Goal: Register for event/course: Sign up to attend an event or enroll in a course

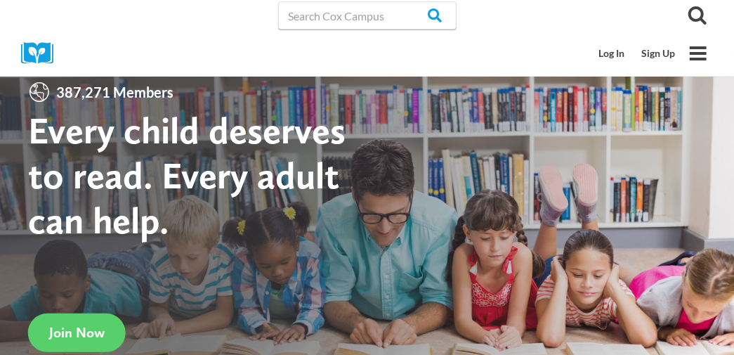
click at [0, 0] on input "Search in https://coxcampus.org/" at bounding box center [0, 0] width 0 height 0
click at [0, 0] on link "Log In" at bounding box center [0, 0] width 0 height 0
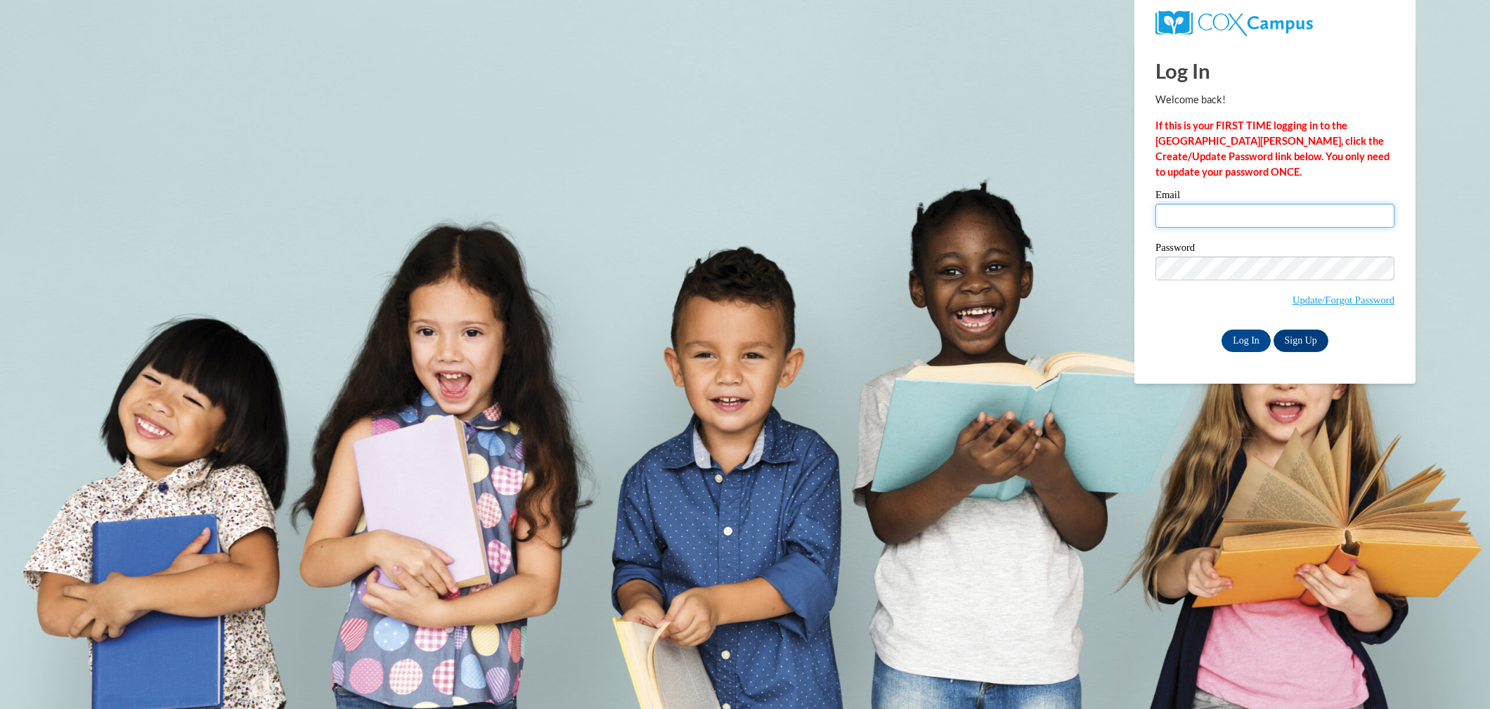
type input "alanna54@yahoo.com"
click at [1246, 336] on input "Log In" at bounding box center [1245, 341] width 49 height 22
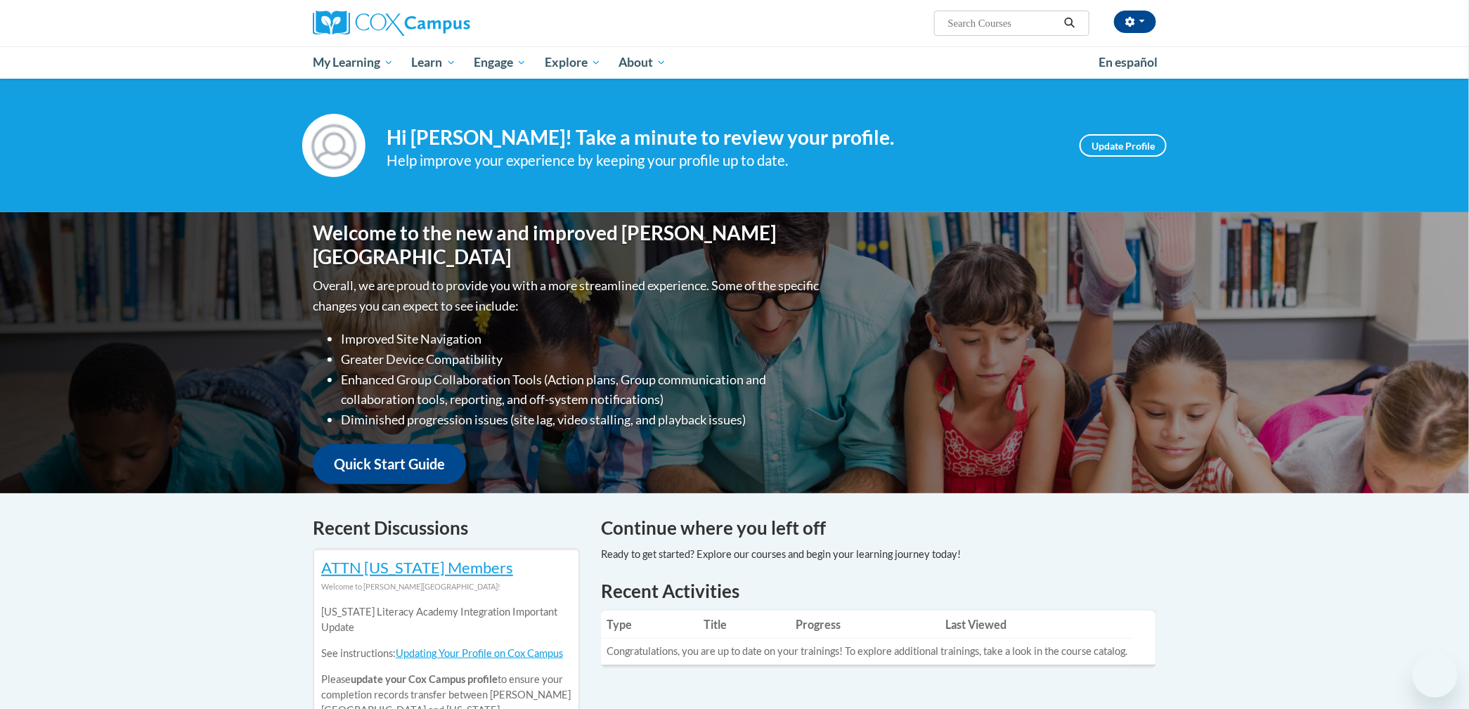
click at [983, 25] on input "Search..." at bounding box center [1003, 23] width 112 height 17
click at [1013, 15] on input "meaningful" at bounding box center [1003, 23] width 112 height 17
type input "meaningful"
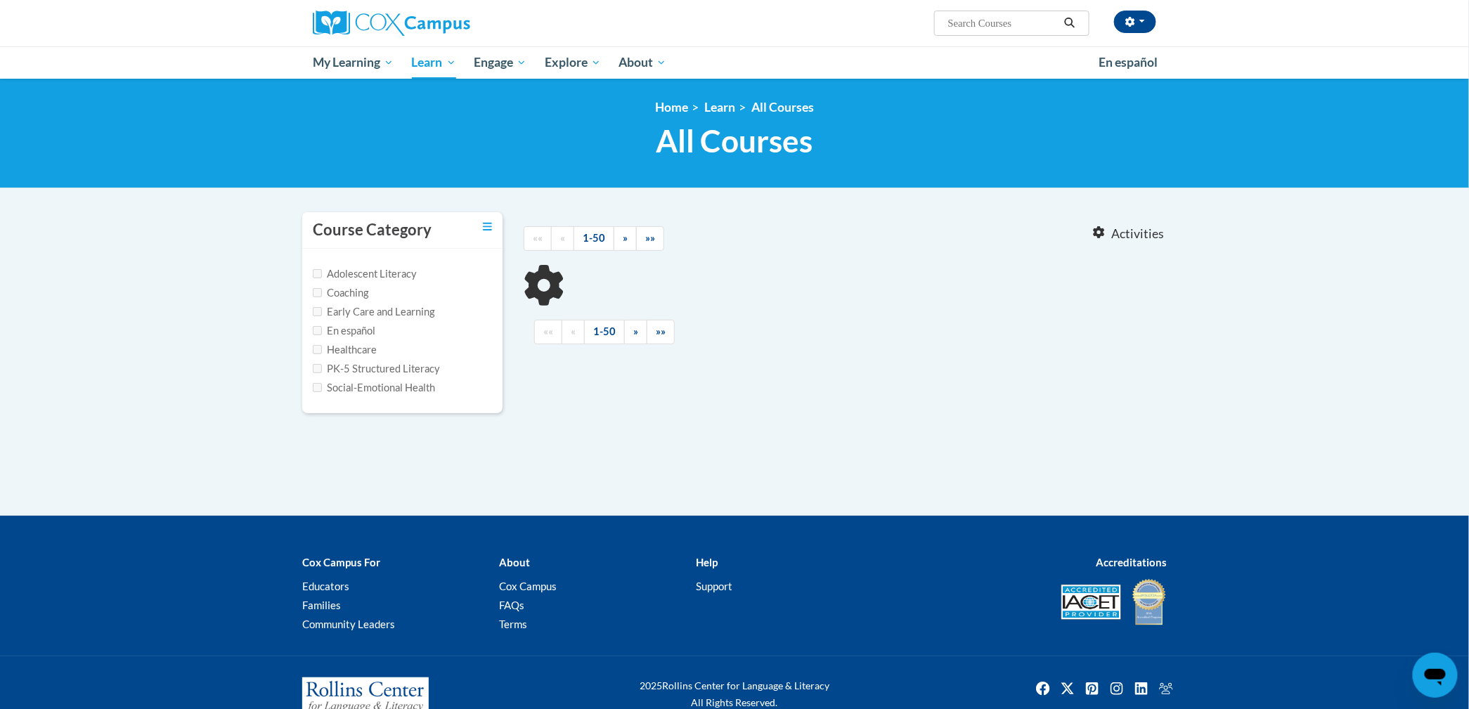
type input "meaningful"
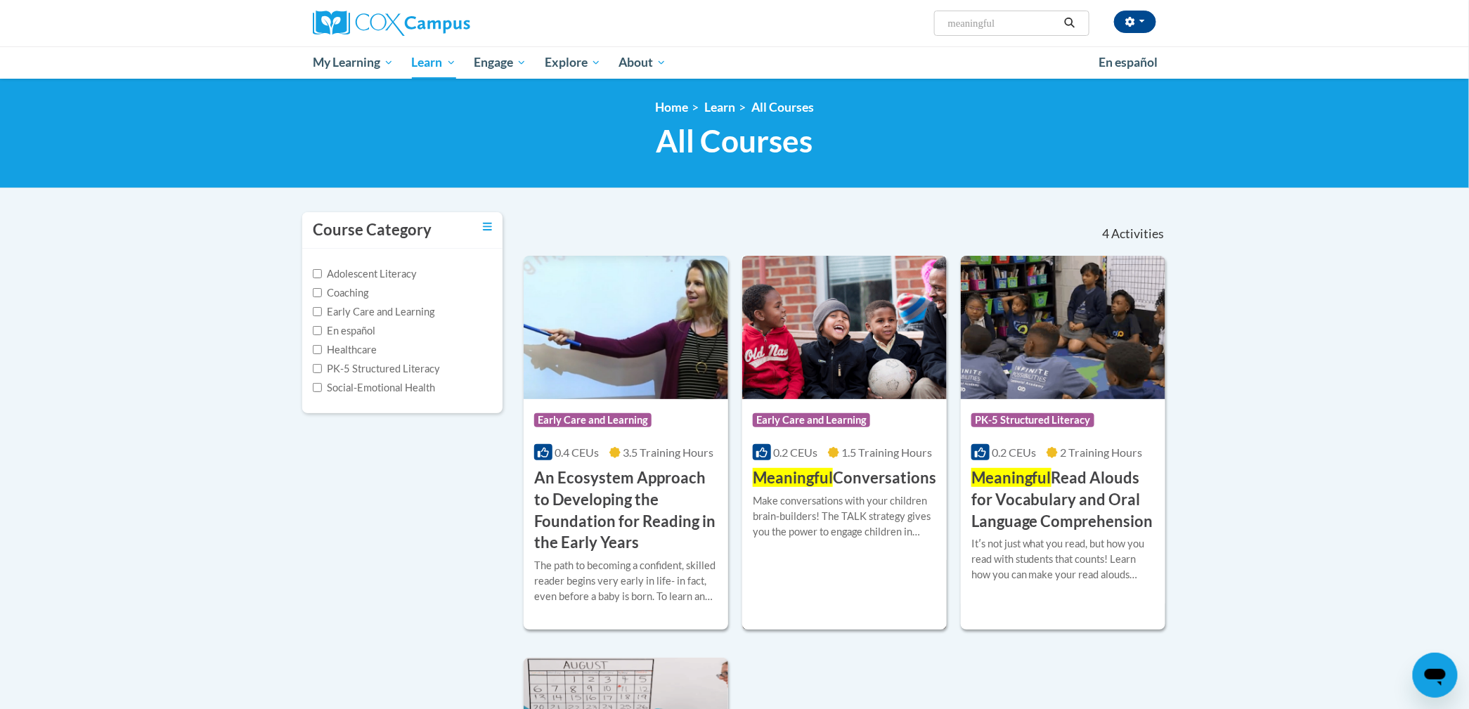
click at [848, 400] on div "Course Category: Early Care and Learning 0.2 CEUs 1.5 Training Hours COURSE Mea…" at bounding box center [844, 444] width 205 height 90
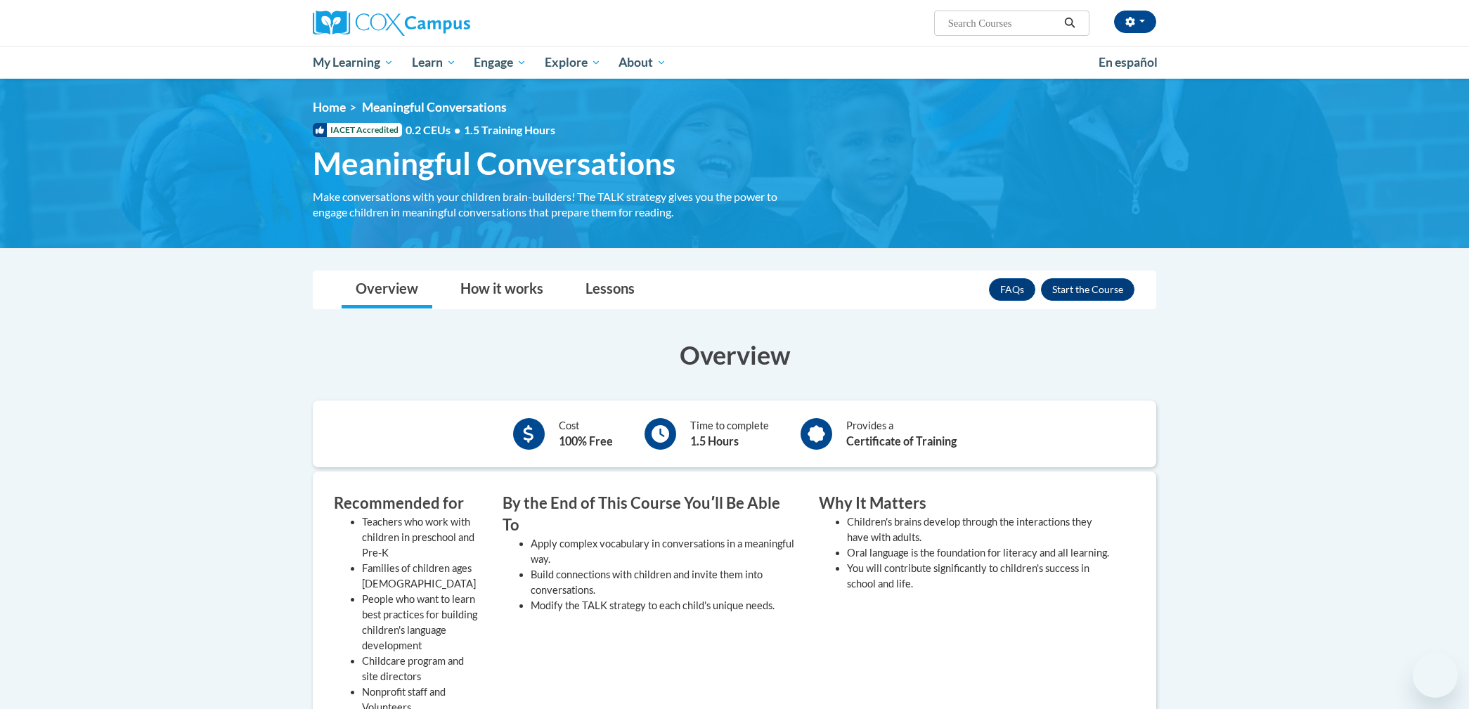
click at [1061, 292] on button "Enroll" at bounding box center [1087, 289] width 93 height 22
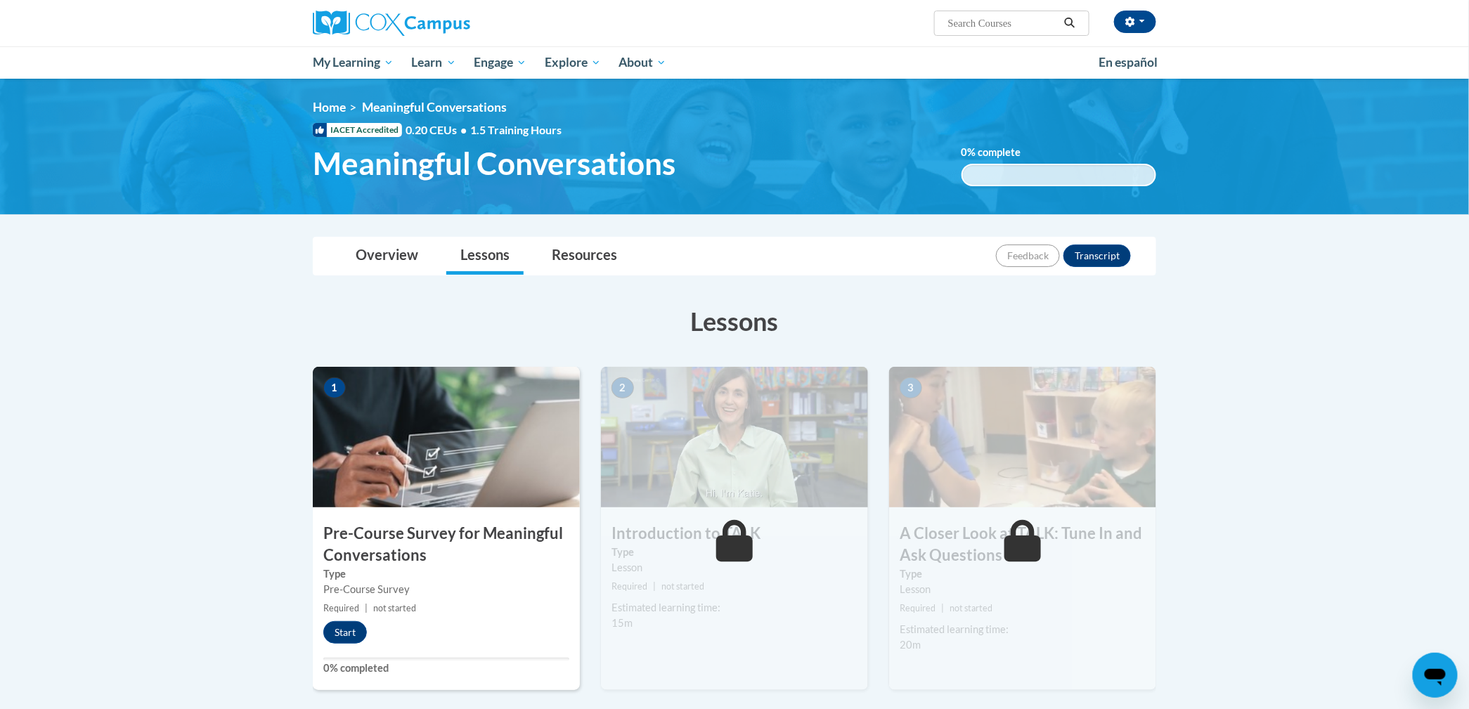
click at [344, 649] on div "1 Pre-Course Survey for Meaningful Conversations Type Pre-Course Survey Require…" at bounding box center [446, 528] width 267 height 323
click at [348, 638] on button "Start" at bounding box center [345, 632] width 44 height 22
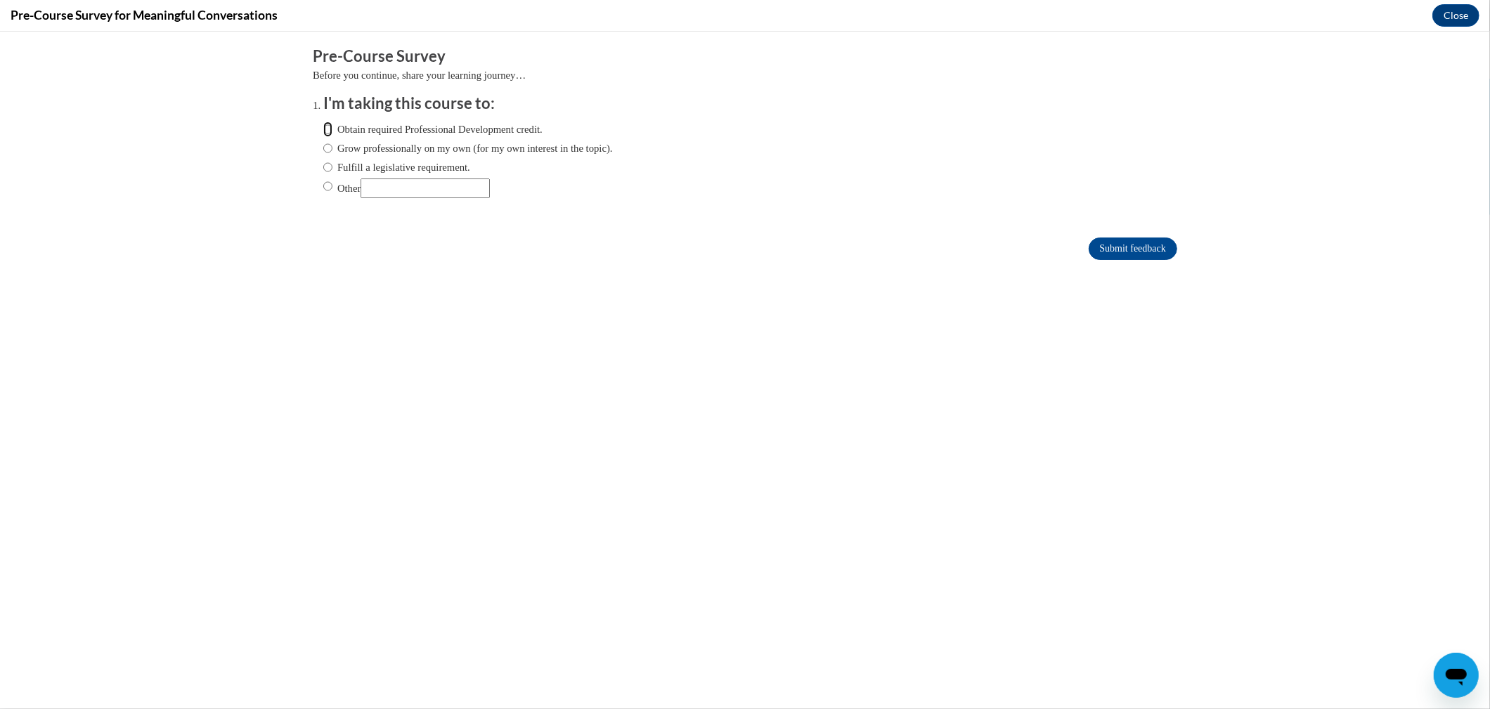
click at [323, 129] on input "Obtain required Professional Development credit." at bounding box center [327, 129] width 9 height 15
radio input "true"
click at [1089, 238] on input "Submit feedback" at bounding box center [1133, 249] width 89 height 22
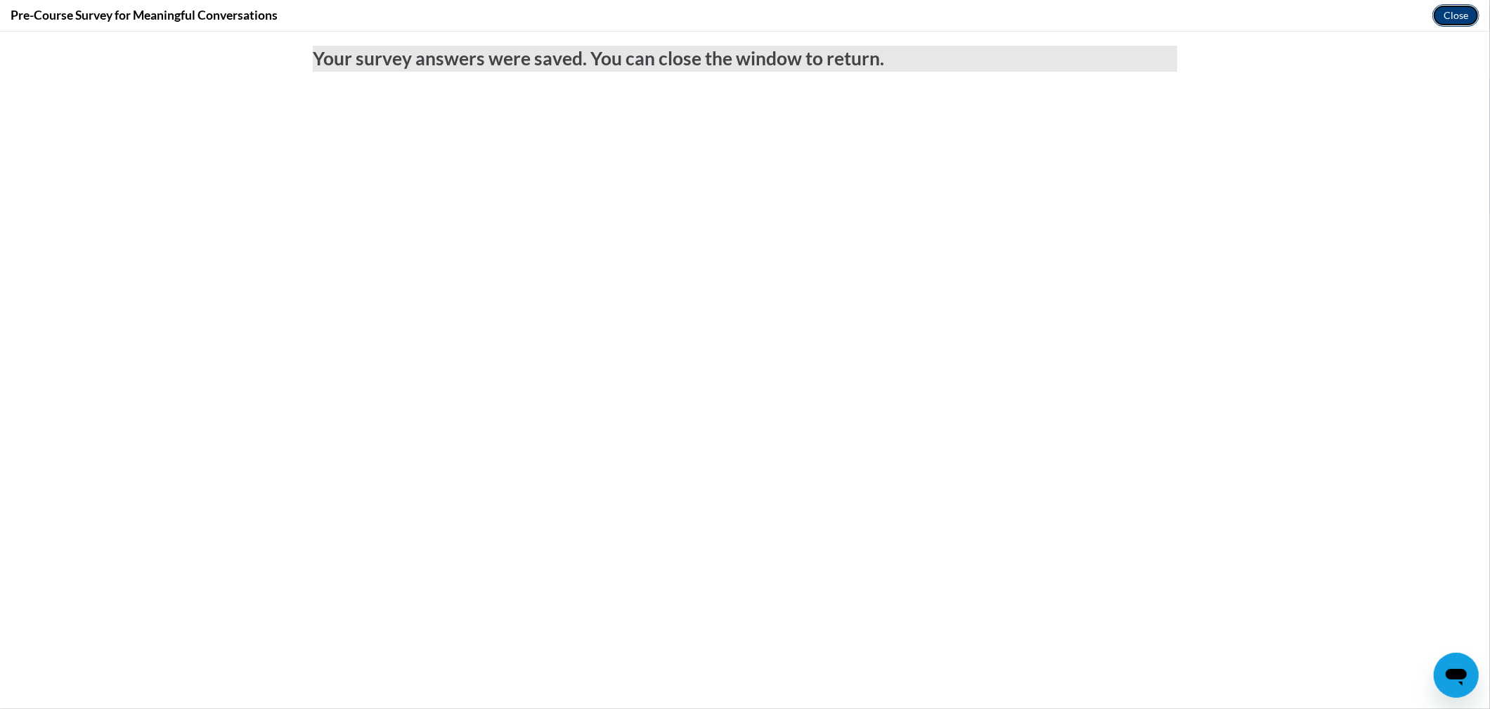
click at [1453, 12] on button "Close" at bounding box center [1455, 15] width 47 height 22
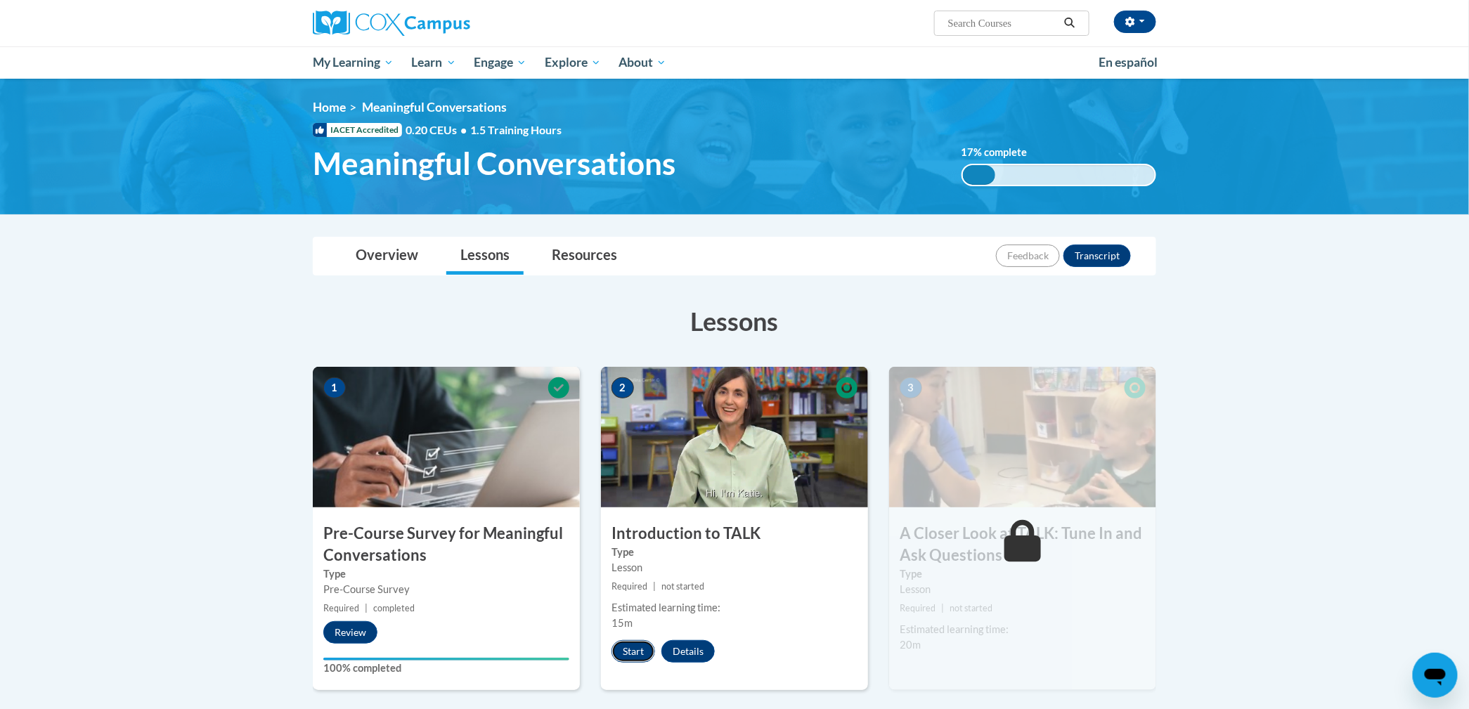
click at [630, 654] on button "Start" at bounding box center [633, 651] width 44 height 22
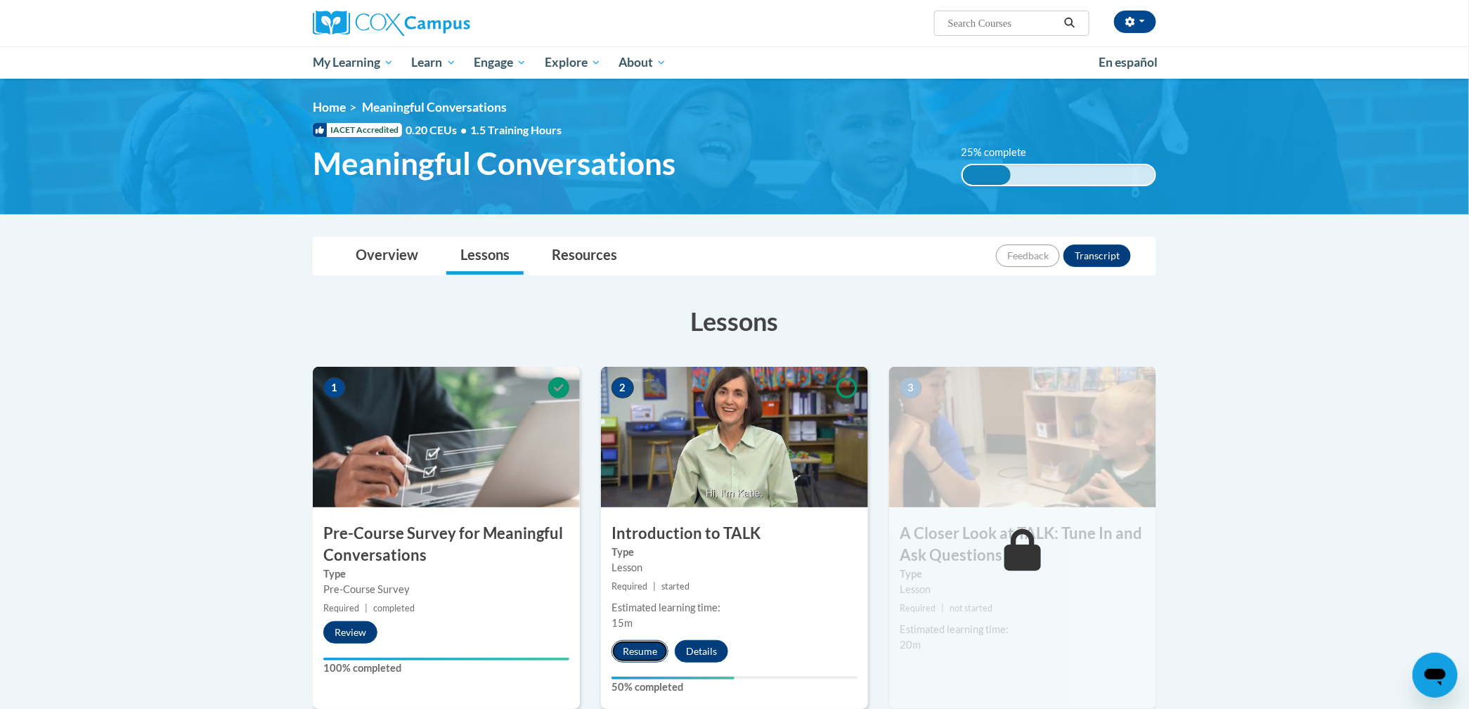
click at [629, 649] on button "Resume" at bounding box center [639, 651] width 57 height 22
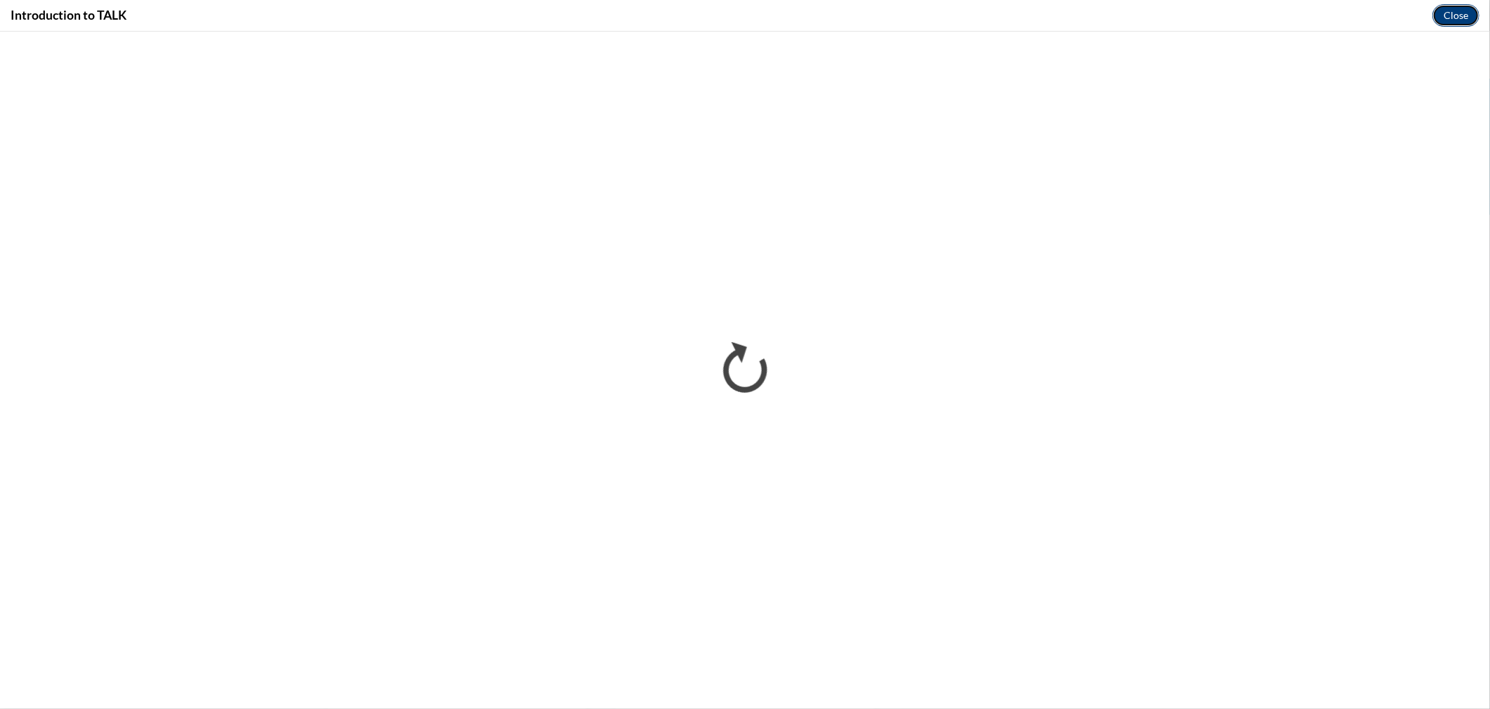
click at [1453, 13] on button "Close" at bounding box center [1455, 15] width 47 height 22
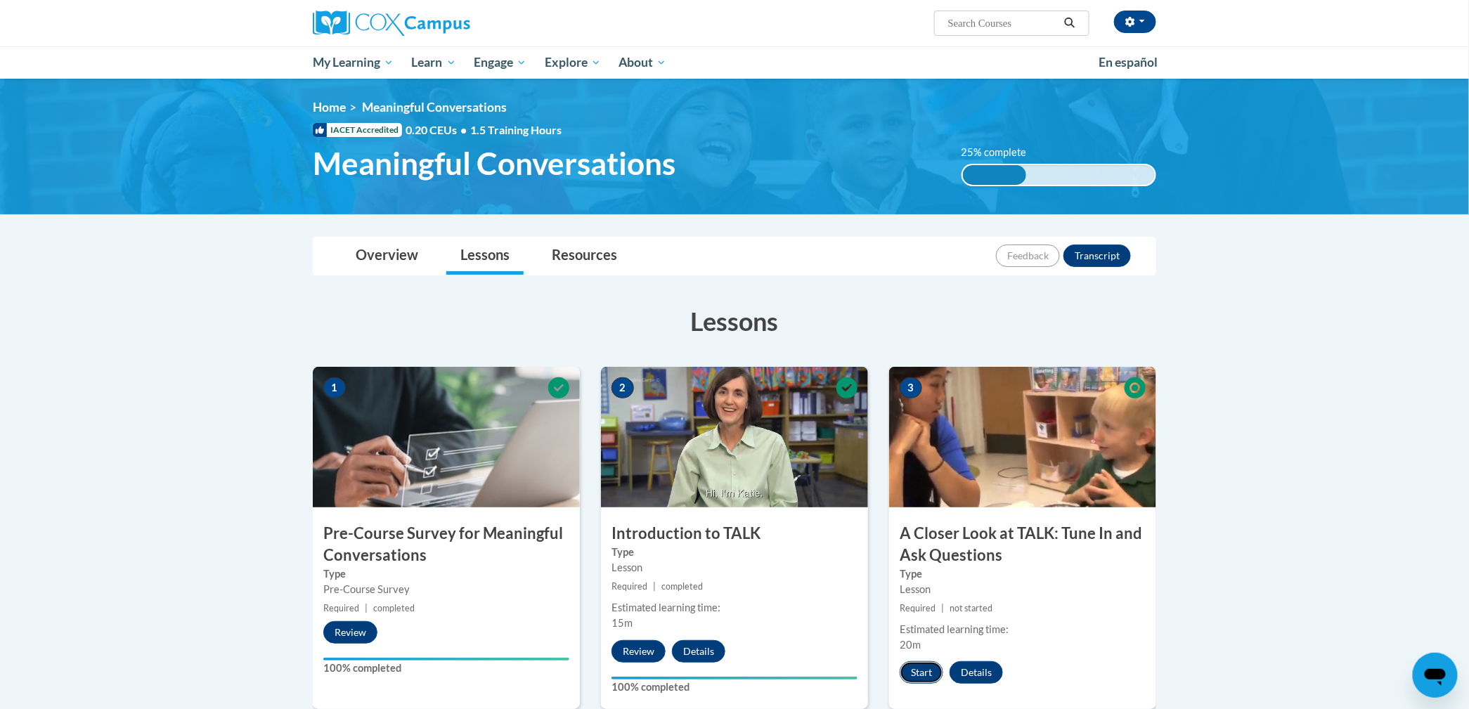
click at [914, 674] on button "Start" at bounding box center [922, 672] width 44 height 22
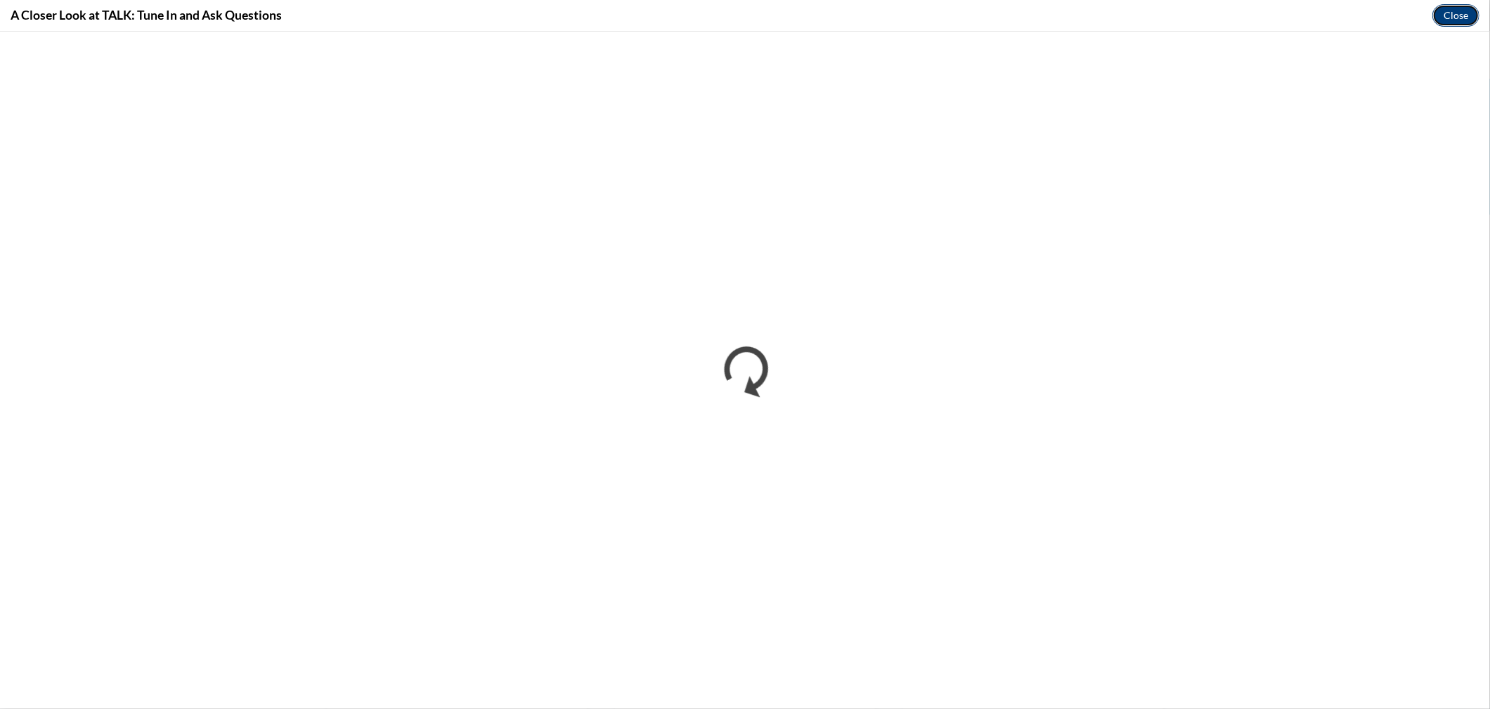
click at [1463, 18] on button "Close" at bounding box center [1455, 15] width 47 height 22
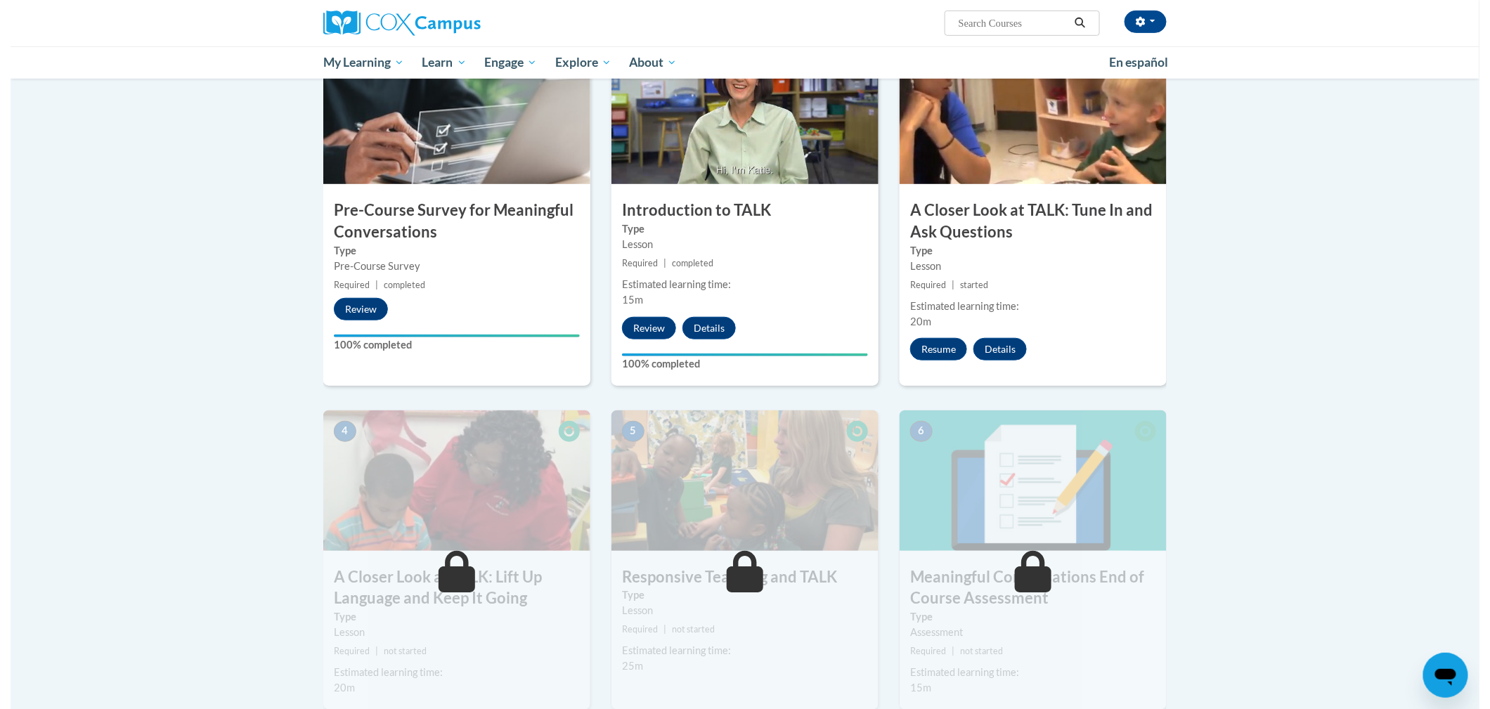
scroll to position [305, 0]
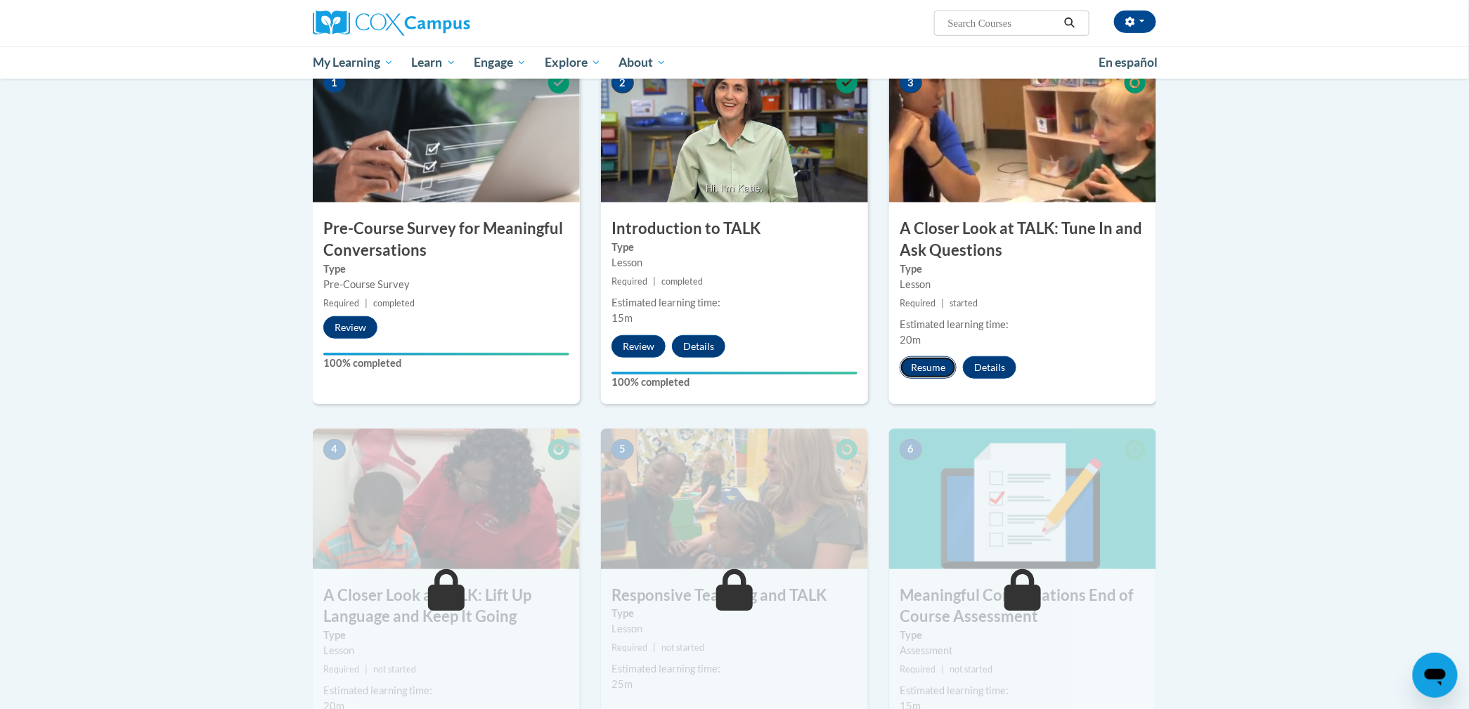
click at [911, 370] on button "Resume" at bounding box center [928, 367] width 57 height 22
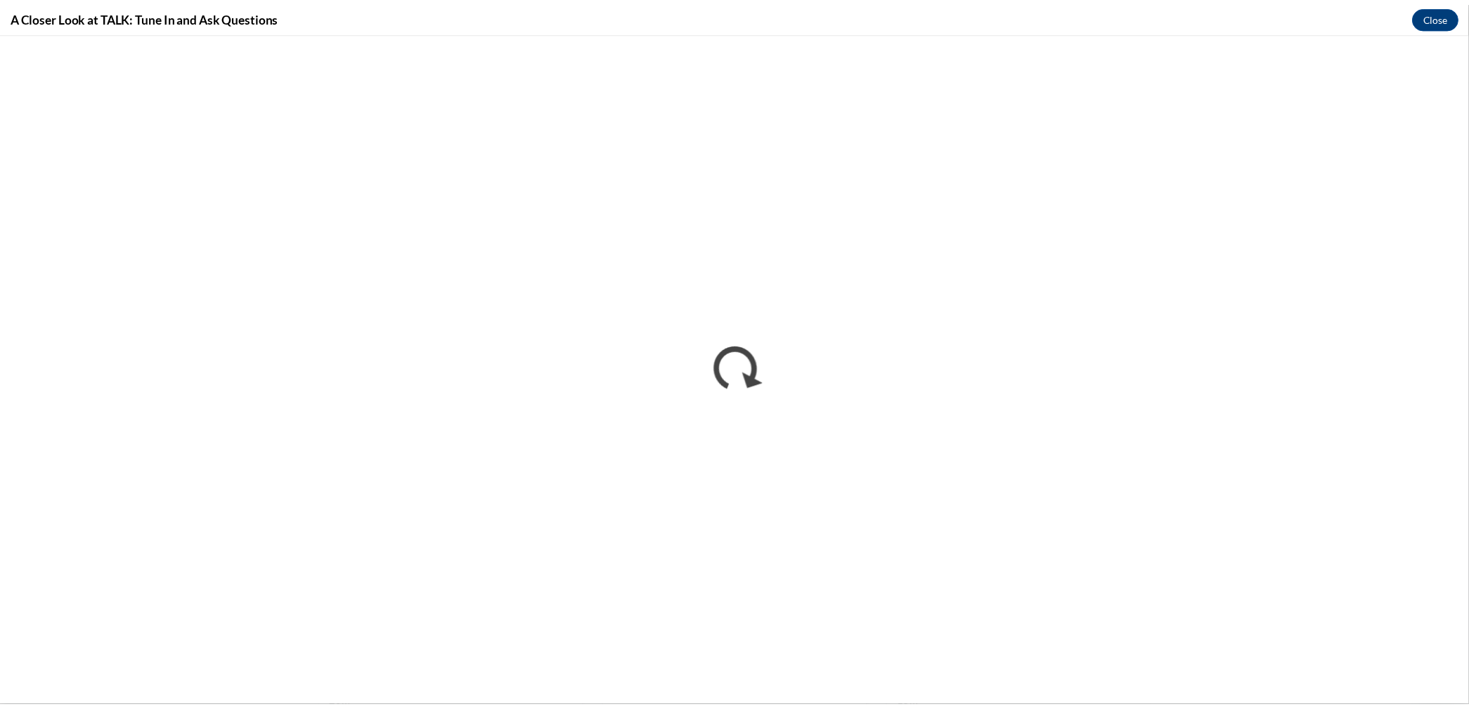
scroll to position [0, 0]
click at [1446, 16] on button "Close" at bounding box center [1455, 15] width 47 height 22
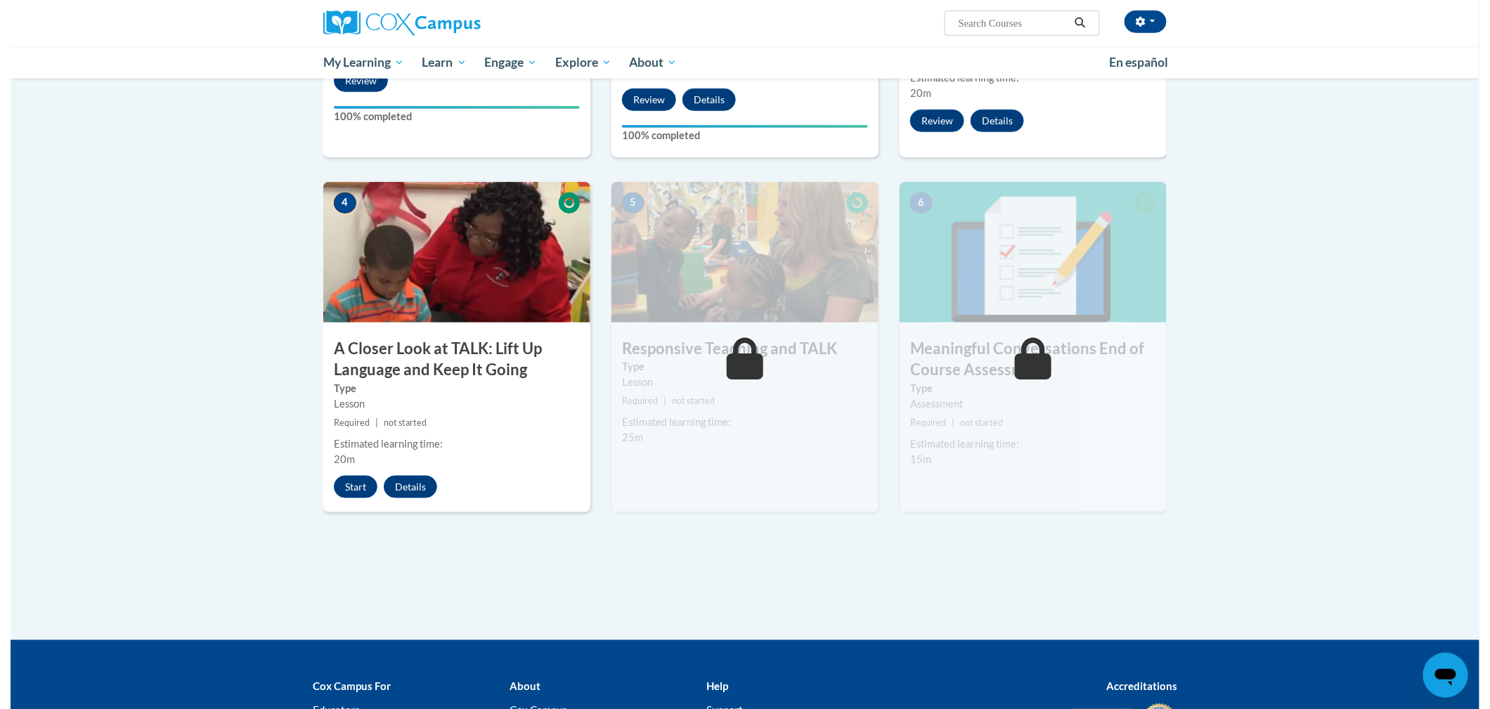
scroll to position [585, 0]
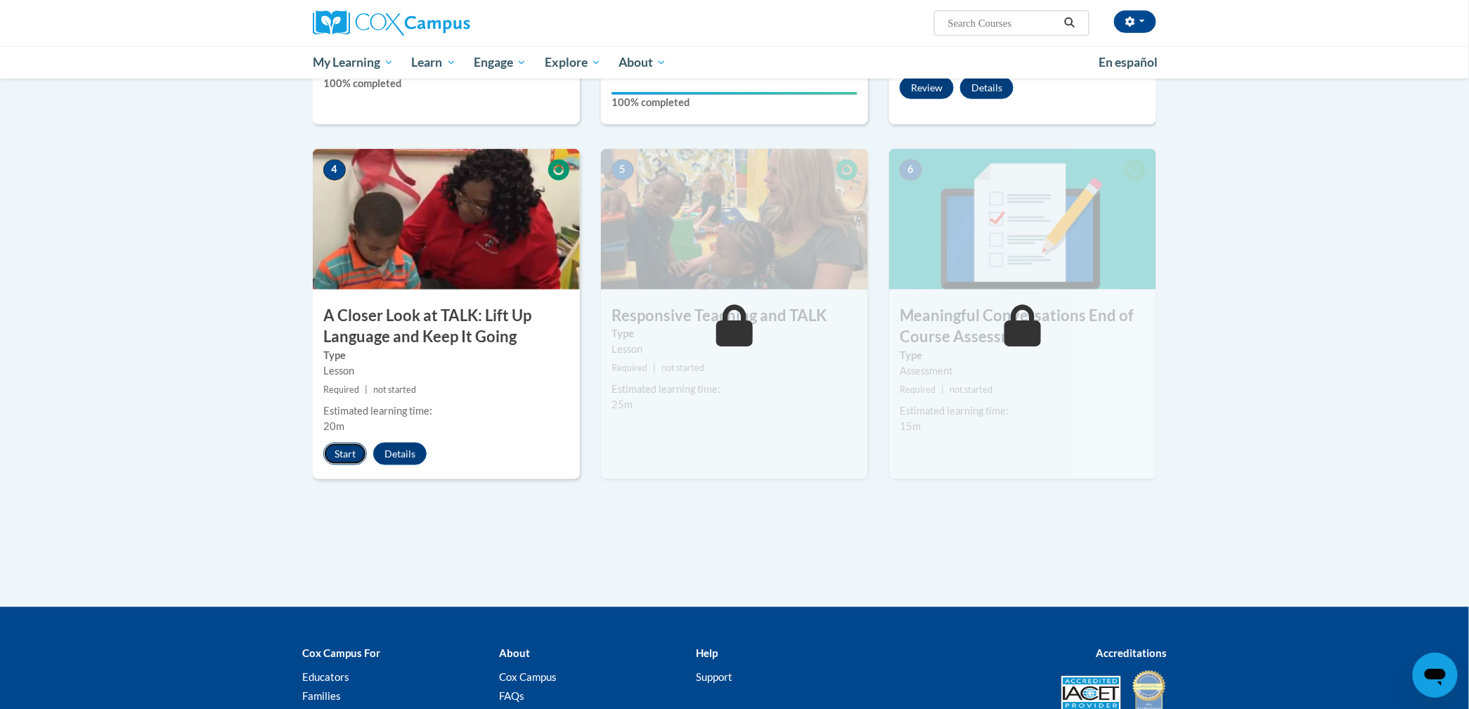
click at [335, 453] on button "Start" at bounding box center [345, 454] width 44 height 22
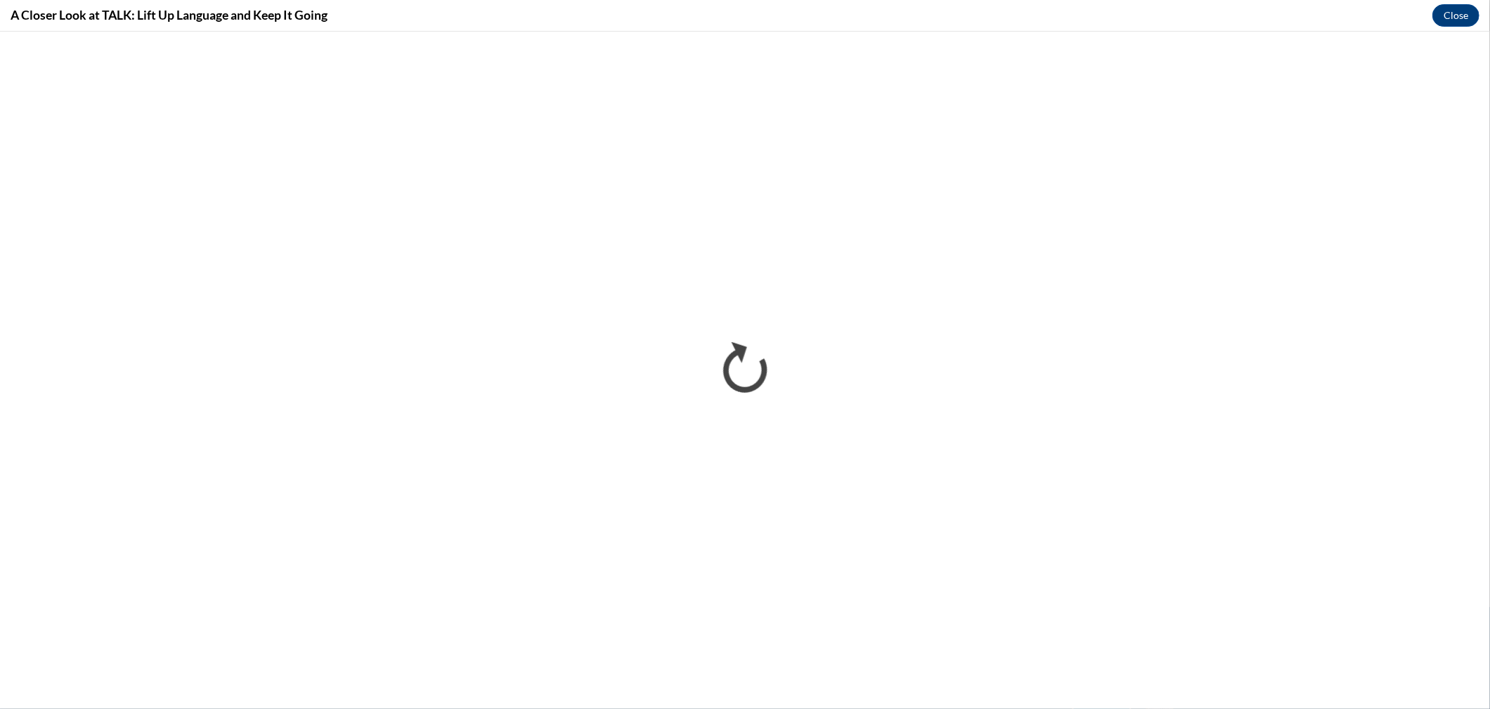
scroll to position [0, 0]
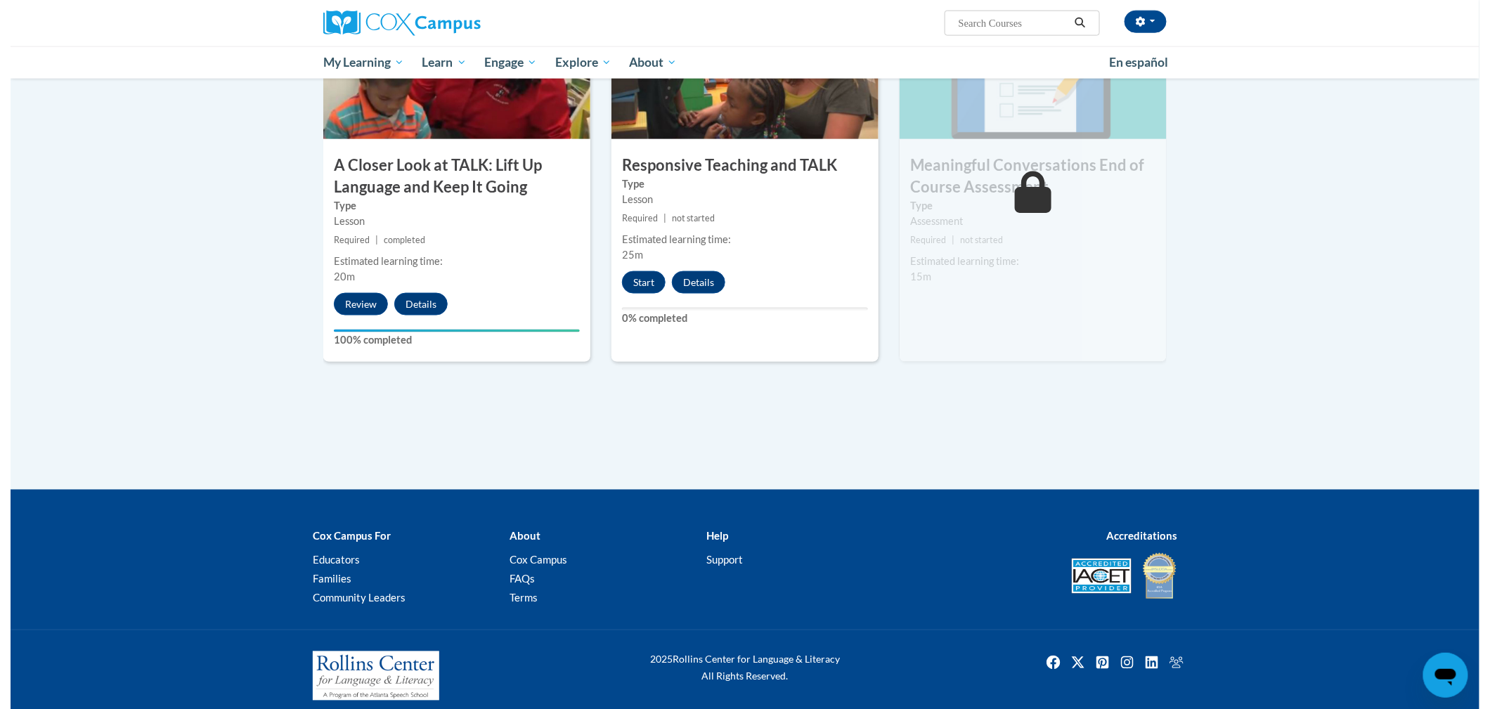
scroll to position [770, 0]
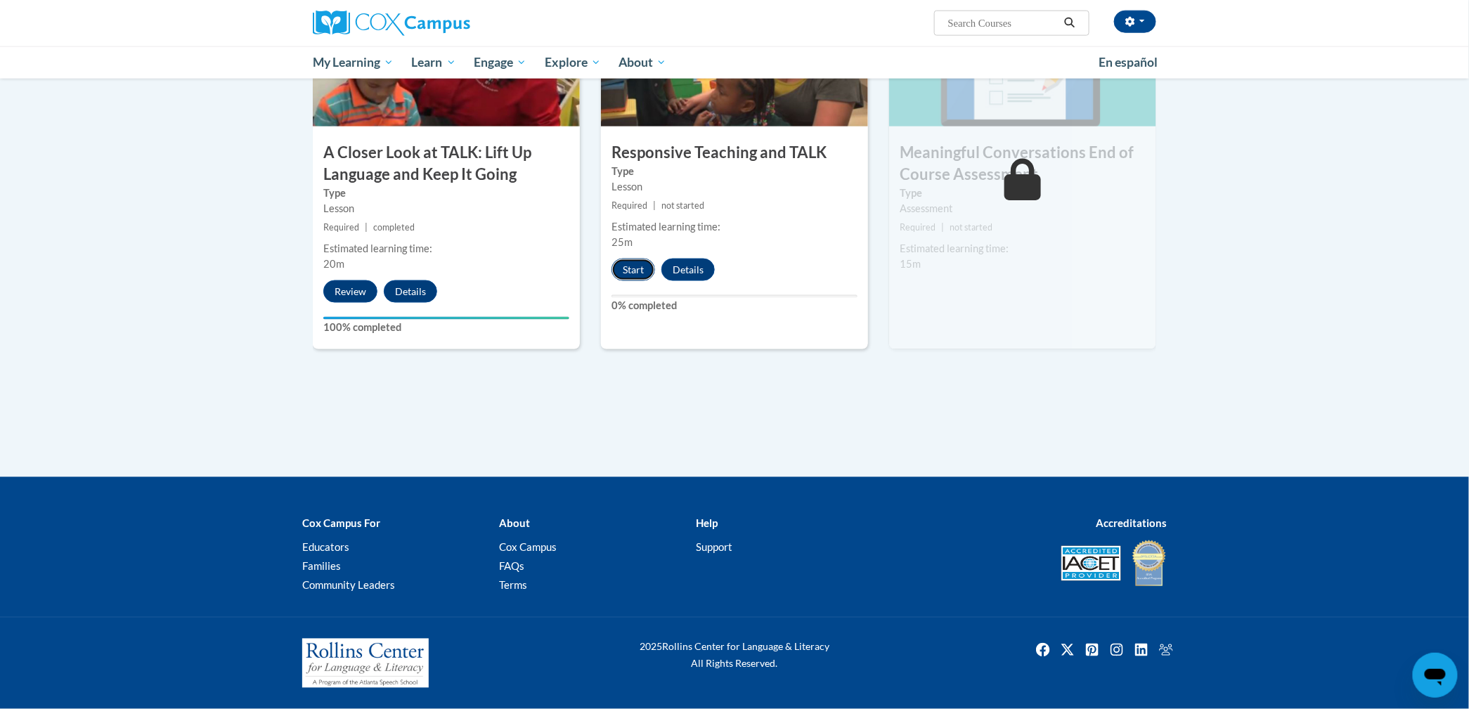
click at [635, 275] on button "Start" at bounding box center [633, 270] width 44 height 22
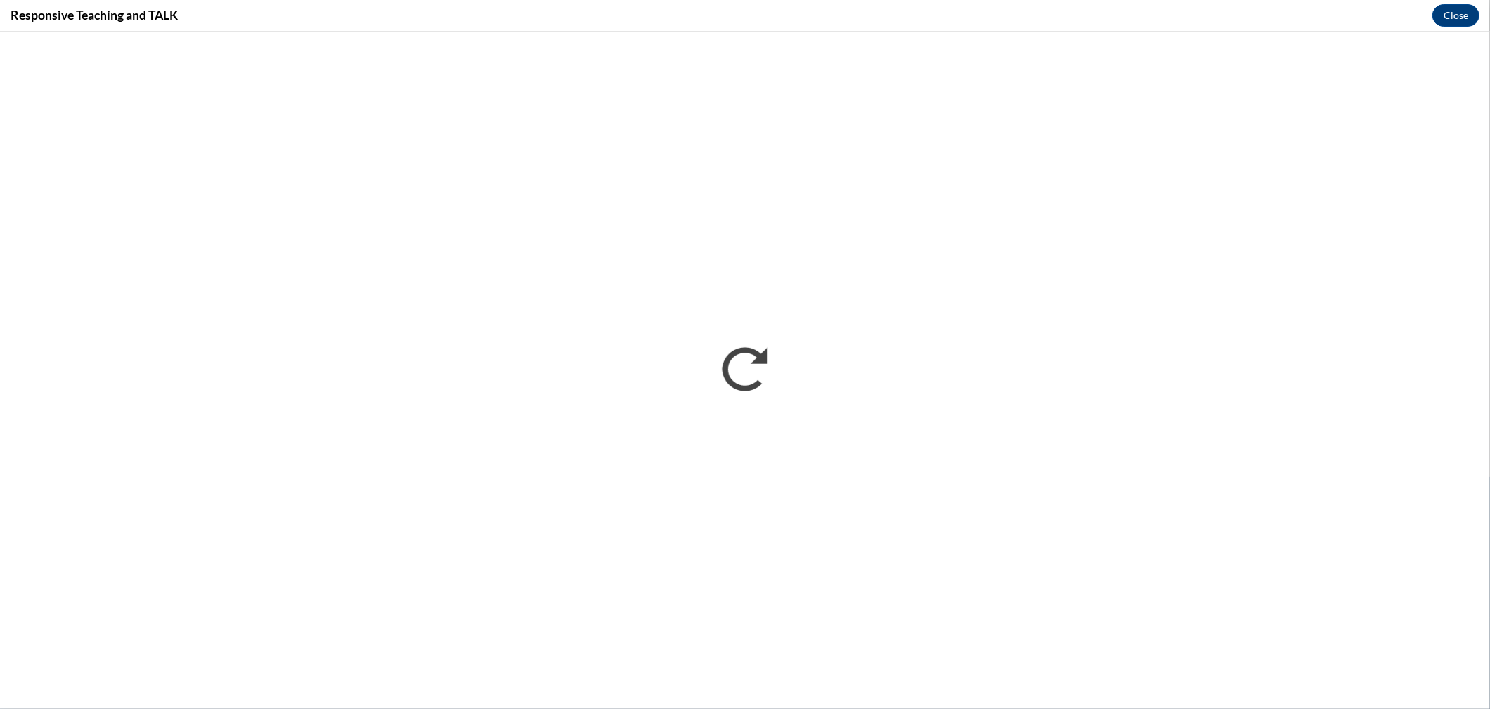
scroll to position [0, 0]
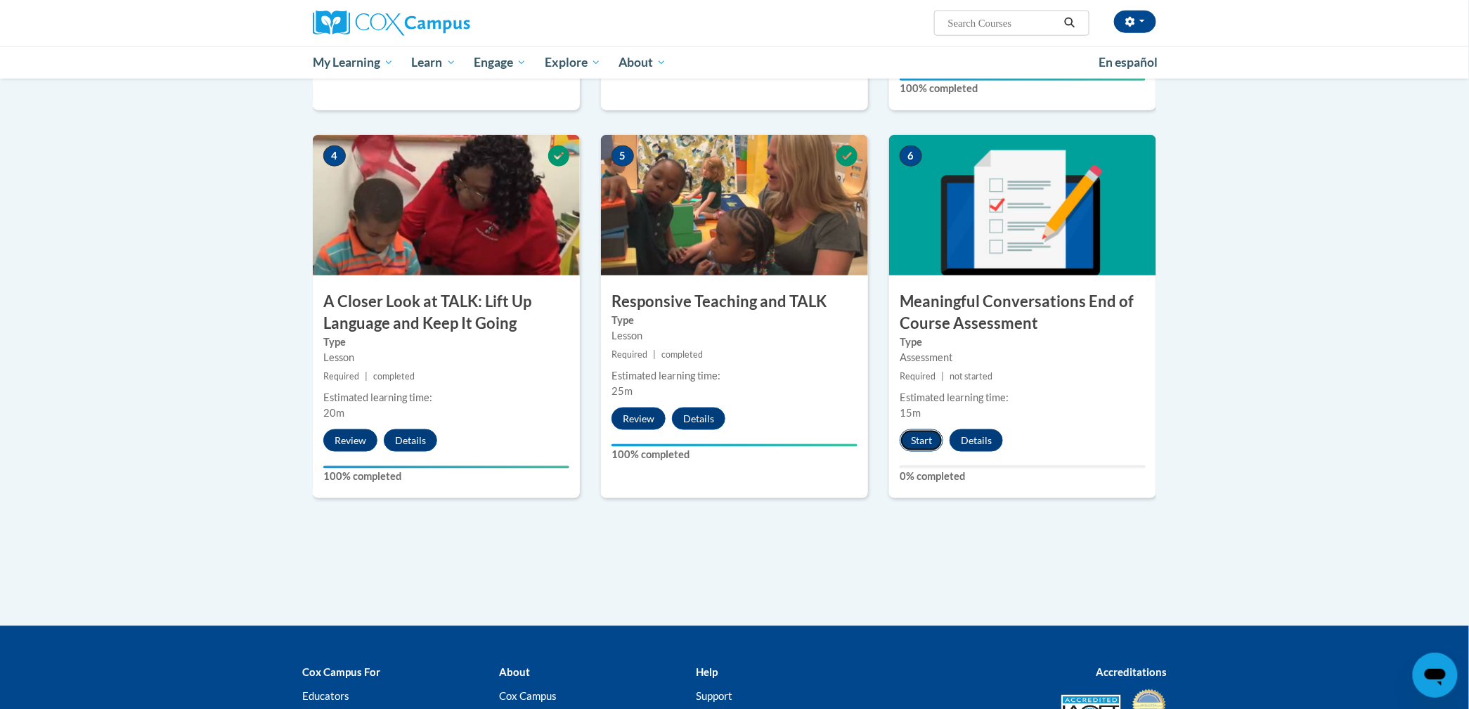
click at [921, 439] on button "Start" at bounding box center [922, 440] width 44 height 22
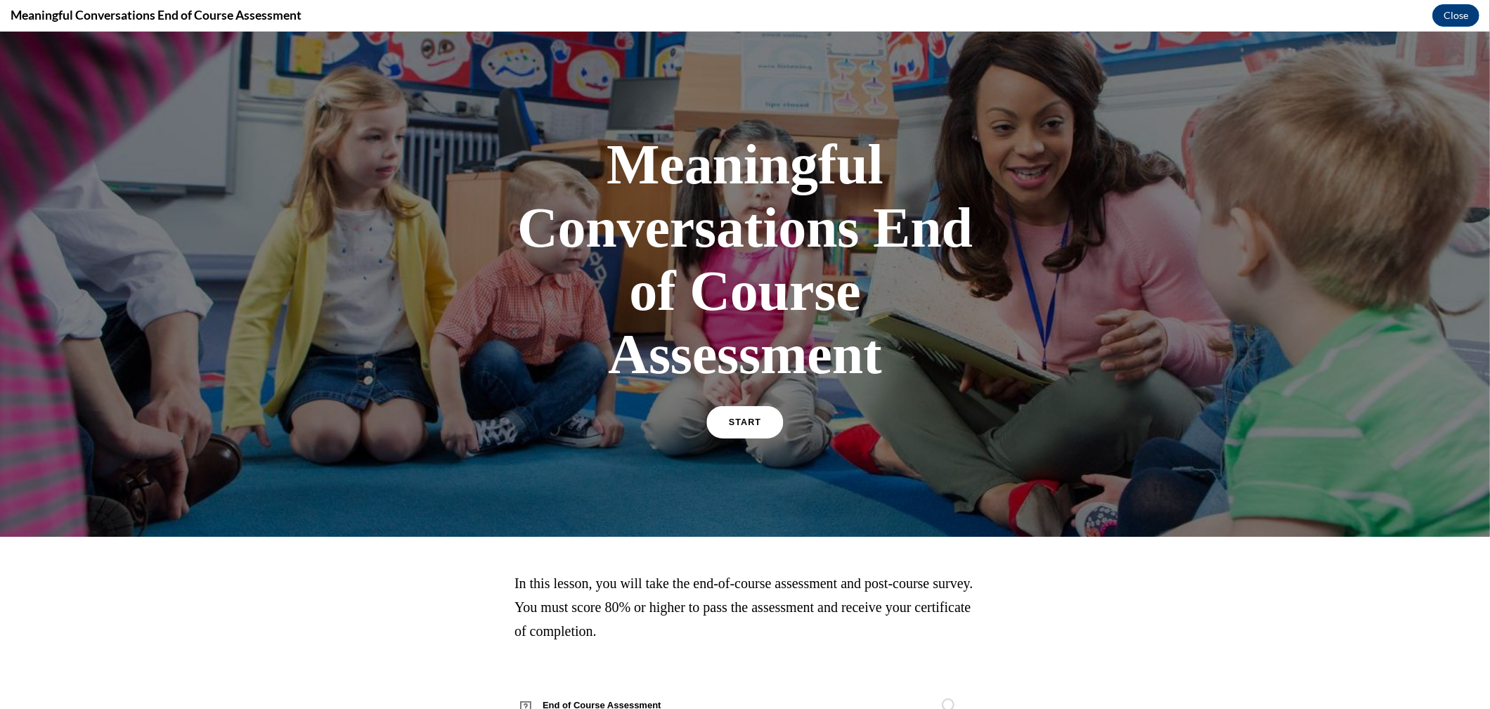
click at [729, 420] on span "START" at bounding box center [745, 422] width 32 height 11
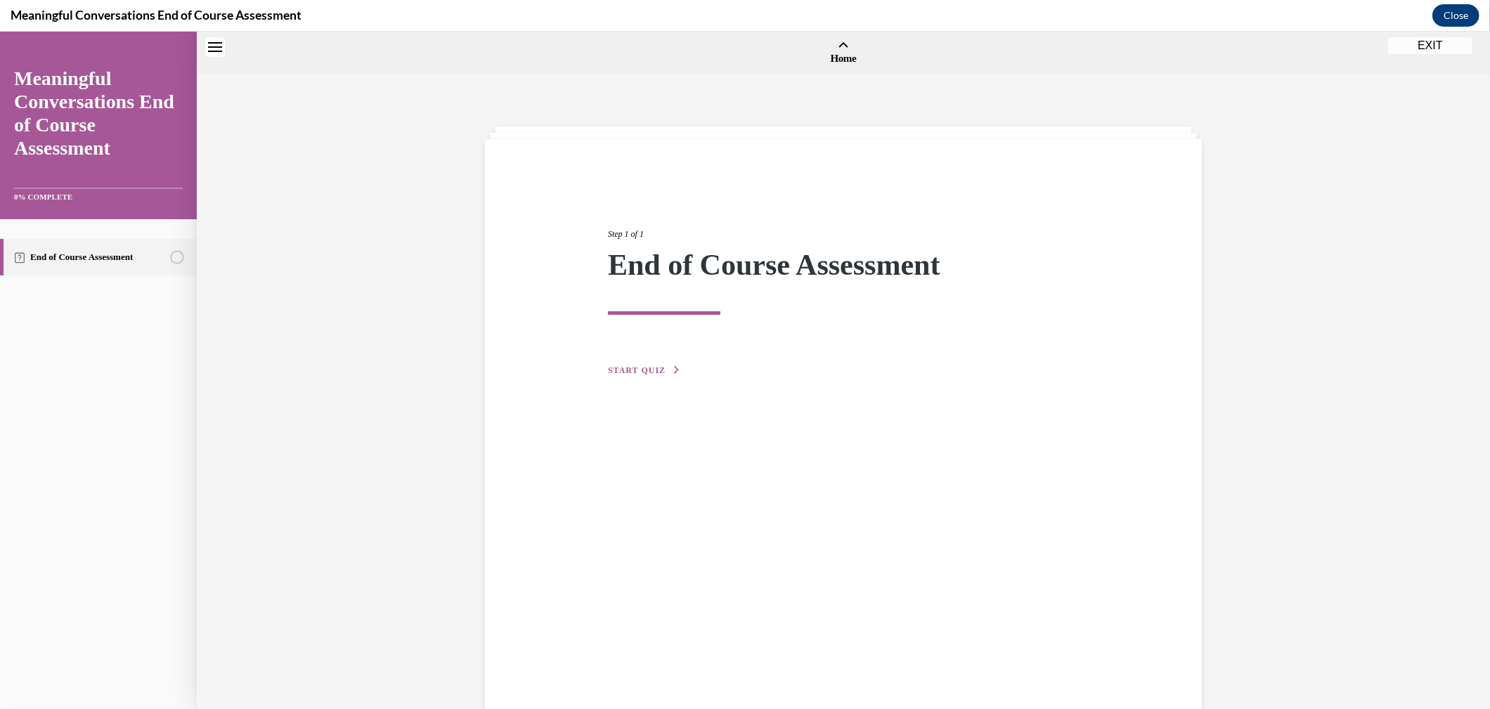
scroll to position [44, 0]
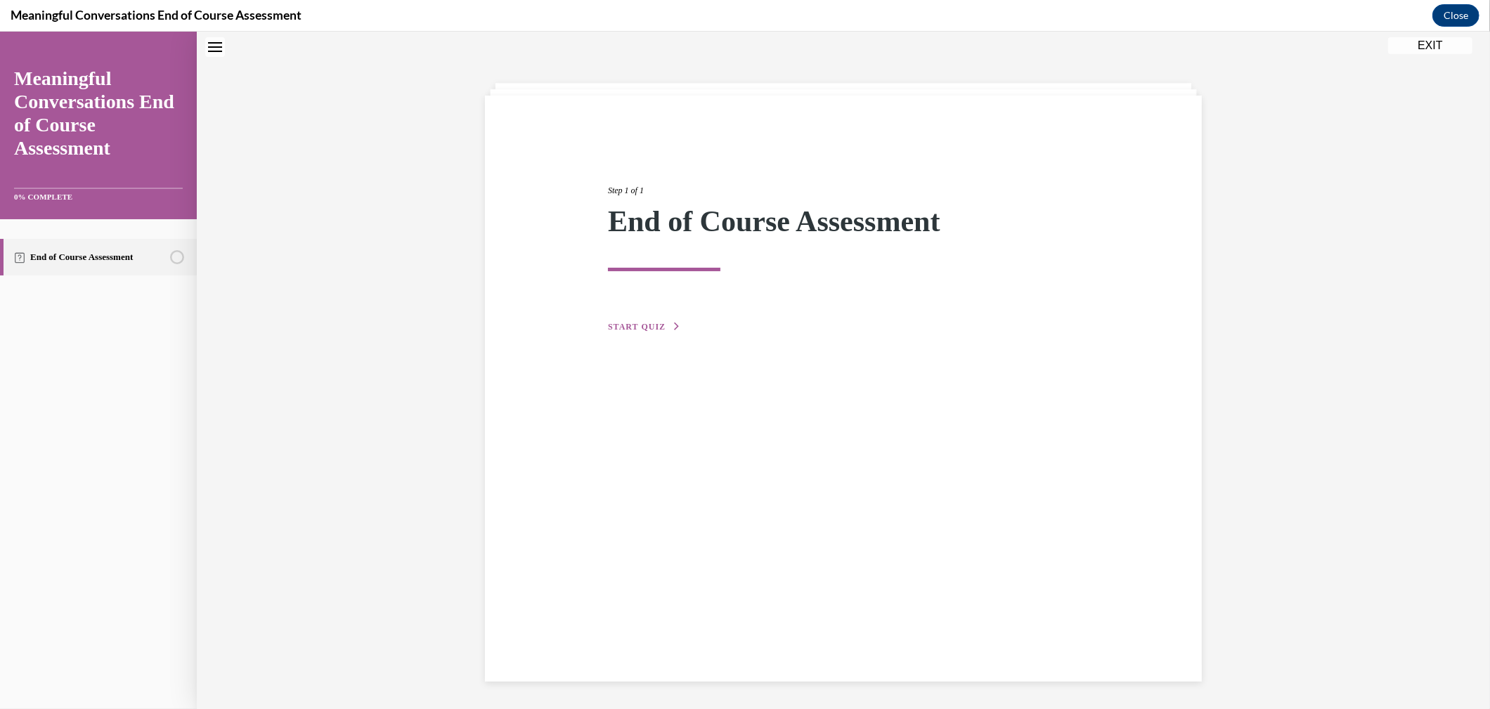
click at [627, 325] on span "START QUIZ" at bounding box center [637, 327] width 58 height 10
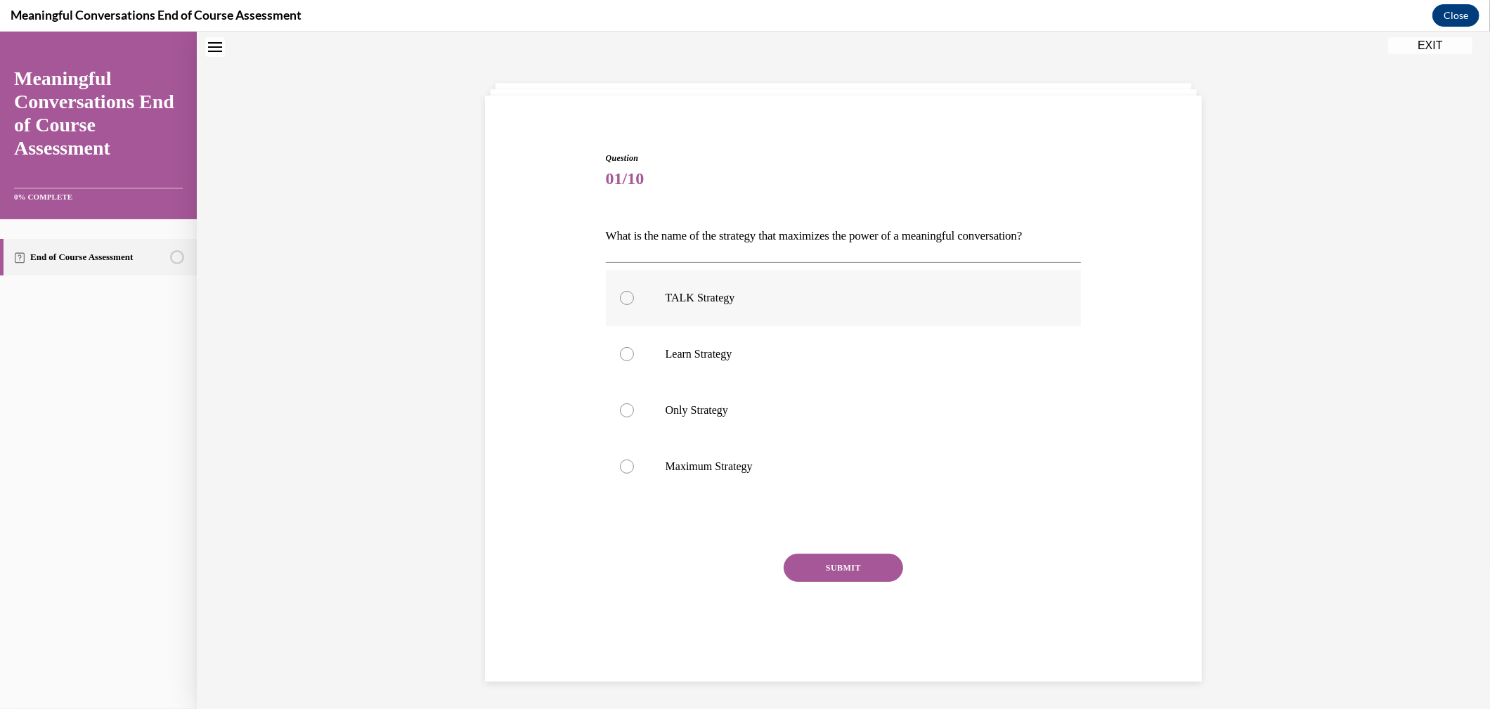
click at [623, 299] on label "TALK Strategy" at bounding box center [844, 298] width 476 height 56
click at [623, 299] on input "TALK Strategy" at bounding box center [627, 298] width 14 height 14
radio input "true"
click at [857, 569] on button "SUBMIT" at bounding box center [843, 568] width 119 height 28
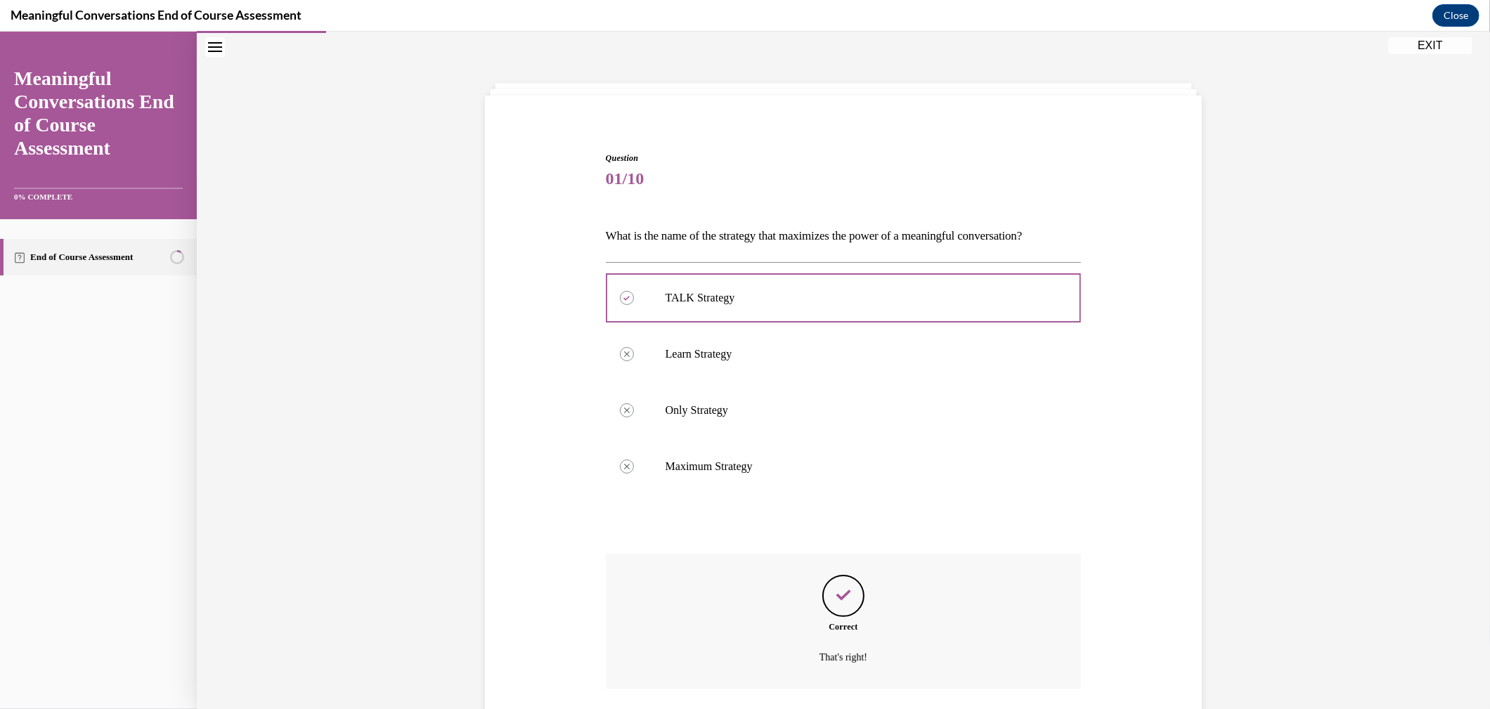
scroll to position [145, 0]
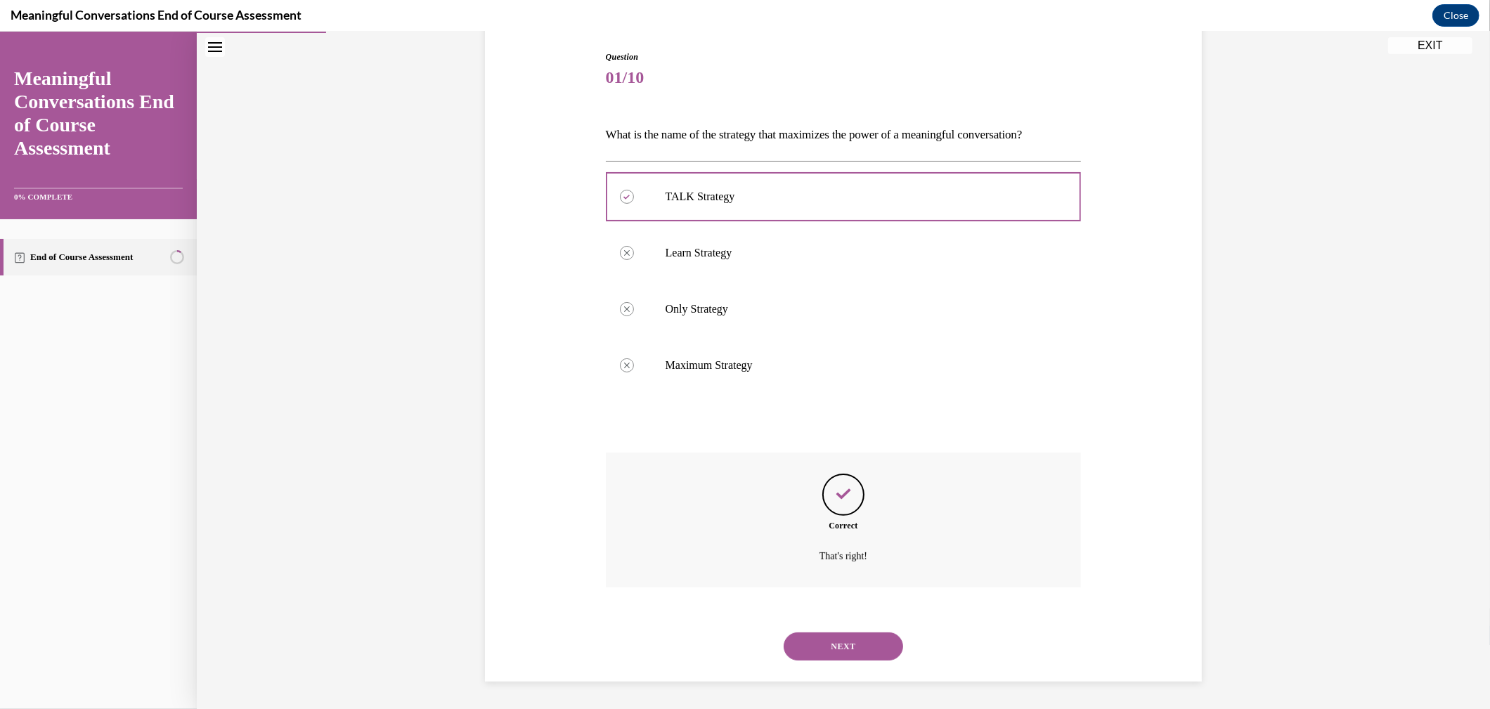
click at [825, 639] on button "NEXT" at bounding box center [843, 647] width 119 height 28
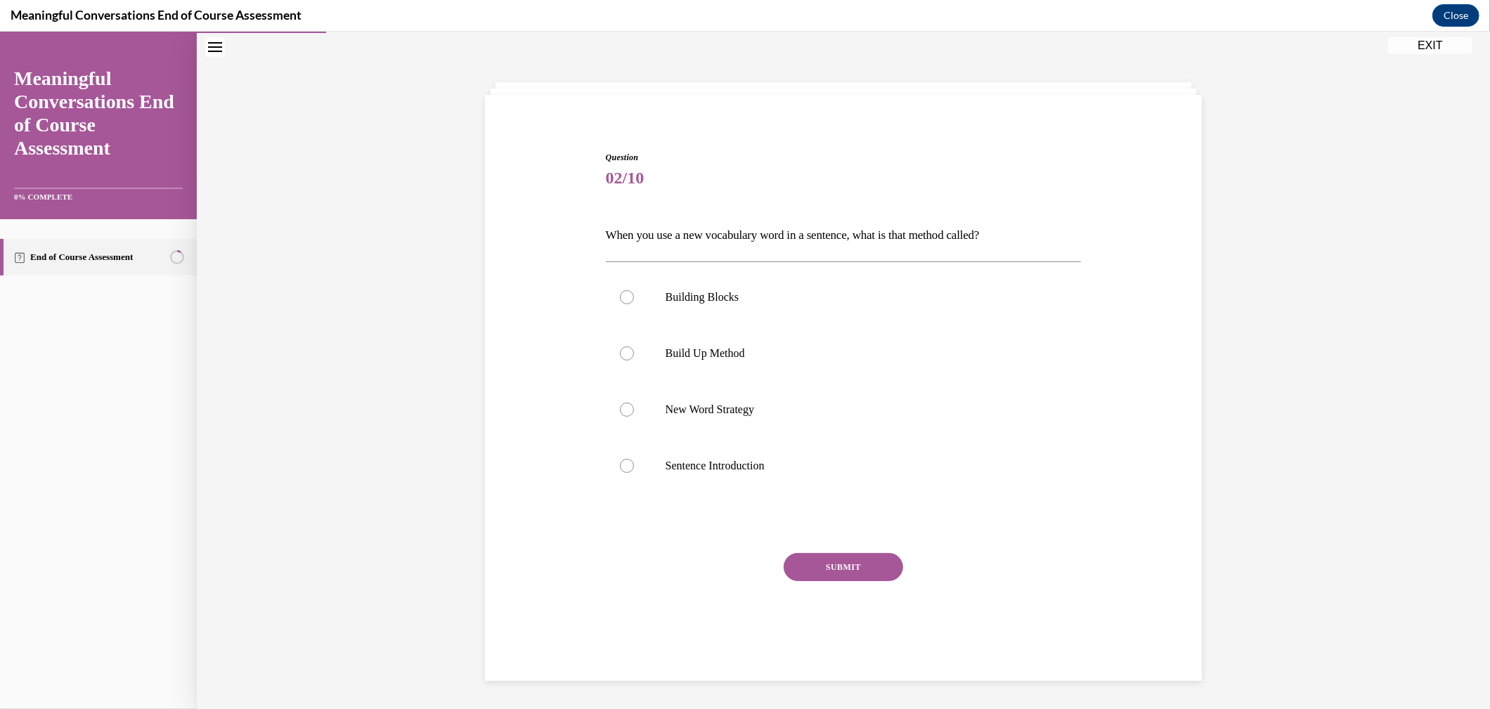
scroll to position [44, 0]
click at [690, 344] on label "Build Up Method" at bounding box center [844, 354] width 476 height 56
click at [634, 347] on input "Build Up Method" at bounding box center [627, 354] width 14 height 14
radio input "true"
click at [805, 576] on button "SUBMIT" at bounding box center [843, 568] width 119 height 28
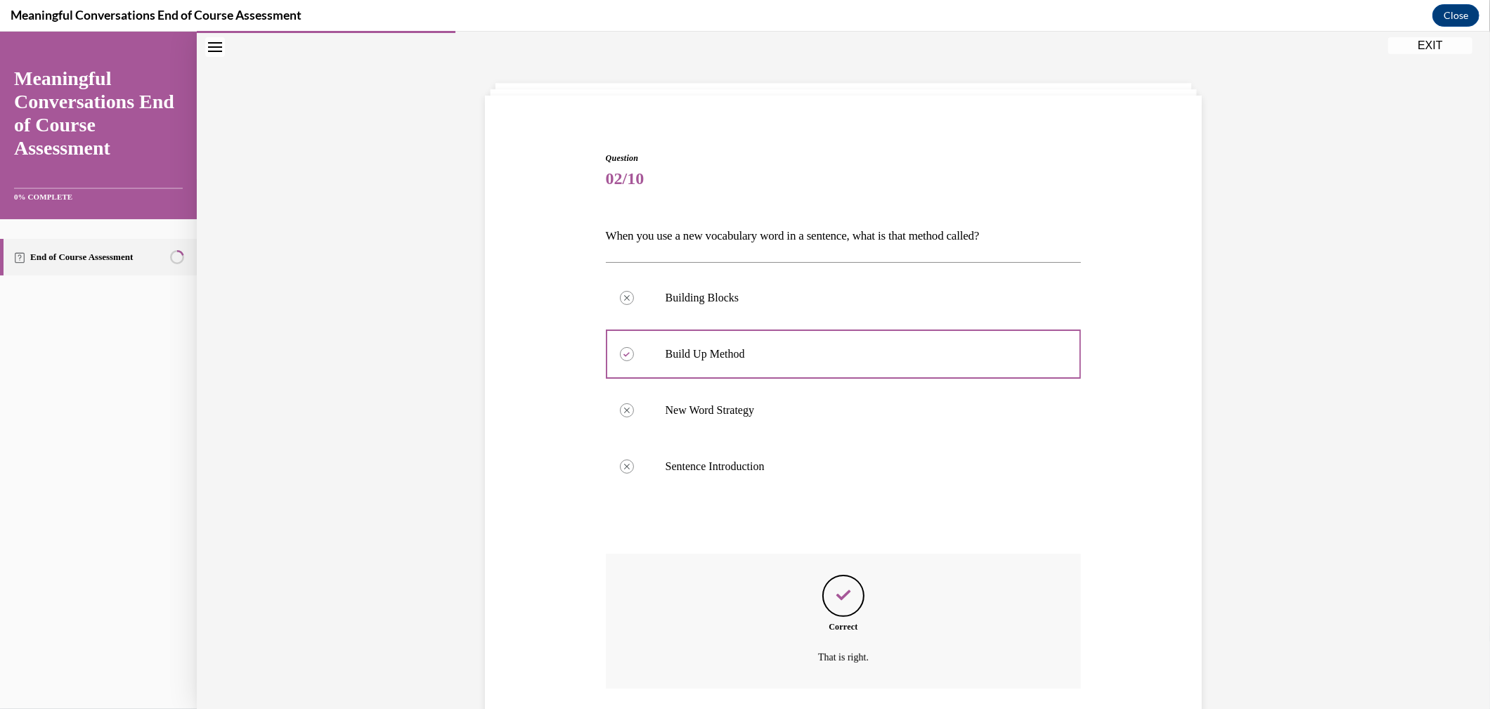
scroll to position [145, 0]
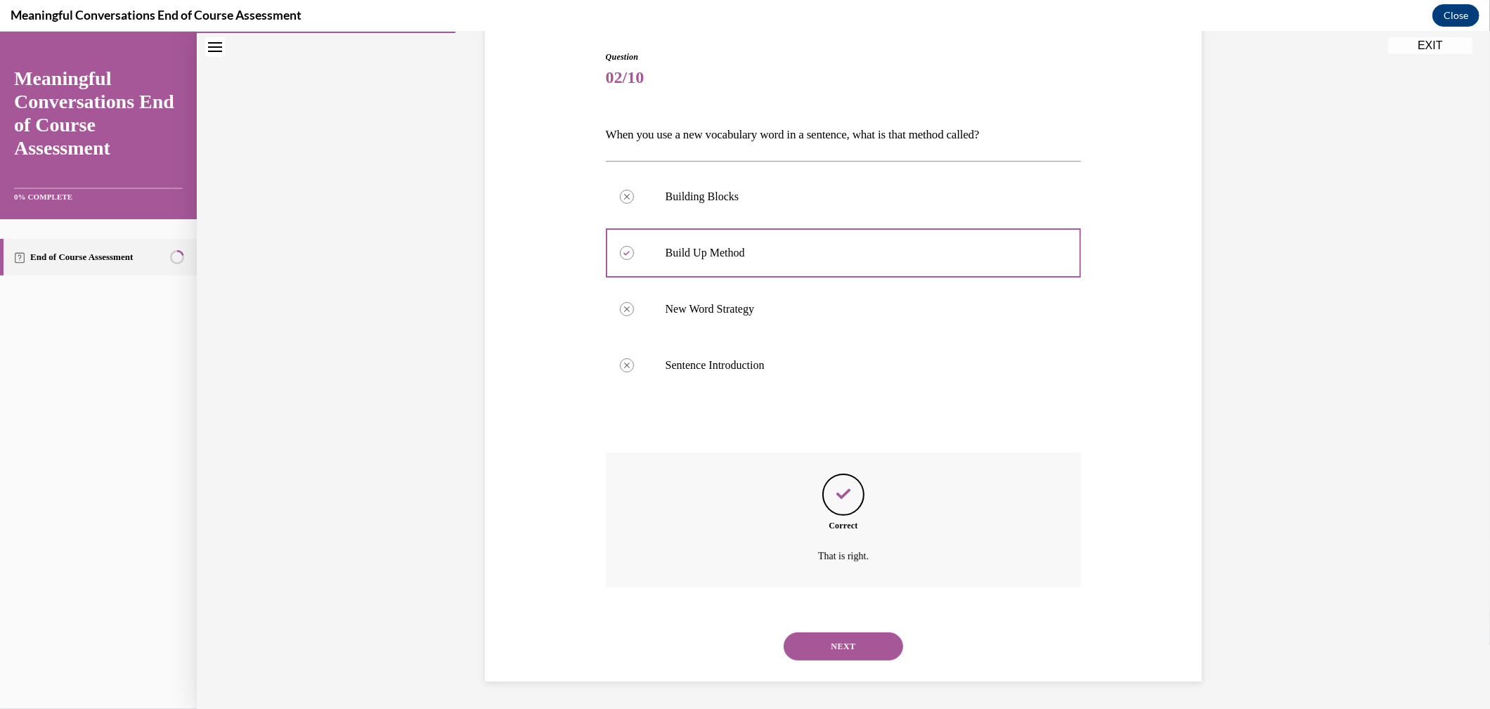
click at [812, 636] on button "NEXT" at bounding box center [843, 647] width 119 height 28
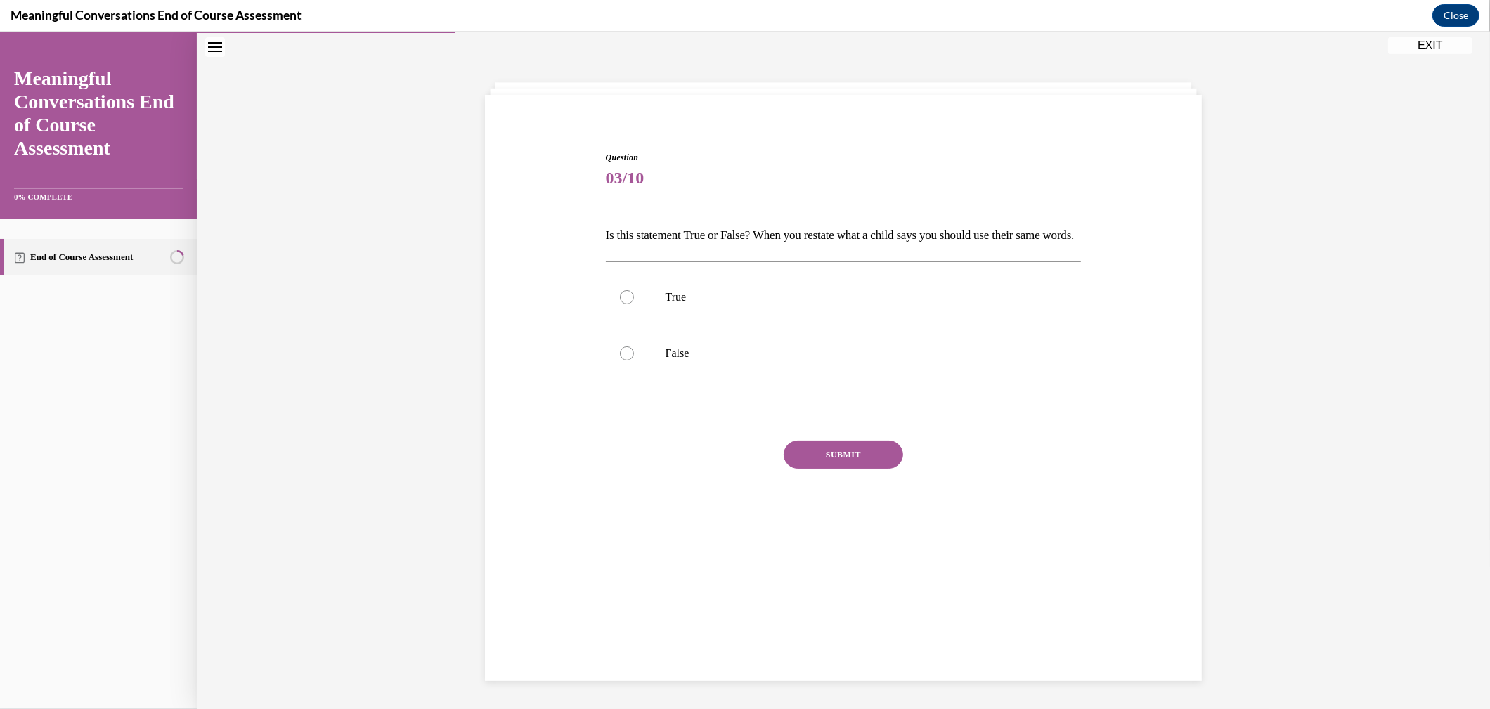
scroll to position [44, 0]
click at [620, 361] on div at bounding box center [627, 354] width 14 height 14
click at [620, 361] on input "False" at bounding box center [627, 354] width 14 height 14
radio input "true"
click at [848, 469] on button "SUBMIT" at bounding box center [843, 455] width 119 height 28
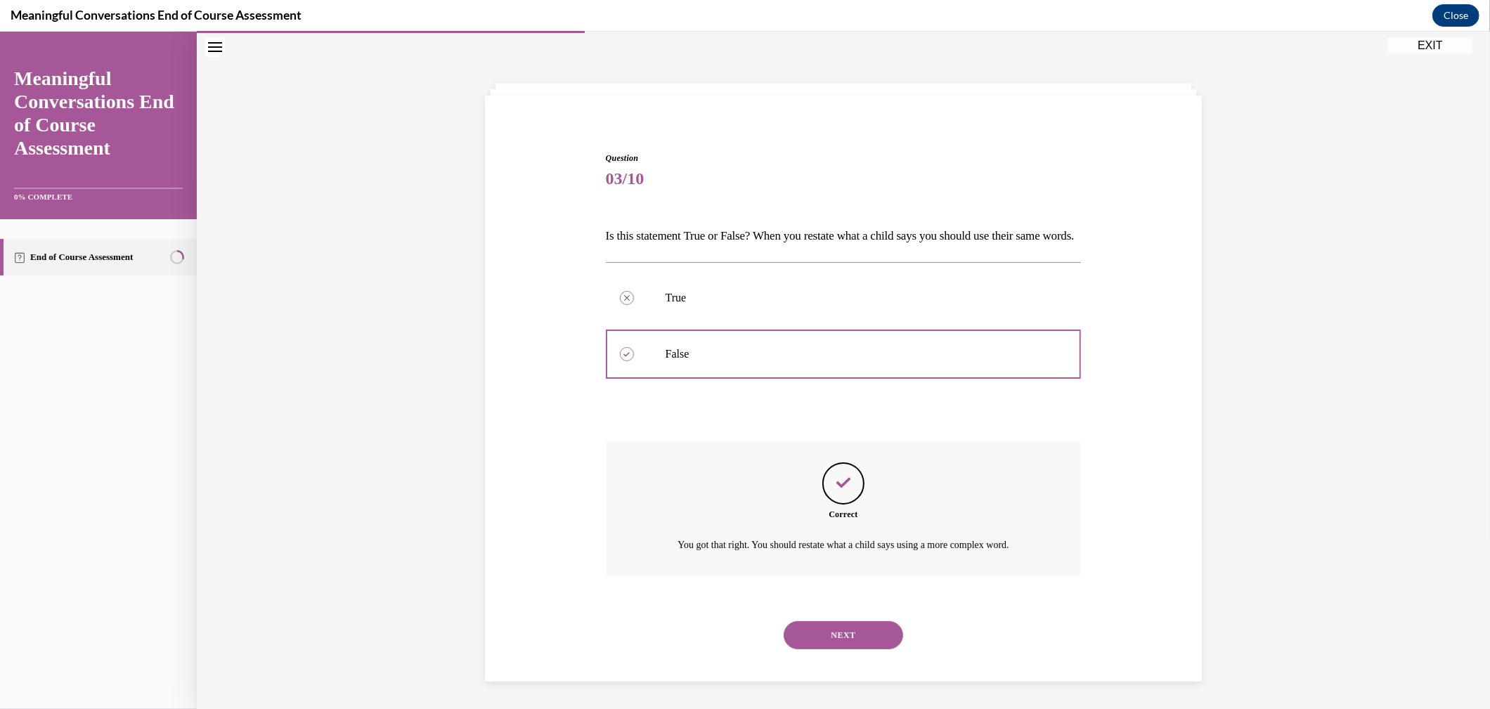
scroll to position [57, 0]
click at [817, 646] on button "NEXT" at bounding box center [843, 635] width 119 height 28
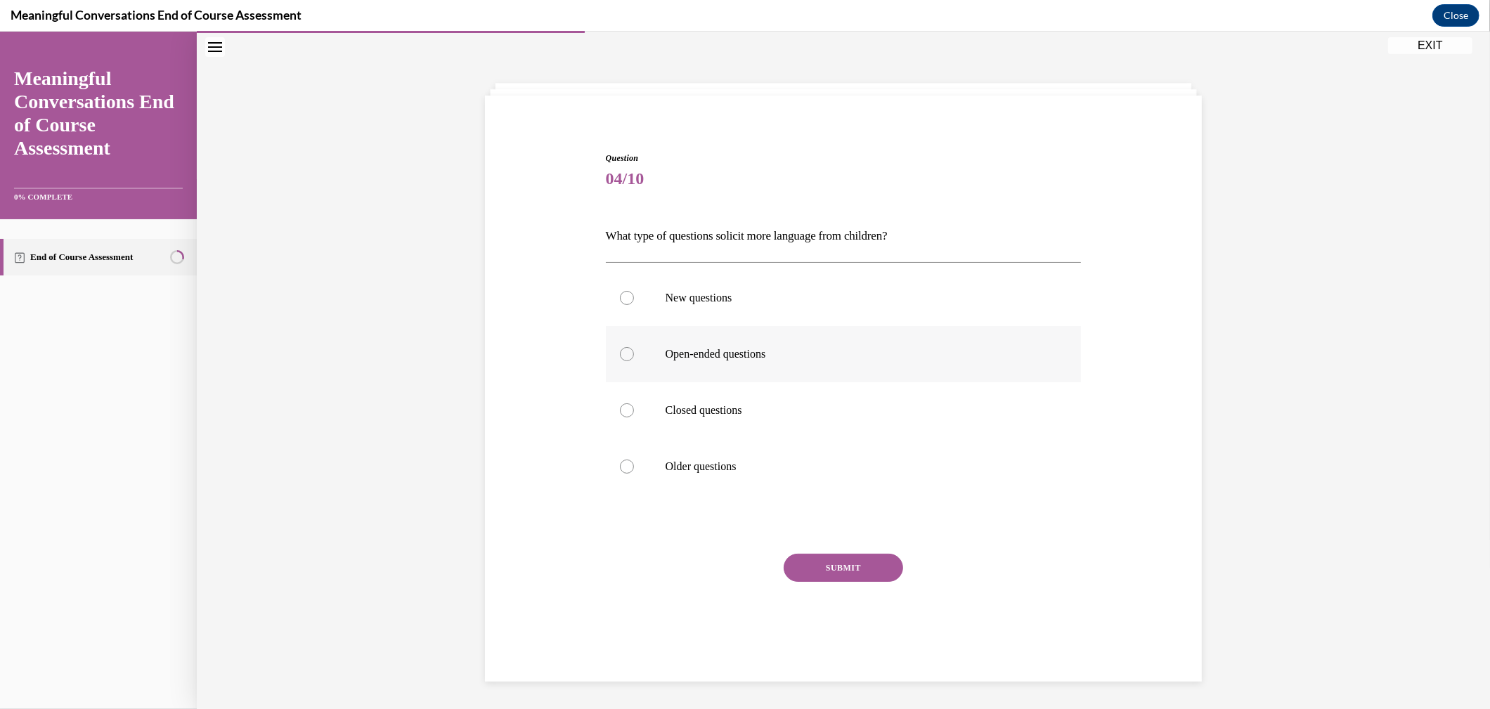
click at [620, 353] on div at bounding box center [627, 354] width 14 height 14
click at [620, 353] on input "Open-ended questions" at bounding box center [627, 354] width 14 height 14
radio input "true"
click at [829, 570] on button "SUBMIT" at bounding box center [843, 568] width 119 height 28
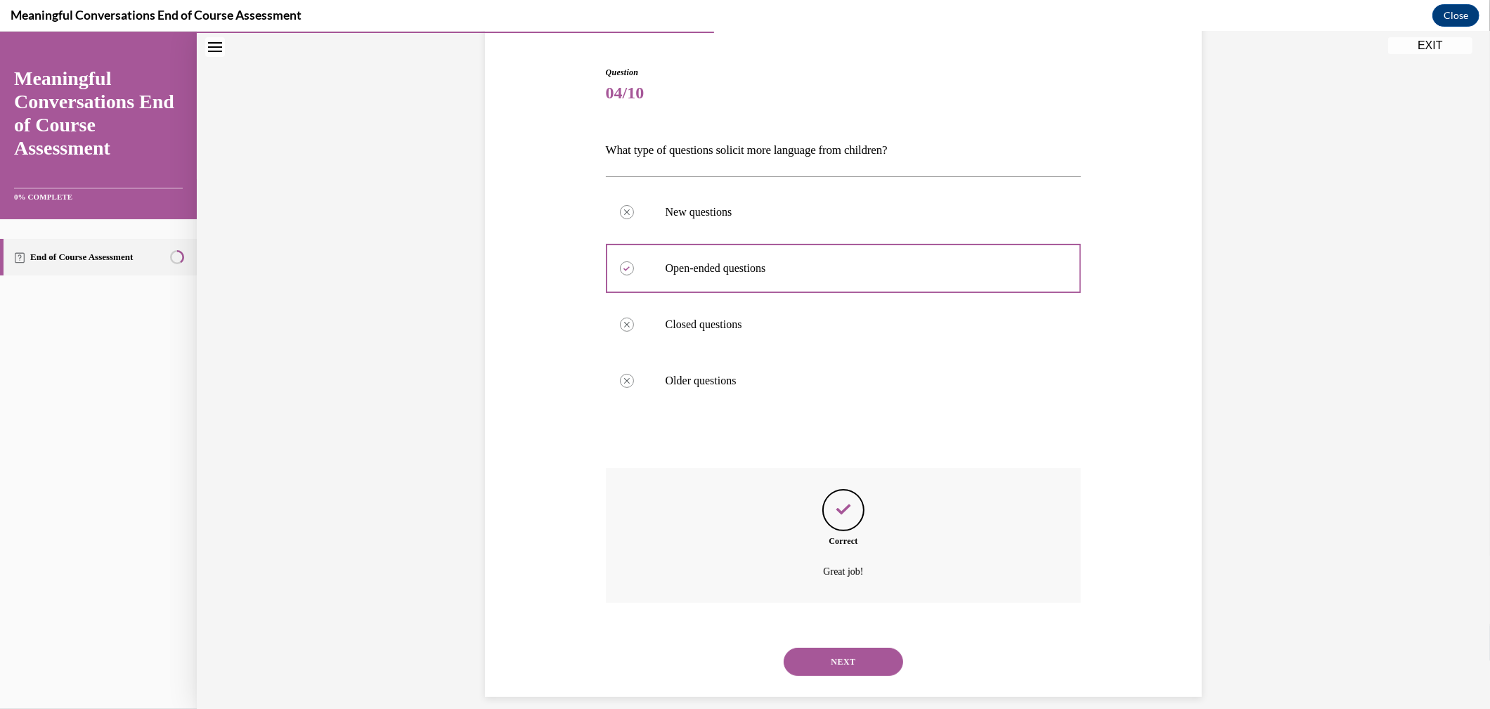
scroll to position [145, 0]
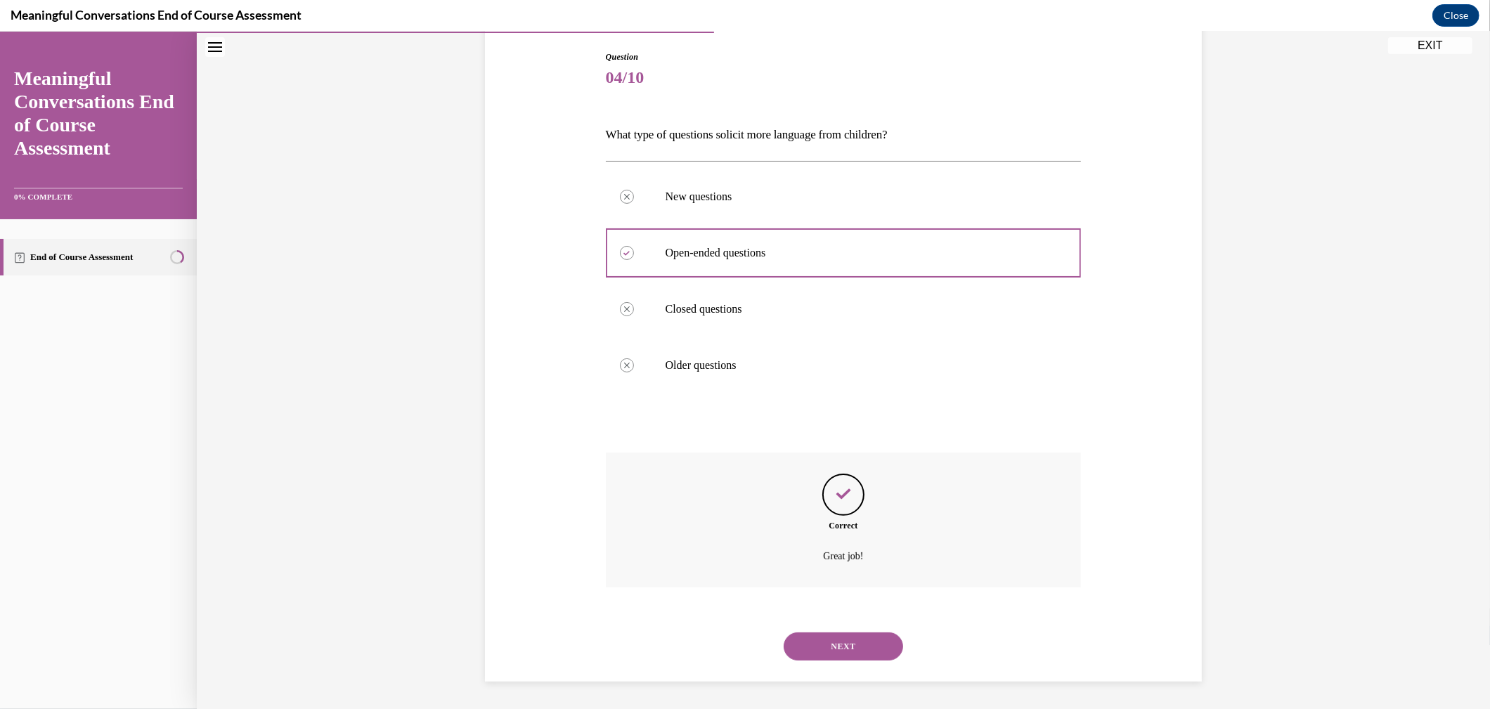
click at [838, 646] on button "NEXT" at bounding box center [843, 647] width 119 height 28
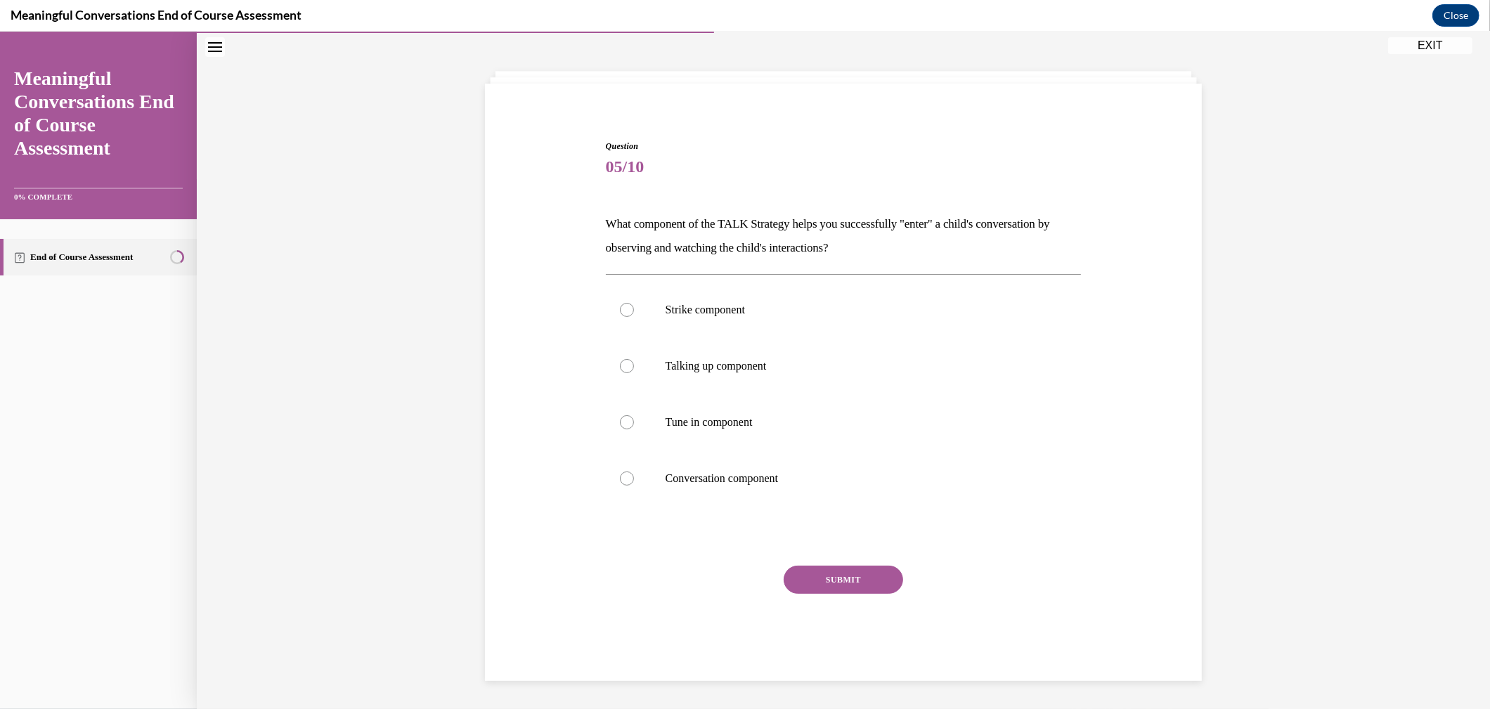
scroll to position [56, 0]
click at [621, 418] on div at bounding box center [627, 422] width 14 height 14
click at [621, 418] on input "Tune in component" at bounding box center [627, 422] width 14 height 14
radio input "true"
click at [825, 573] on button "SUBMIT" at bounding box center [843, 580] width 119 height 28
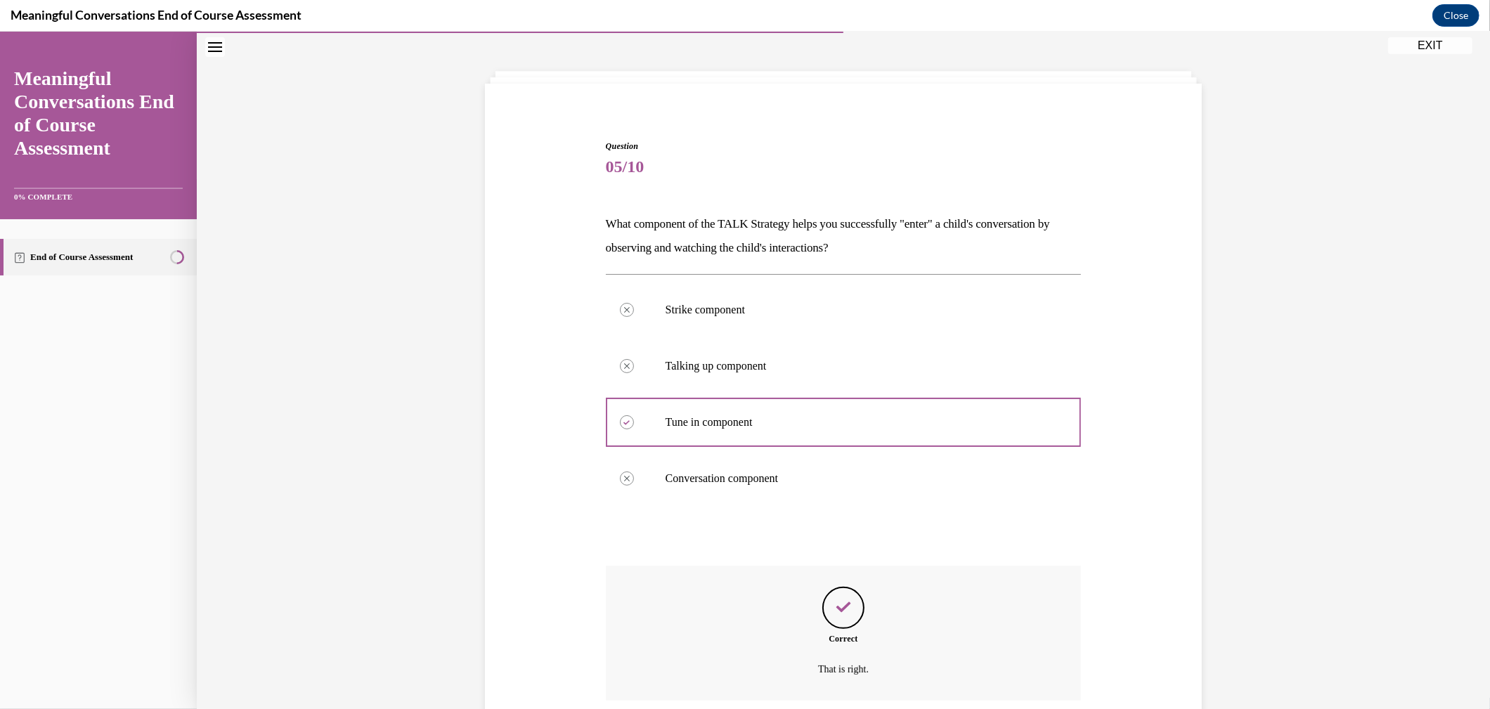
scroll to position [169, 0]
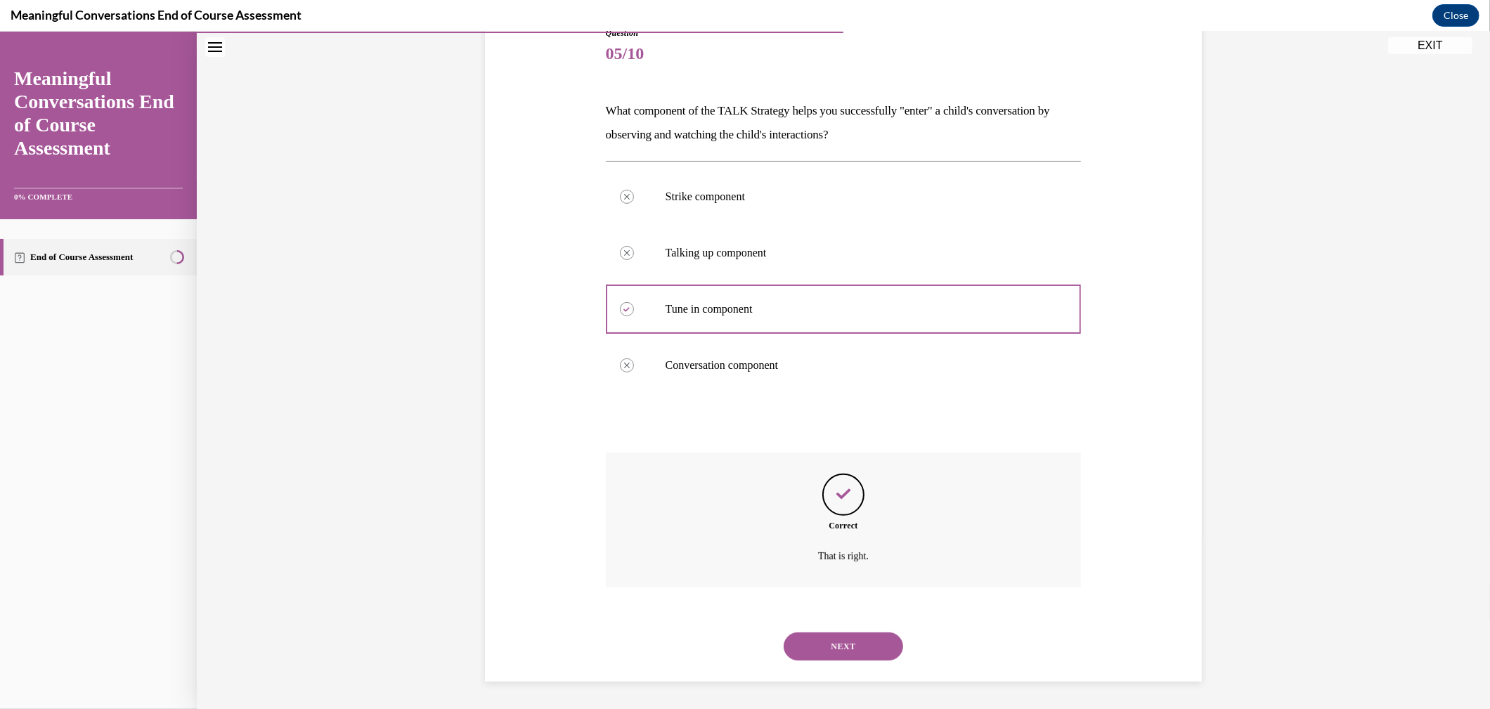
click at [836, 648] on button "NEXT" at bounding box center [843, 647] width 119 height 28
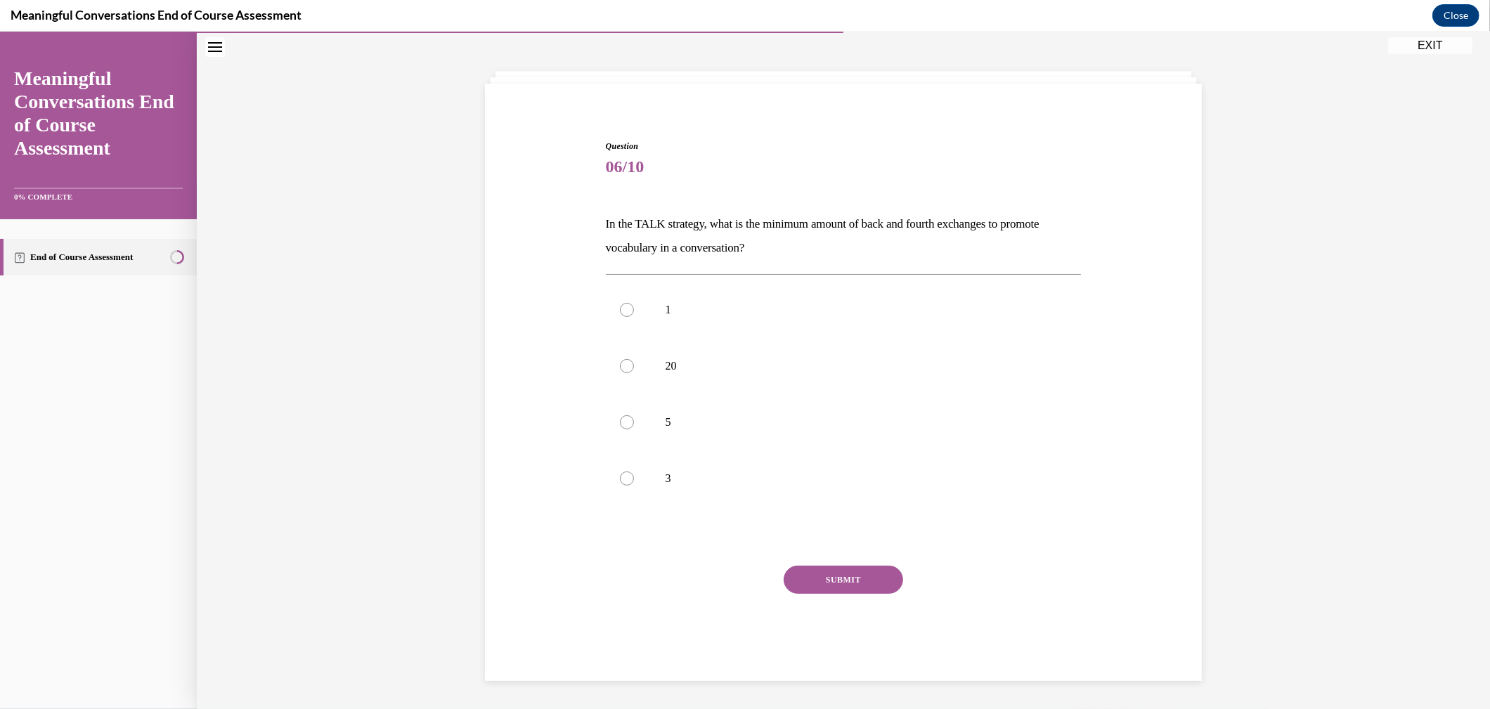
scroll to position [56, 0]
click at [620, 428] on div at bounding box center [627, 422] width 14 height 14
click at [620, 428] on input "5" at bounding box center [627, 422] width 14 height 14
radio input "true"
click at [805, 573] on button "SUBMIT" at bounding box center [843, 580] width 119 height 28
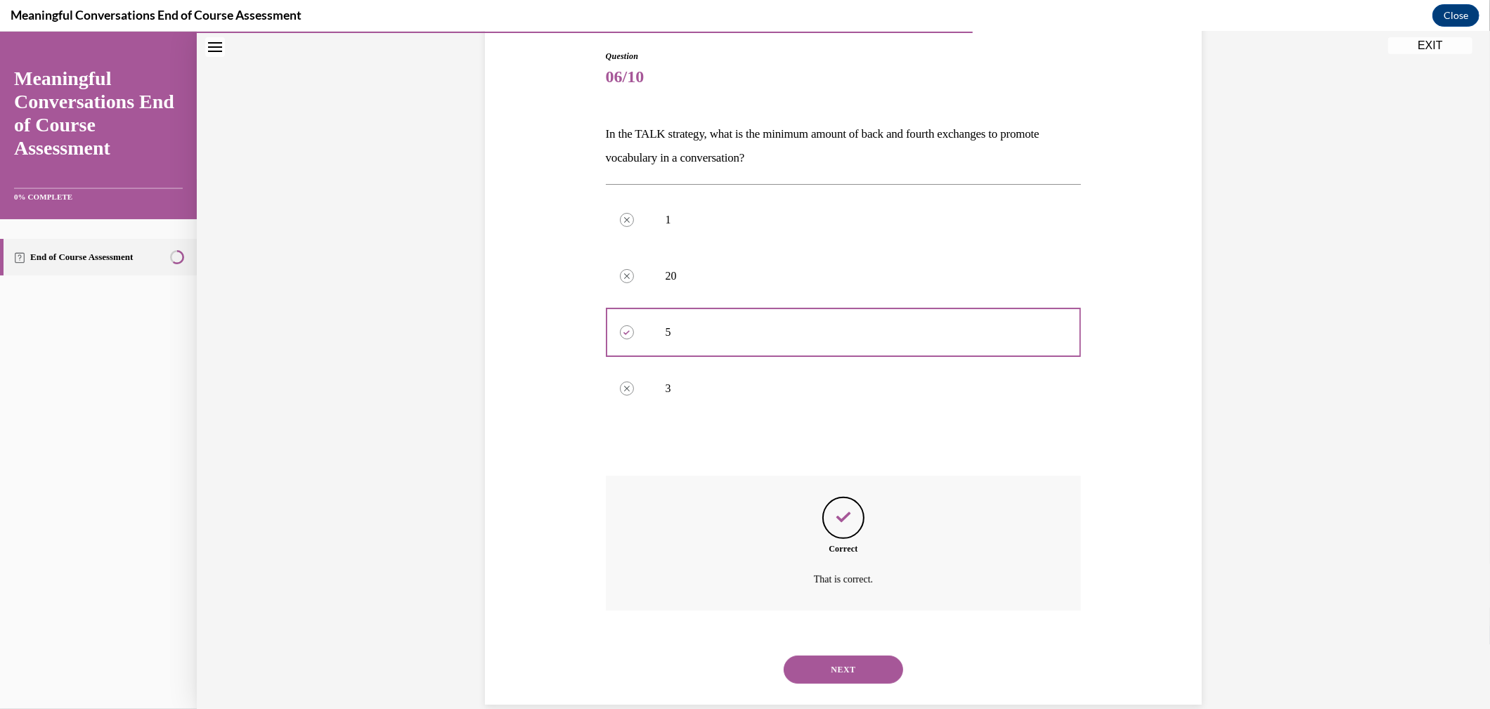
scroll to position [169, 0]
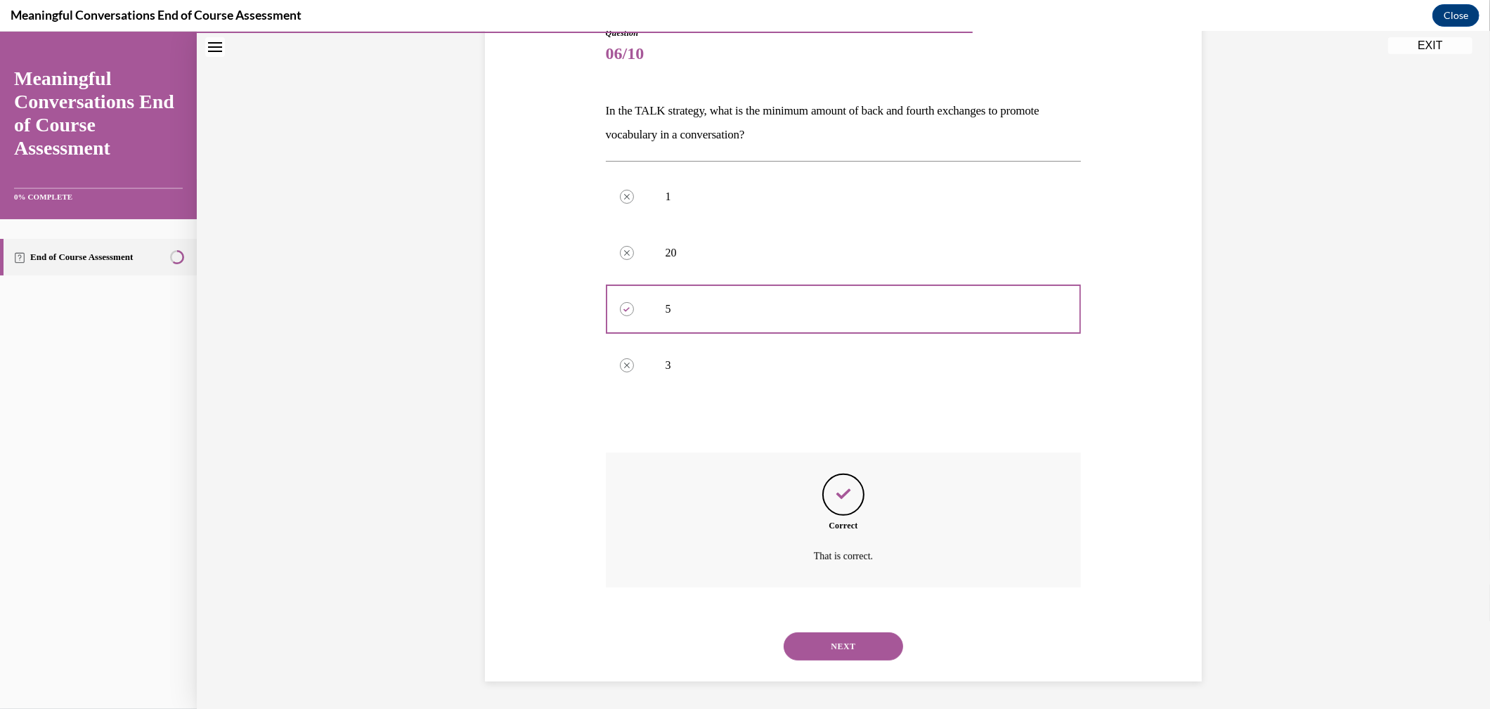
click at [831, 635] on button "NEXT" at bounding box center [843, 647] width 119 height 28
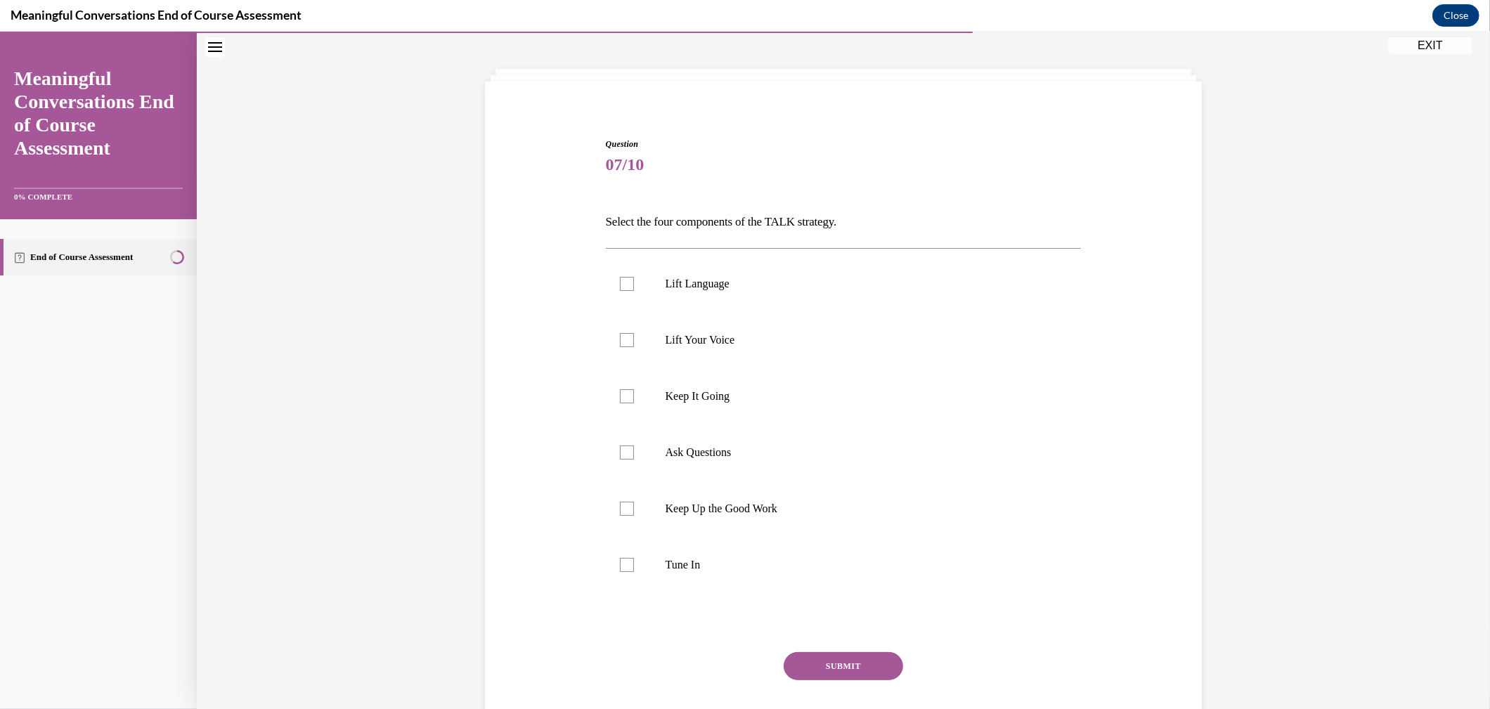
scroll to position [59, 0]
click at [620, 283] on div at bounding box center [627, 282] width 14 height 14
click at [620, 283] on input "Lift Language" at bounding box center [627, 282] width 14 height 14
checkbox input "true"
click at [622, 393] on div at bounding box center [627, 395] width 14 height 14
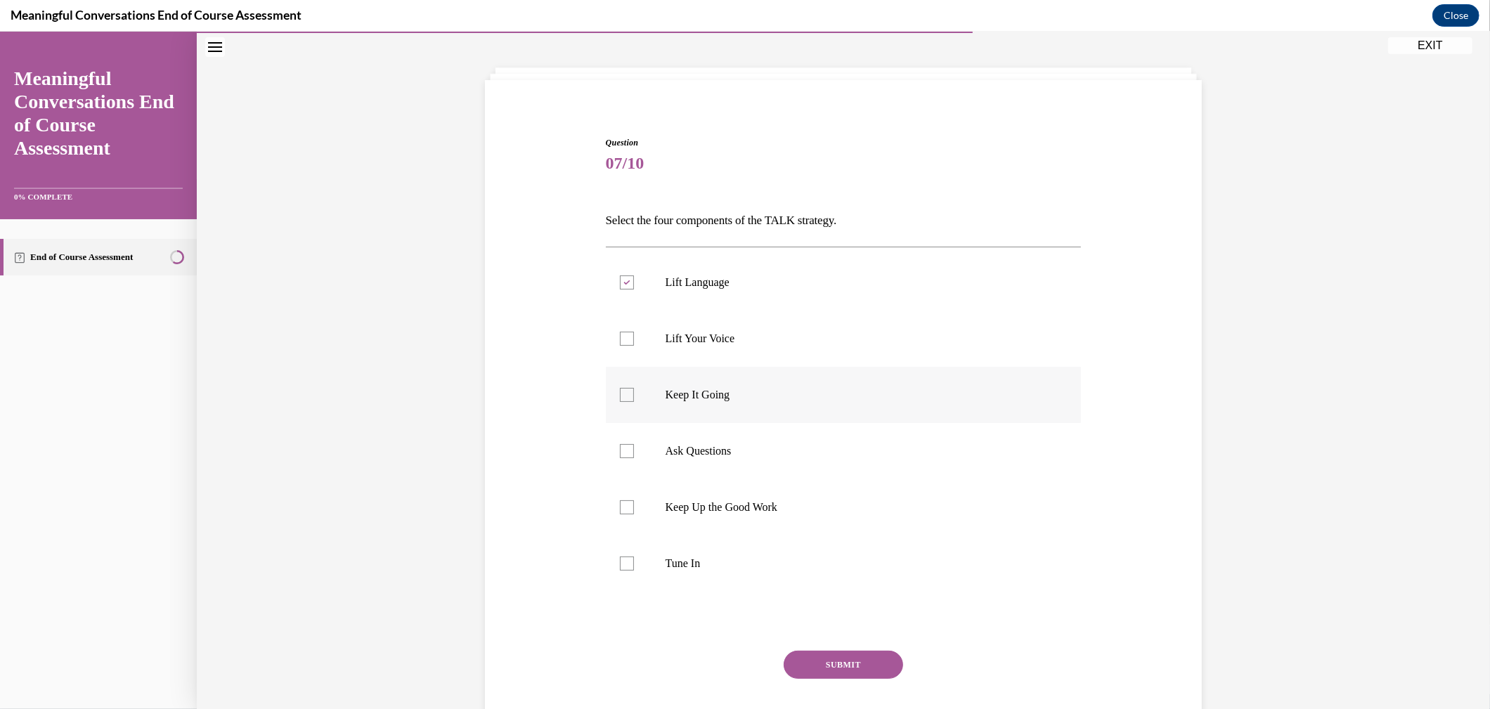
click at [622, 393] on input "Keep It Going" at bounding box center [627, 395] width 14 height 14
checkbox input "true"
click at [616, 443] on label "Ask Questions" at bounding box center [844, 451] width 476 height 56
click at [620, 444] on input "Ask Questions" at bounding box center [627, 451] width 14 height 14
checkbox input "true"
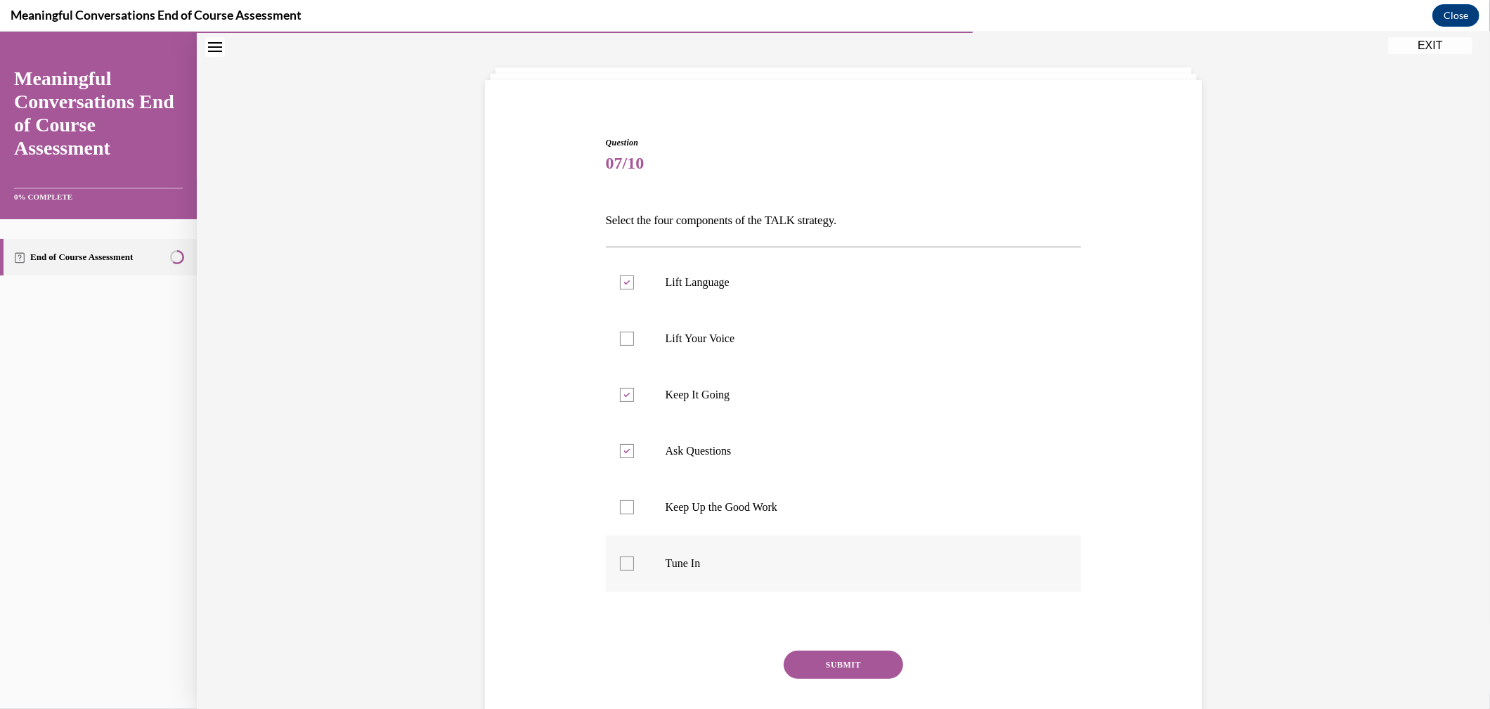
click at [620, 559] on div at bounding box center [627, 564] width 14 height 14
click at [620, 559] on input "Tune In" at bounding box center [627, 564] width 14 height 14
checkbox input "true"
click at [825, 660] on button "SUBMIT" at bounding box center [843, 665] width 119 height 28
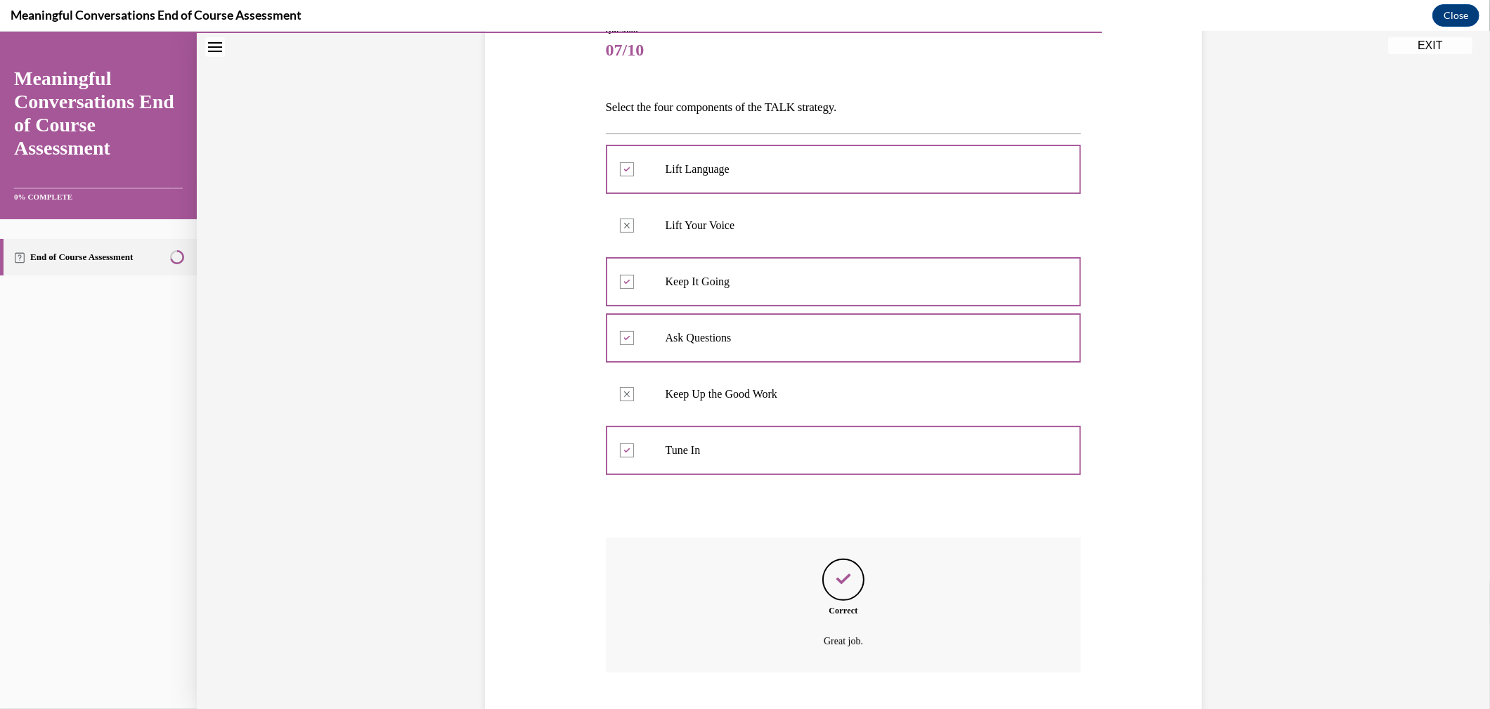
scroll to position [258, 0]
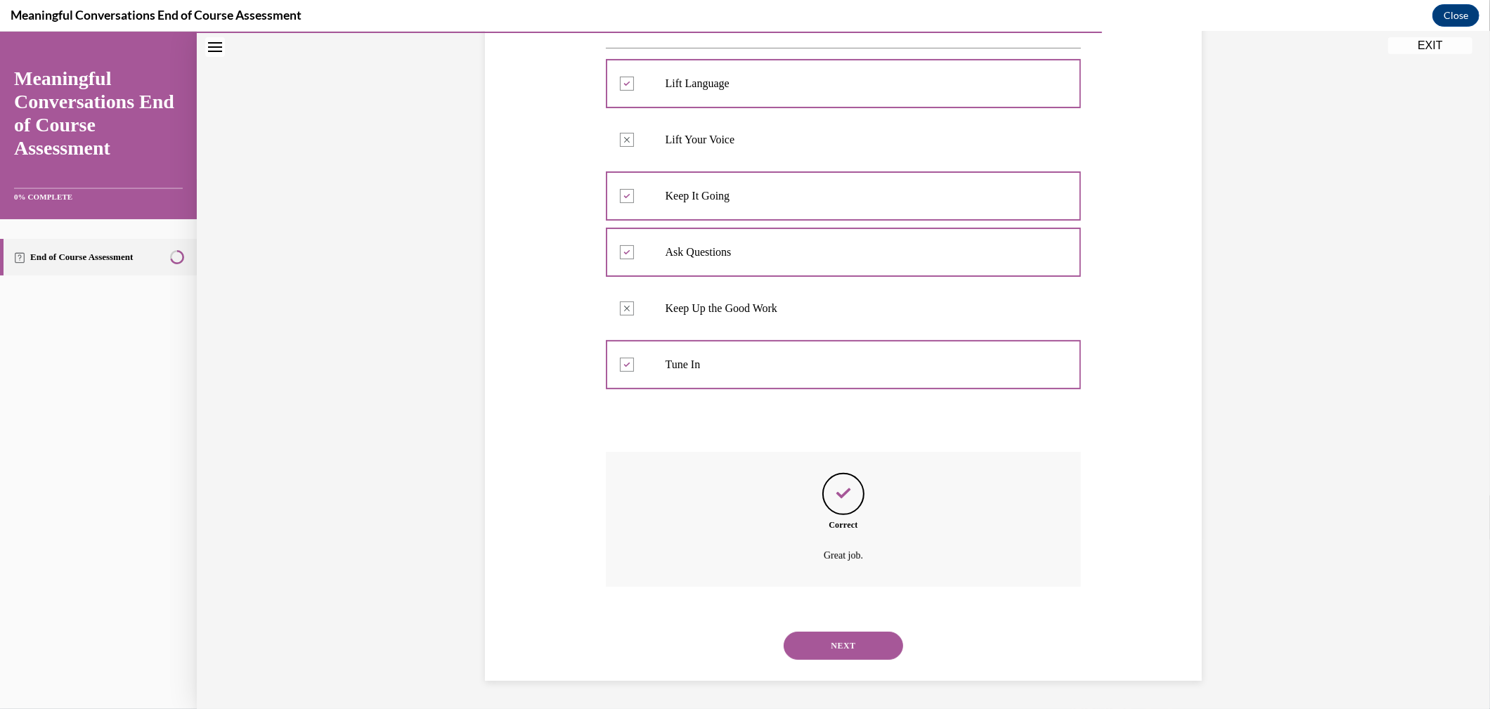
click at [830, 654] on button "NEXT" at bounding box center [843, 646] width 119 height 28
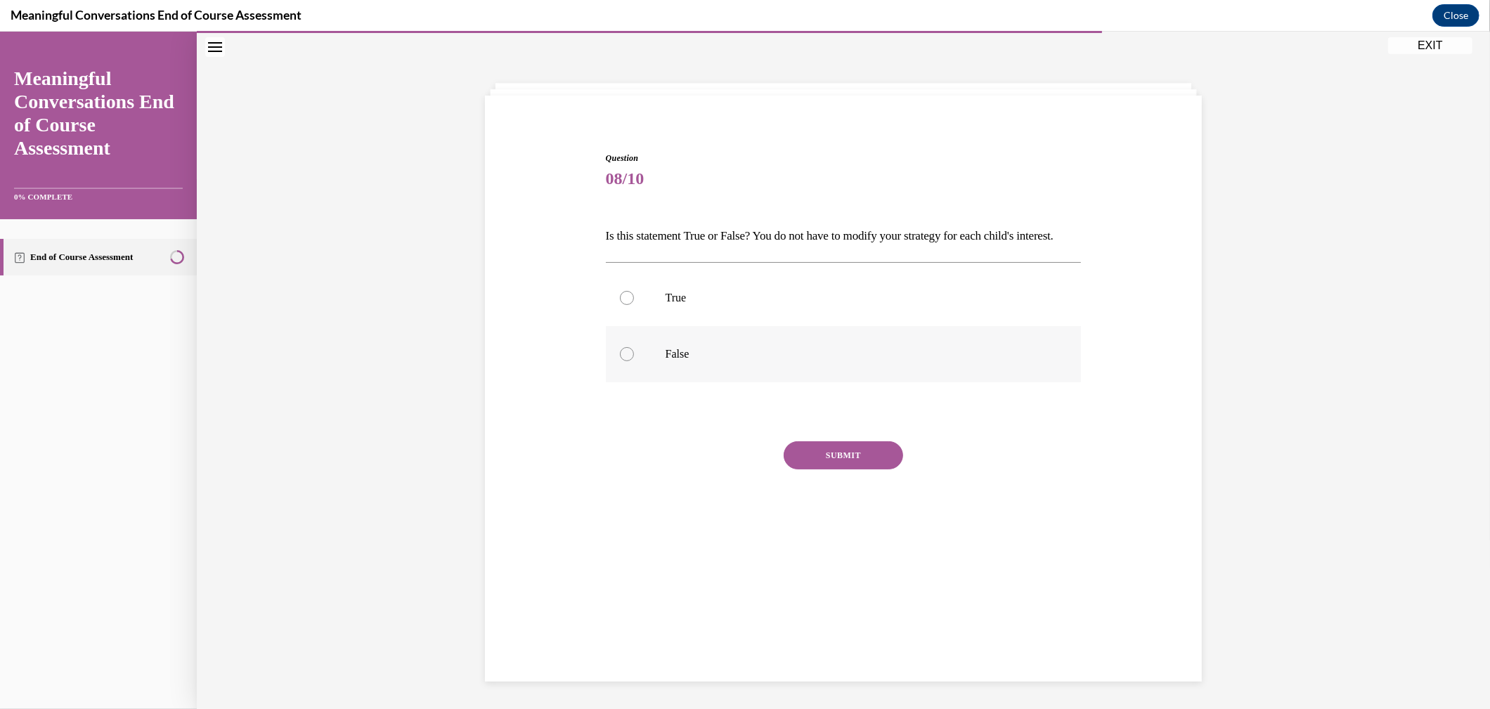
click at [620, 361] on div at bounding box center [627, 354] width 14 height 14
click at [620, 361] on input "False" at bounding box center [627, 354] width 14 height 14
radio input "true"
click at [820, 469] on button "SUBMIT" at bounding box center [843, 455] width 119 height 28
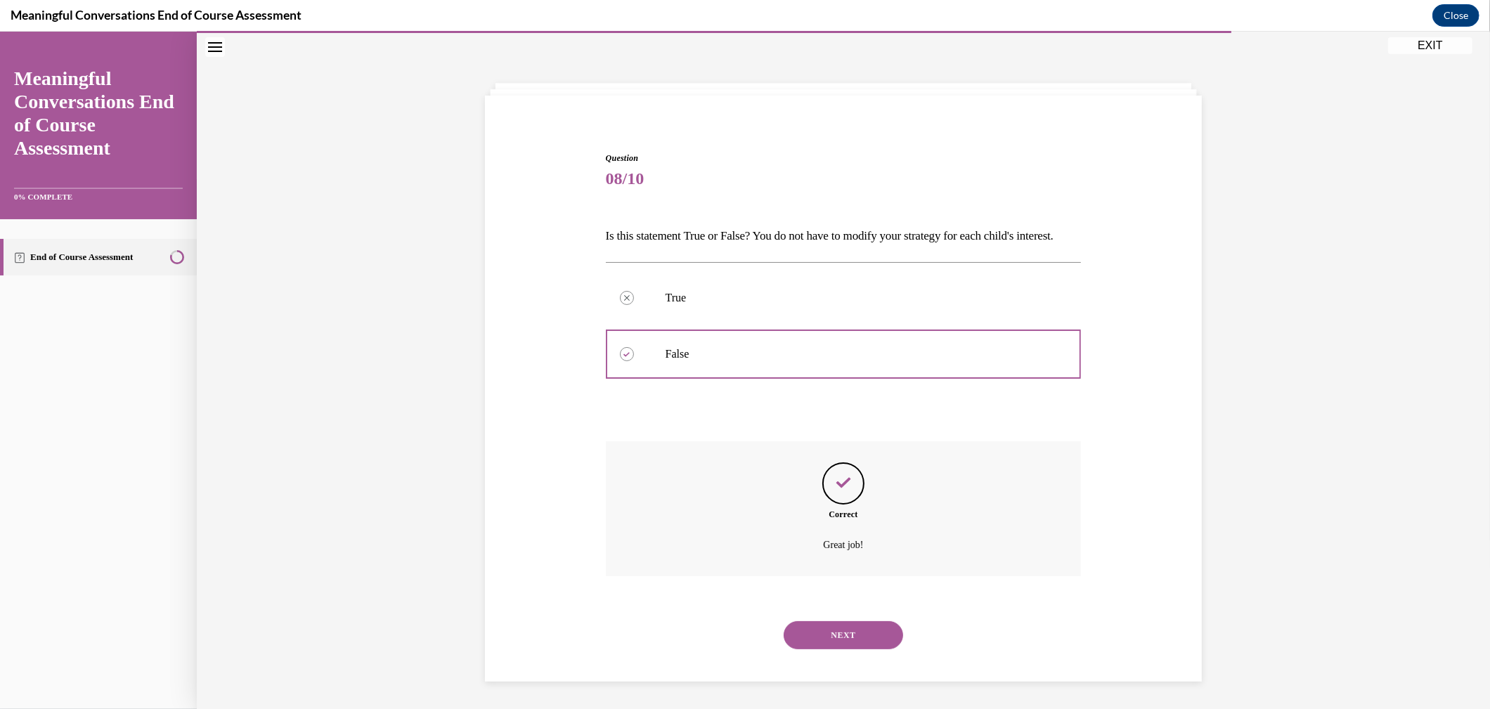
scroll to position [57, 0]
click at [833, 647] on button "NEXT" at bounding box center [843, 635] width 119 height 28
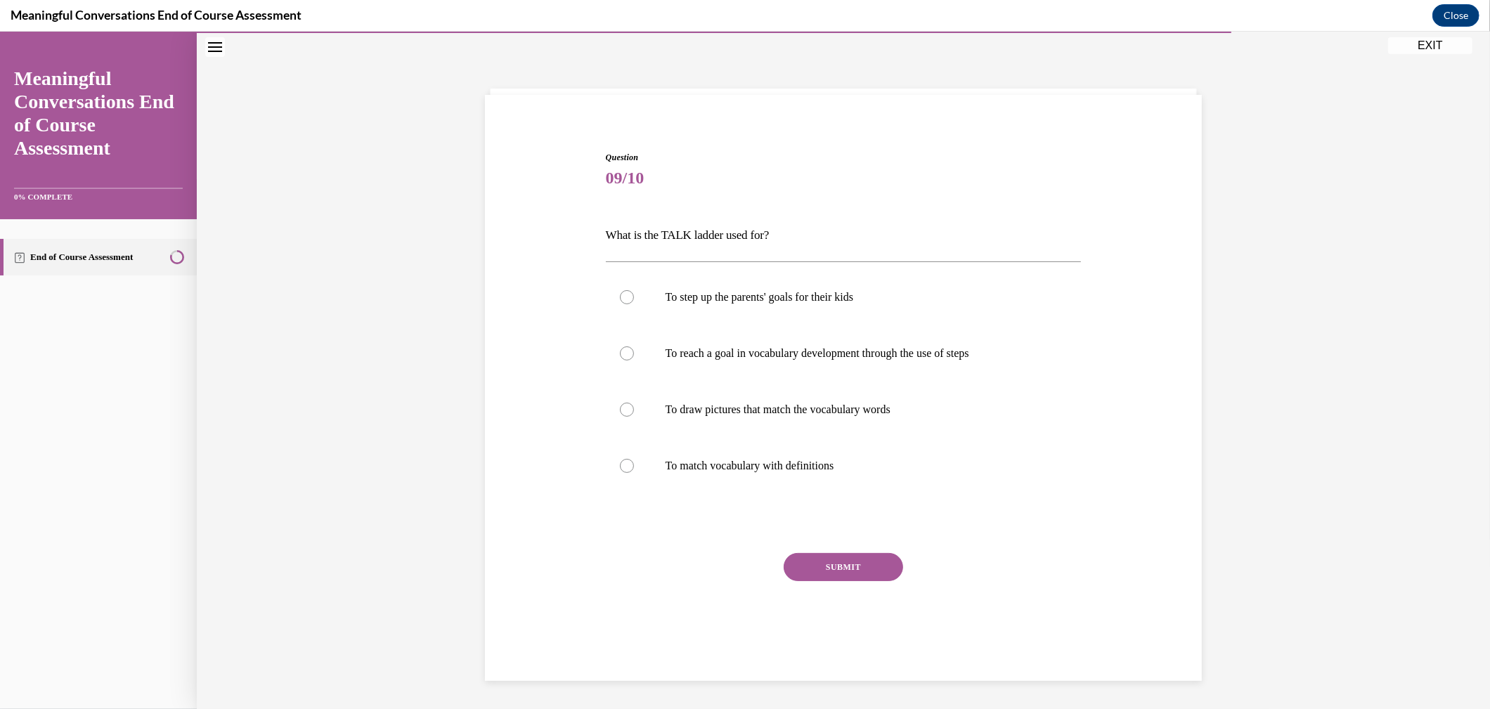
scroll to position [44, 0]
click at [620, 355] on div at bounding box center [627, 354] width 14 height 14
click at [620, 355] on input "To reach a goal in vocabulary development through the use of steps" at bounding box center [627, 354] width 14 height 14
radio input "true"
click at [822, 564] on button "SUBMIT" at bounding box center [843, 568] width 119 height 28
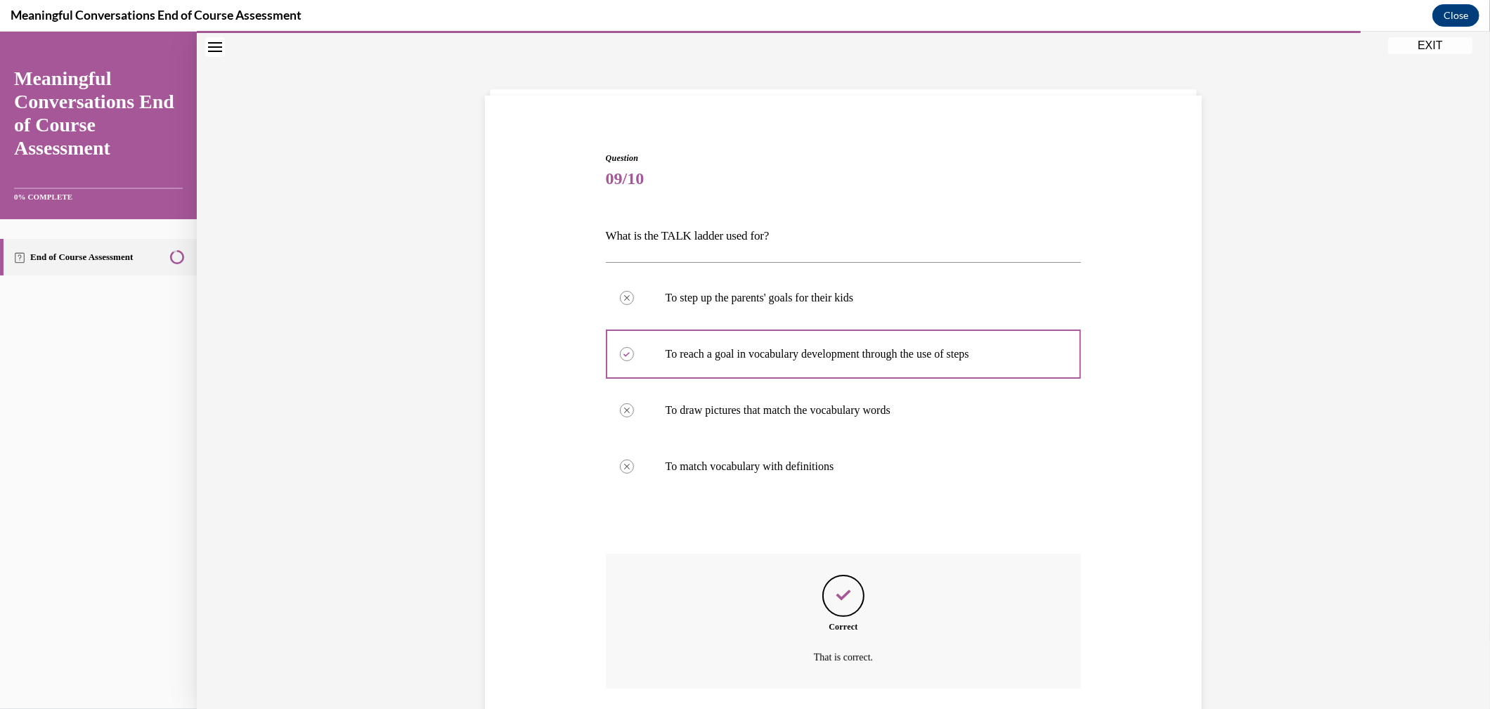
scroll to position [145, 0]
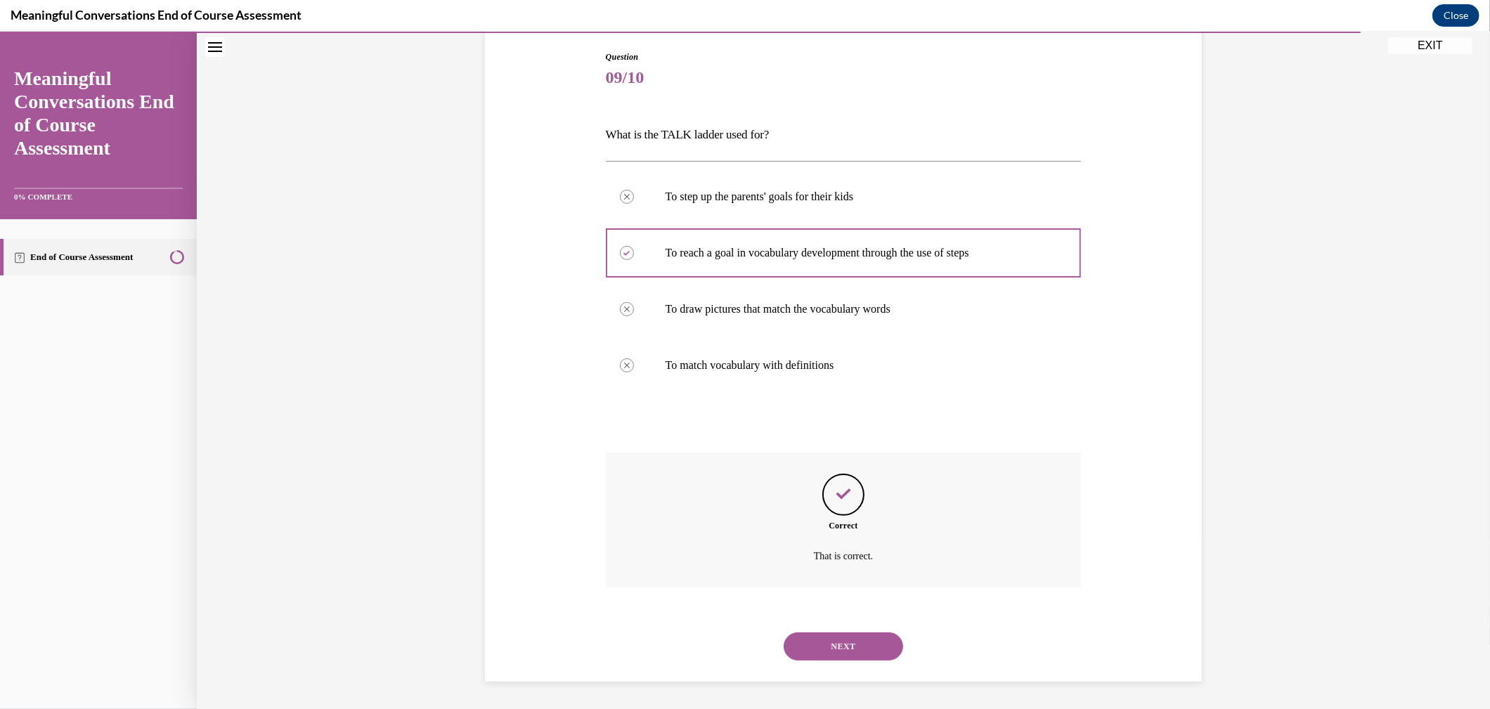
click at [838, 640] on button "NEXT" at bounding box center [843, 647] width 119 height 28
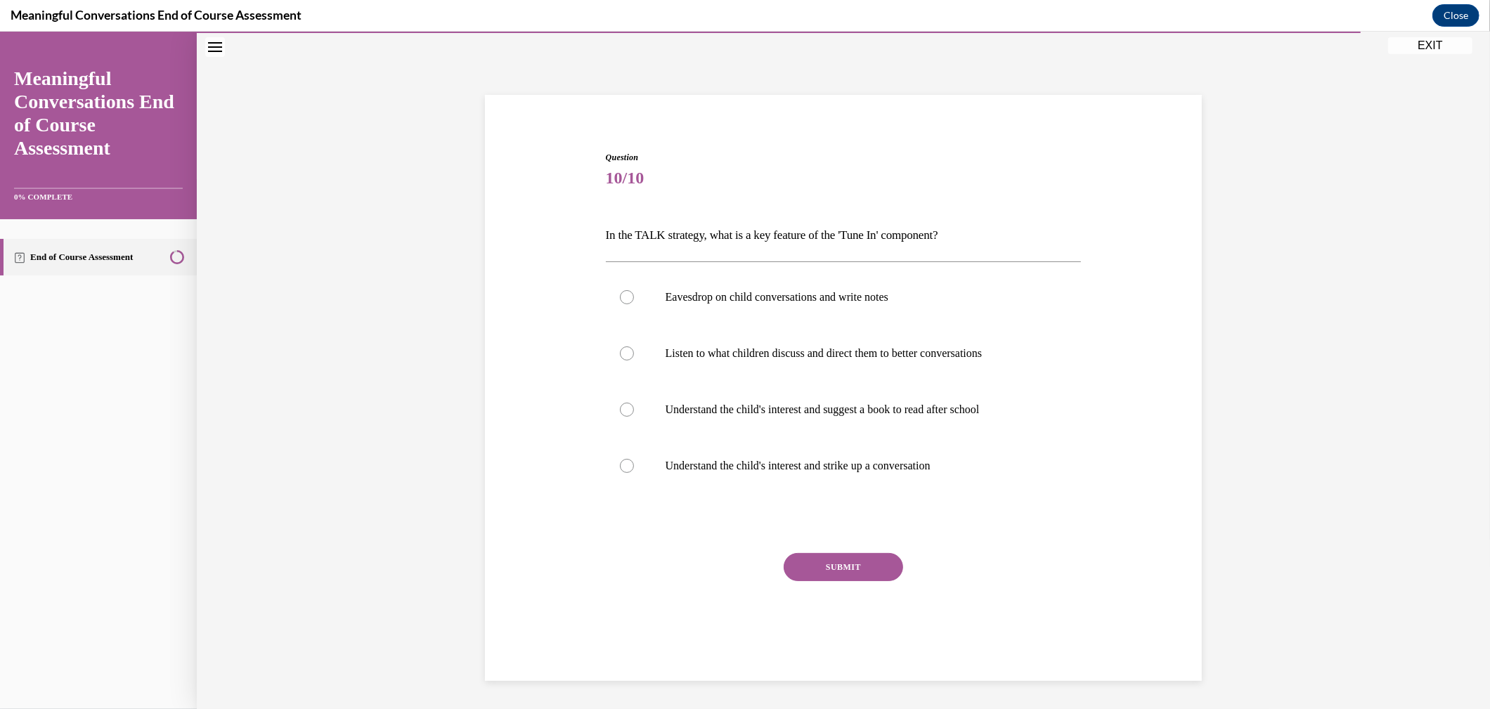
scroll to position [44, 0]
click at [623, 470] on label "Understand the child's interest and strike up a conversation" at bounding box center [844, 467] width 476 height 56
click at [623, 470] on input "Understand the child's interest and strike up a conversation" at bounding box center [627, 467] width 14 height 14
radio input "true"
click at [832, 564] on button "SUBMIT" at bounding box center [843, 568] width 119 height 28
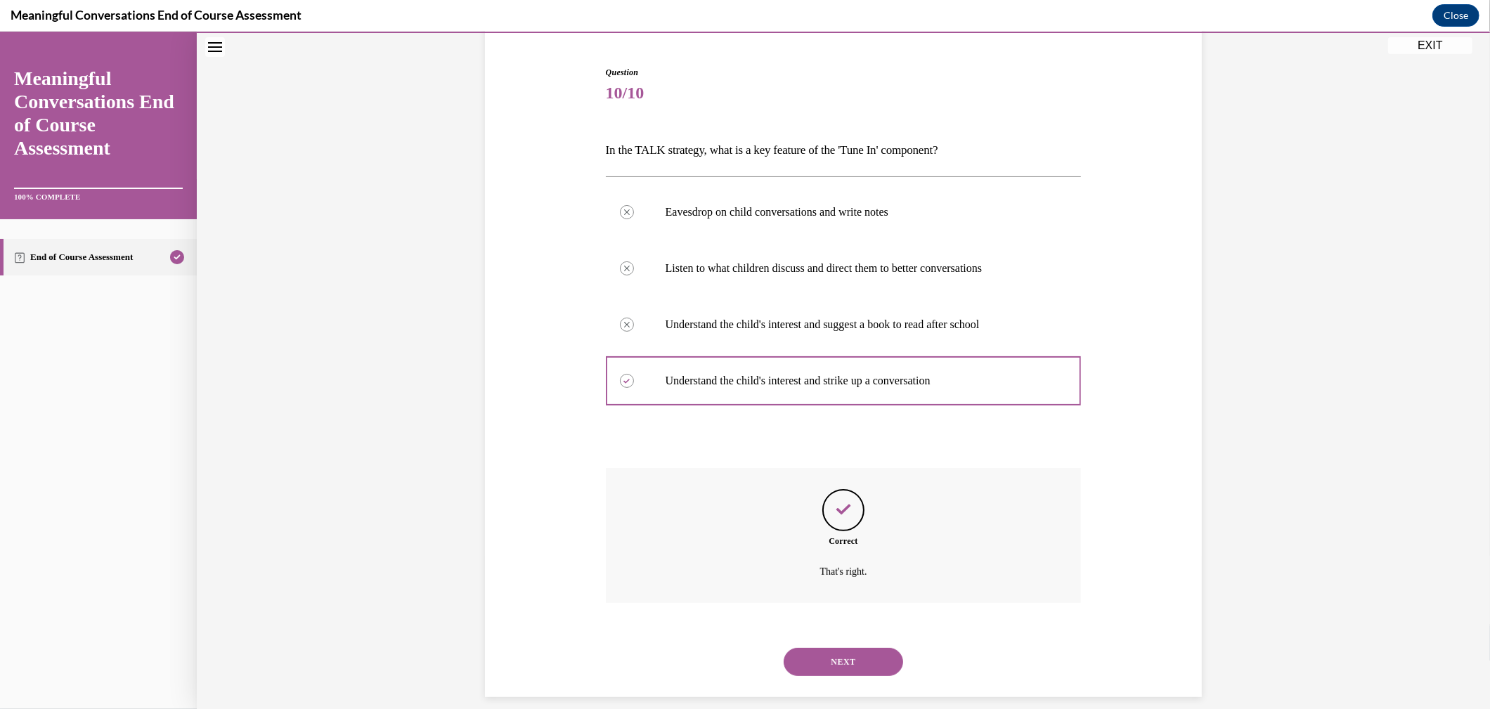
scroll to position [145, 0]
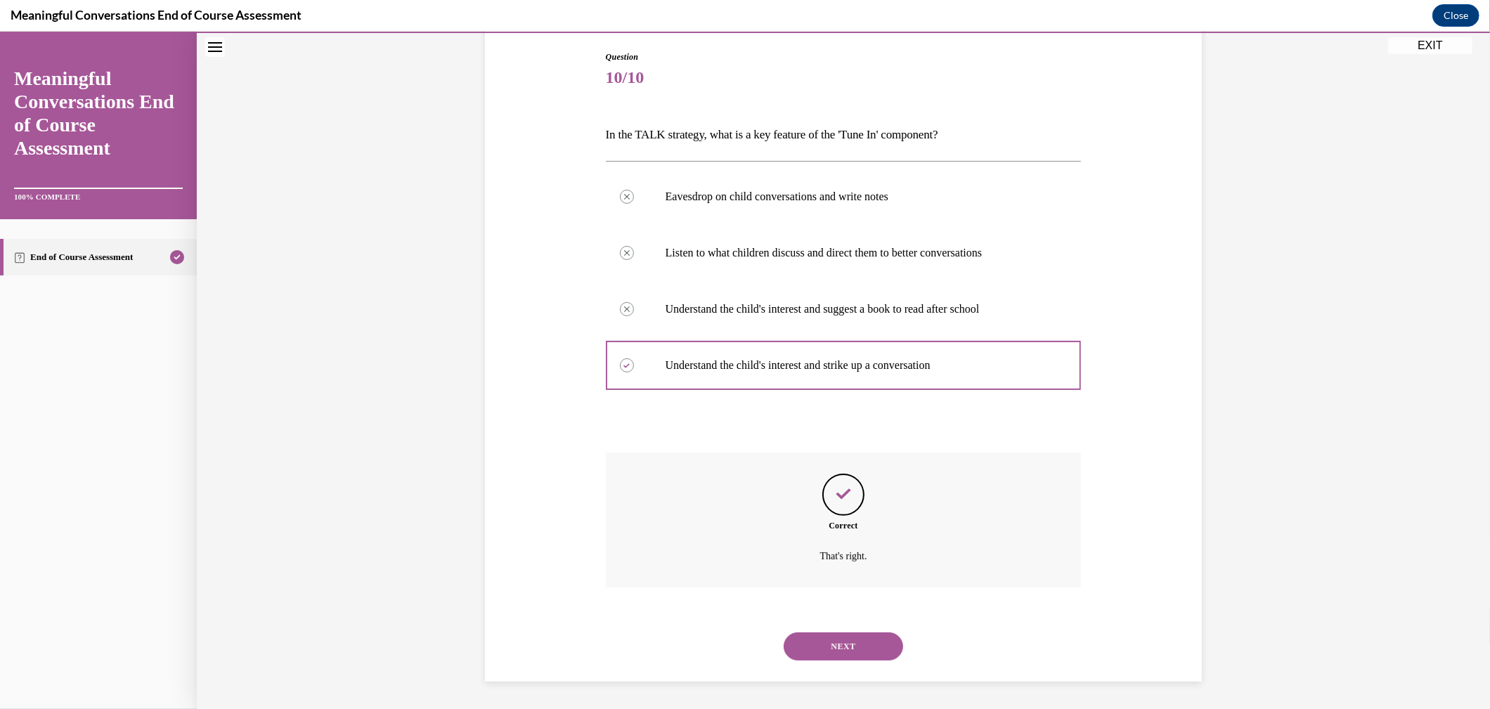
click at [825, 640] on button "NEXT" at bounding box center [843, 647] width 119 height 28
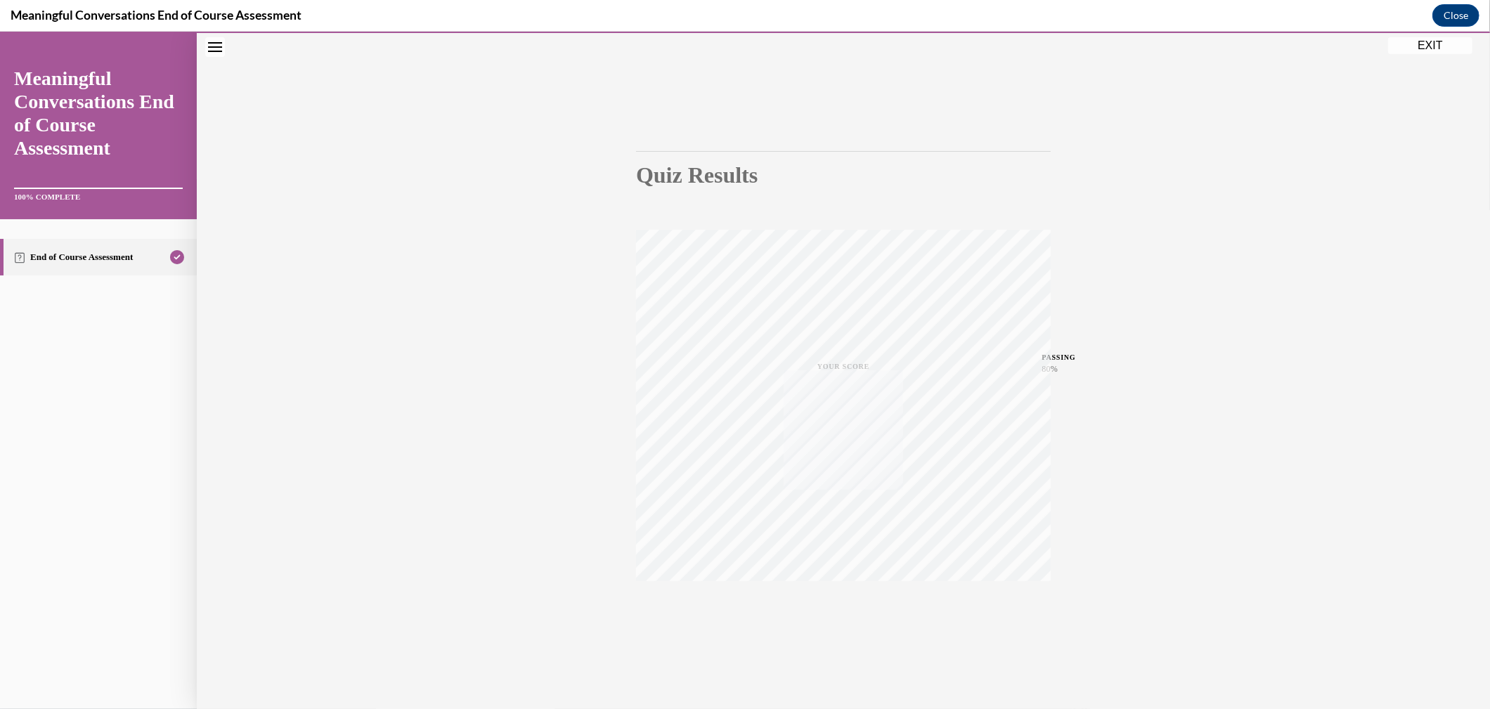
scroll to position [44, 0]
click at [1432, 41] on button "EXIT" at bounding box center [1430, 45] width 84 height 17
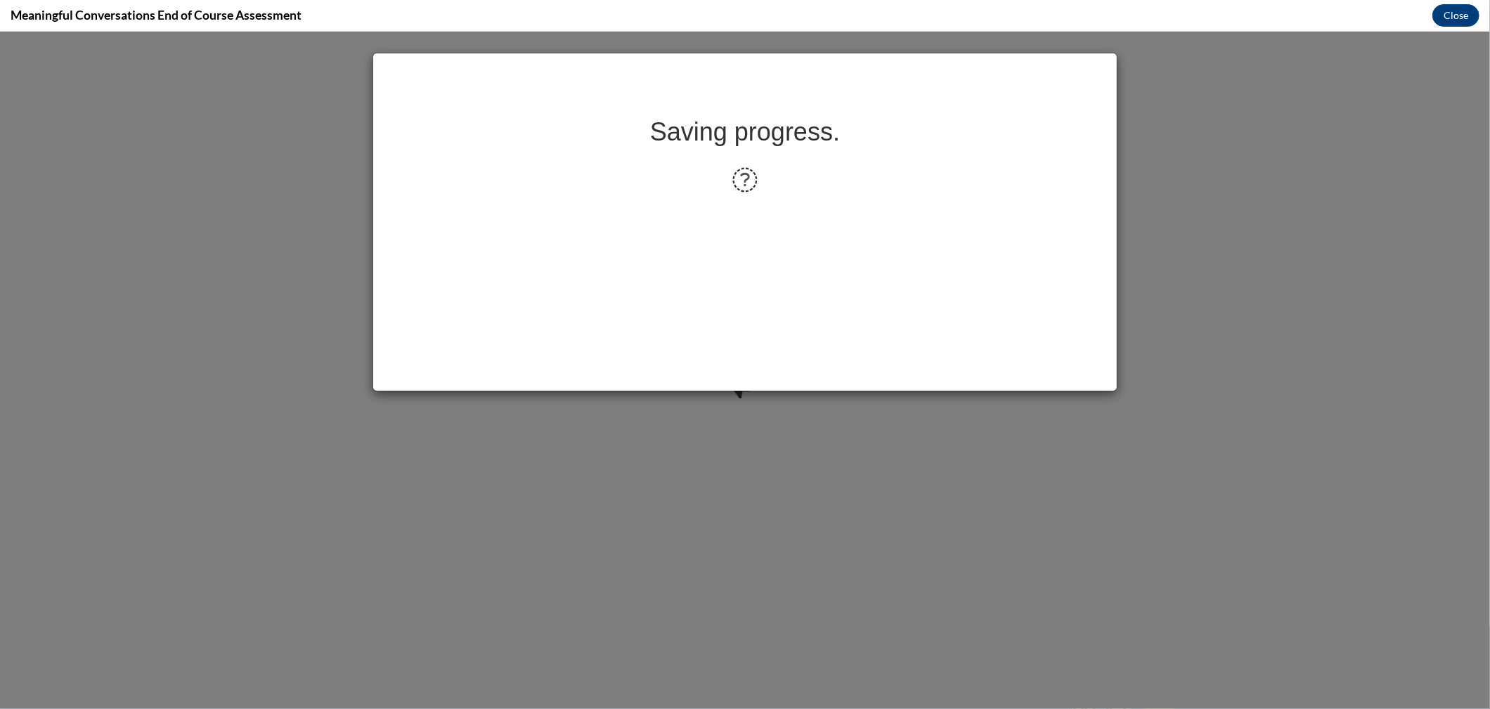
scroll to position [0, 0]
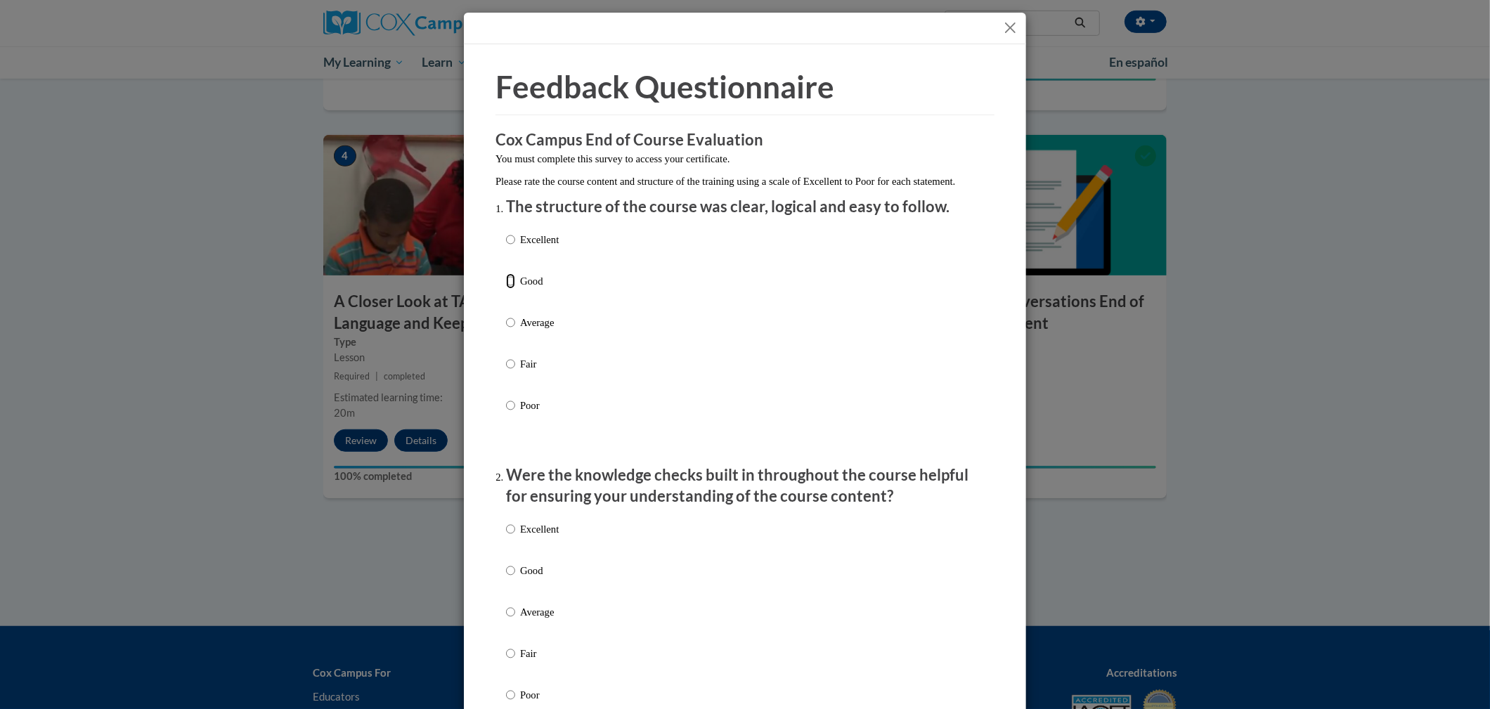
click at [506, 289] on input "Good" at bounding box center [510, 280] width 9 height 15
radio input "true"
click at [506, 578] on input "Good" at bounding box center [510, 570] width 9 height 15
radio input "true"
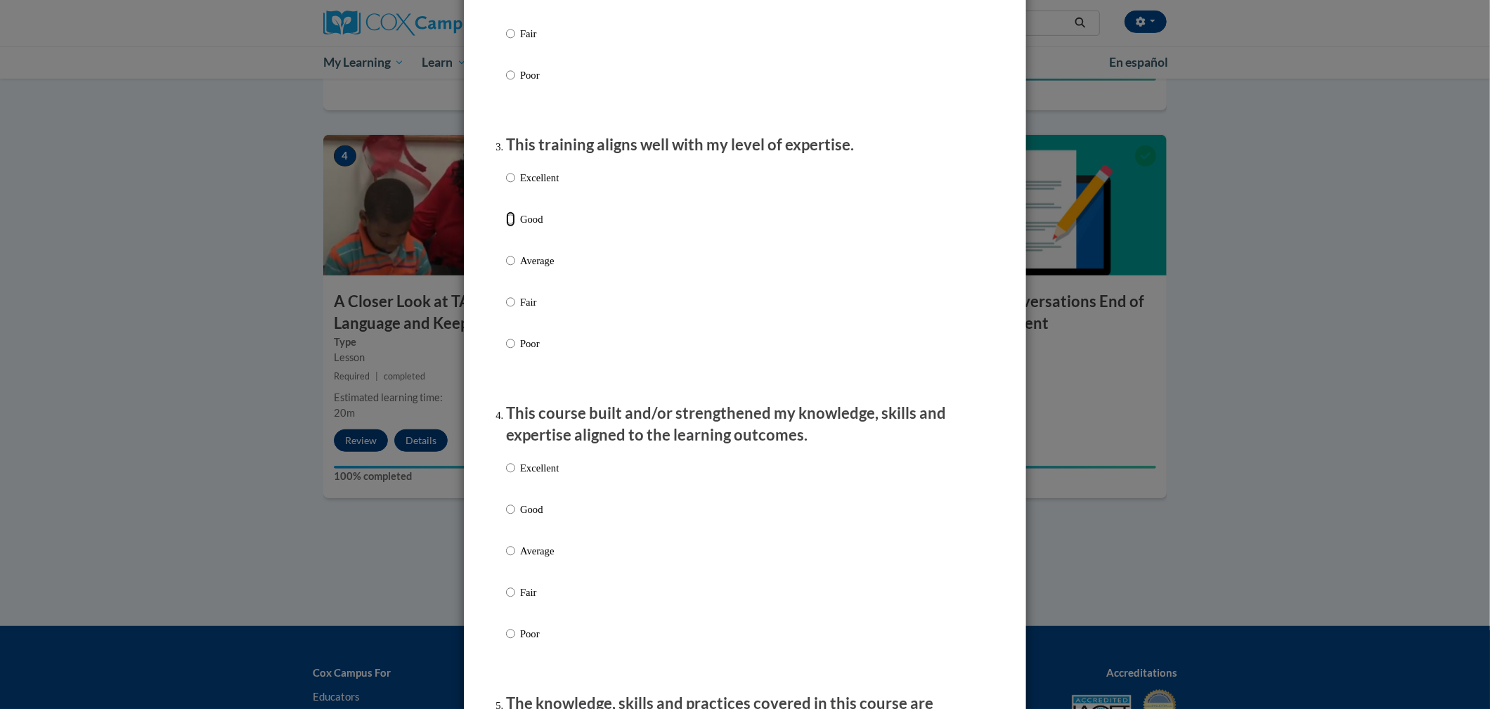
click at [506, 227] on input "Good" at bounding box center [510, 219] width 9 height 15
radio input "true"
click at [506, 517] on input "Good" at bounding box center [510, 509] width 9 height 15
radio input "true"
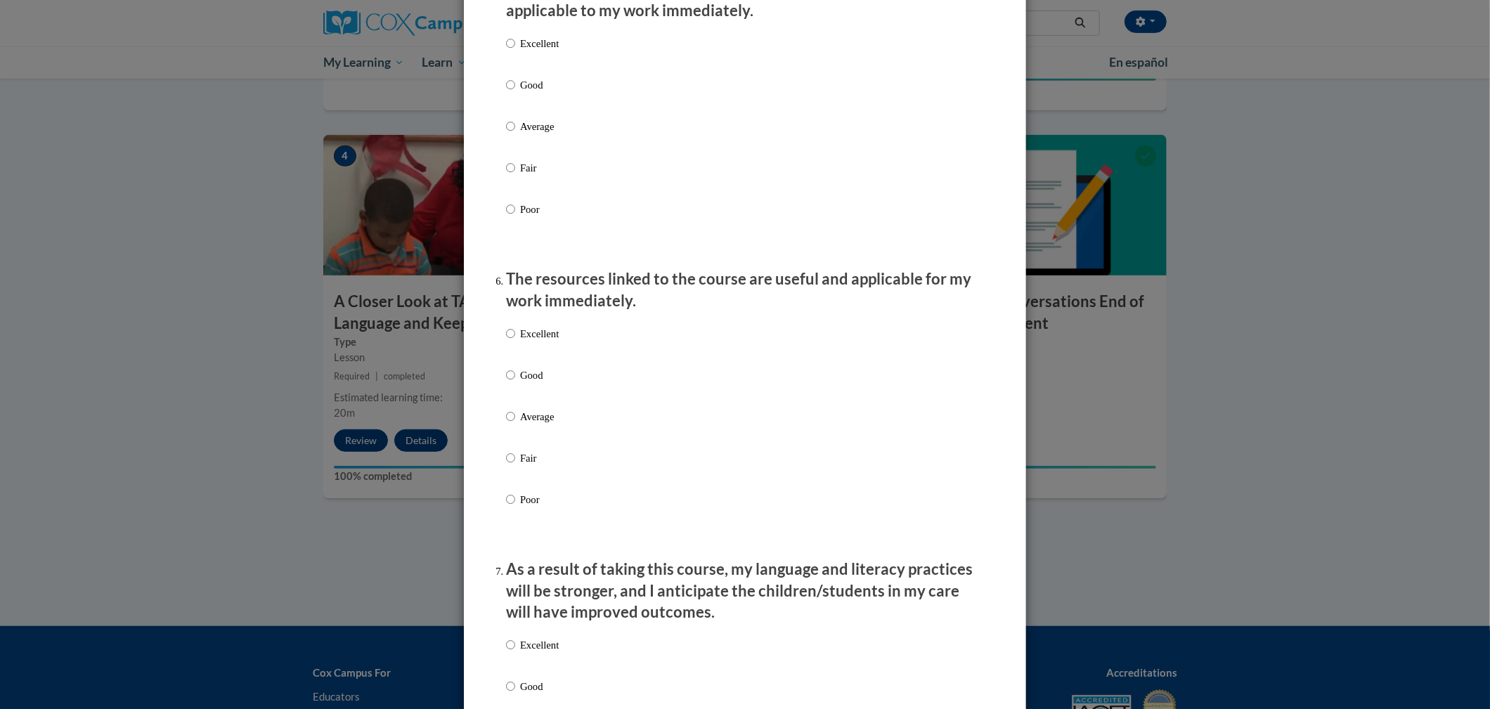
scroll to position [1351, 0]
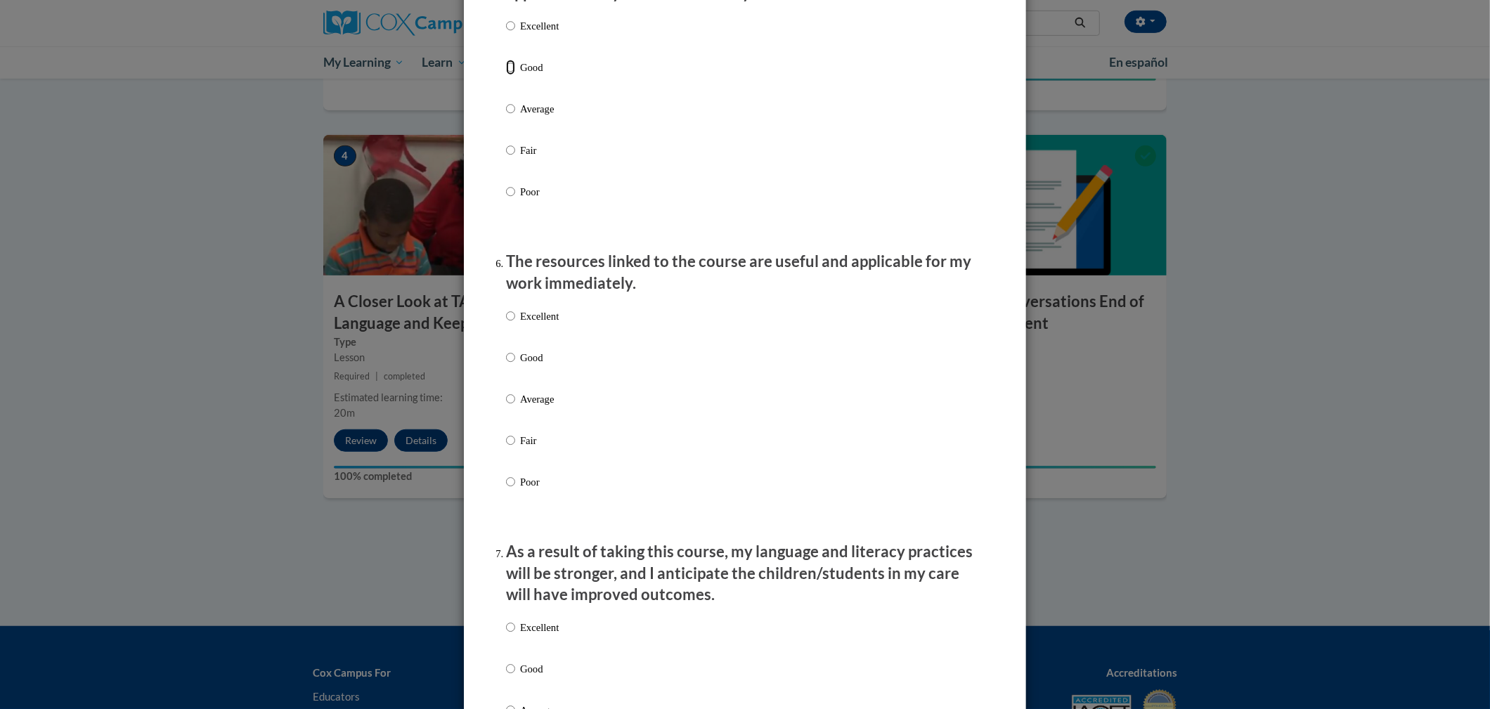
click at [506, 75] on input "Good" at bounding box center [510, 67] width 9 height 15
radio input "true"
click at [506, 365] on input "Good" at bounding box center [510, 357] width 9 height 15
radio input "true"
click at [506, 677] on input "Good" at bounding box center [510, 668] width 9 height 15
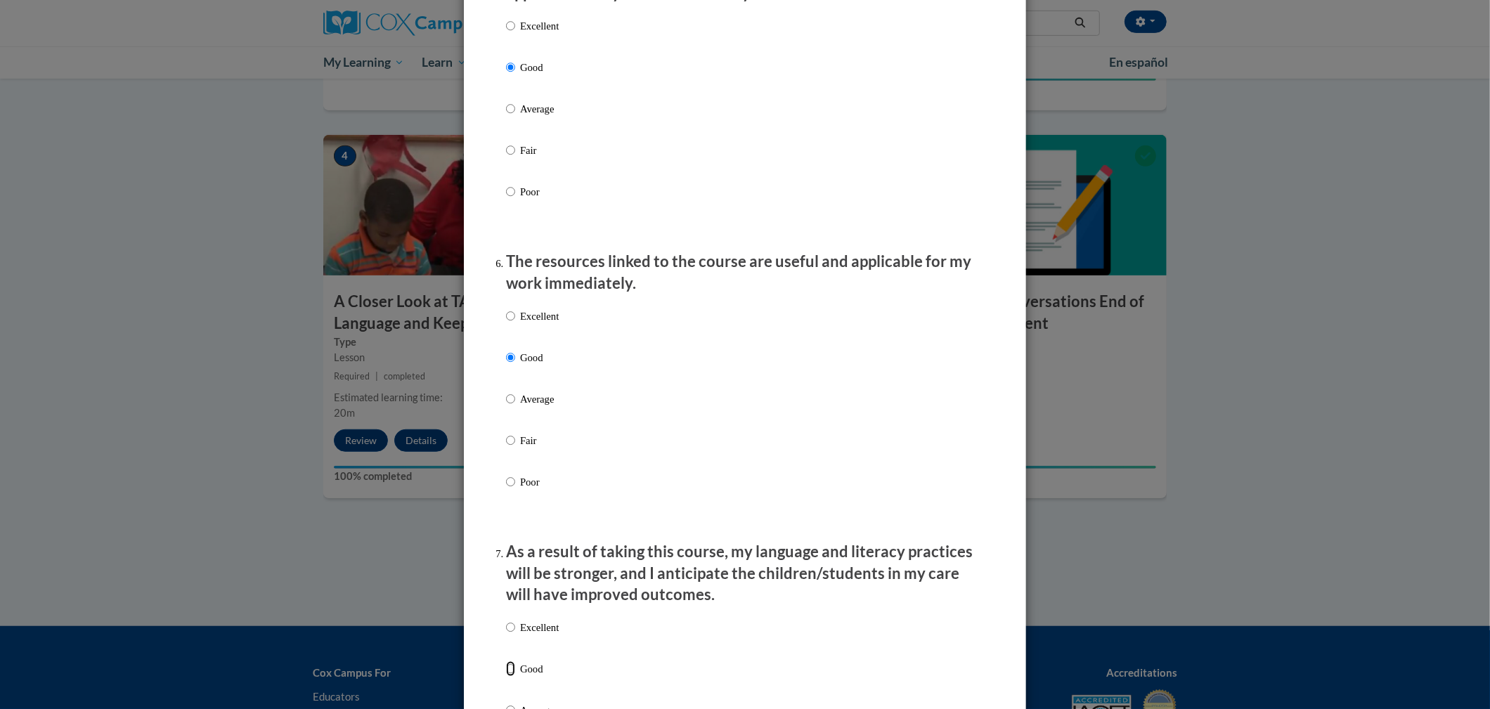
radio input "true"
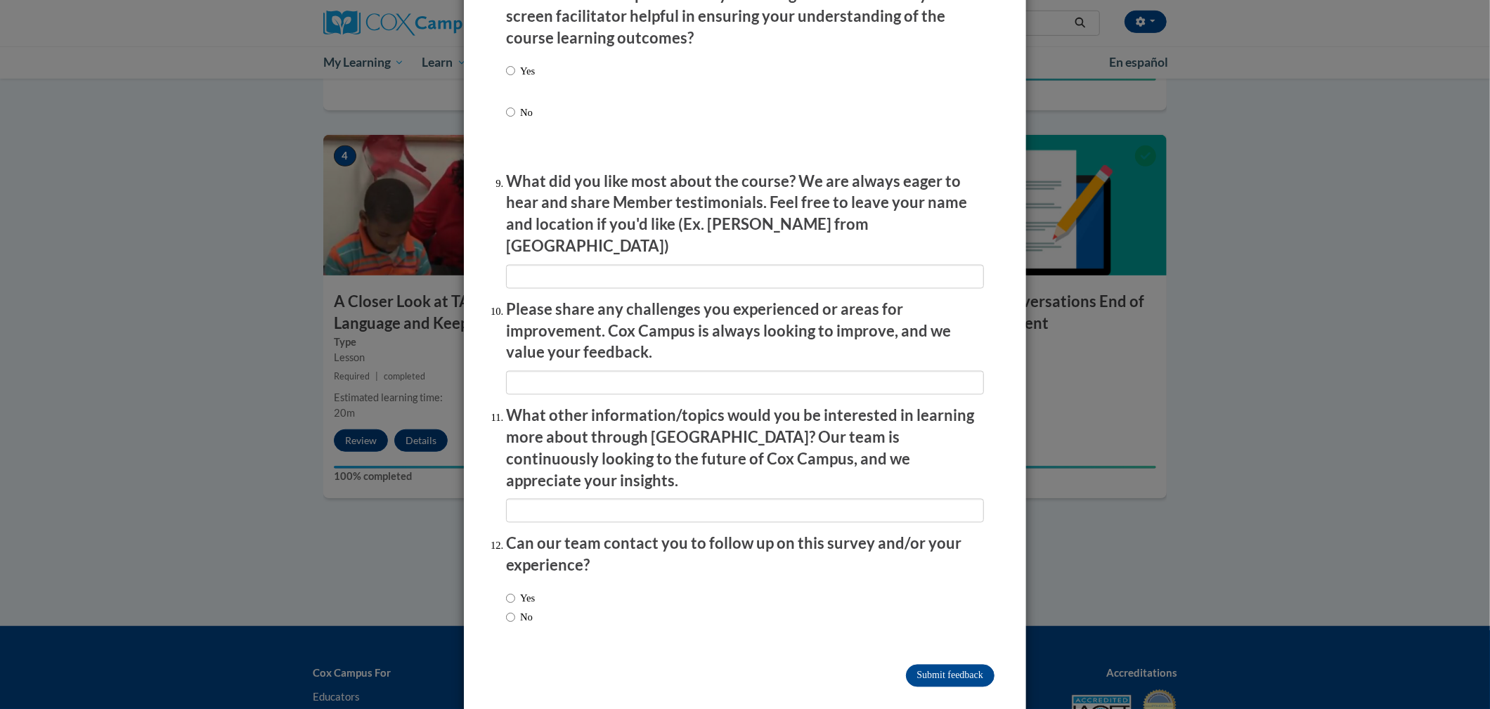
scroll to position [2219, 0]
click at [506, 80] on input "Yes" at bounding box center [510, 72] width 9 height 15
radio input "true"
click at [506, 611] on input "No" at bounding box center [510, 618] width 9 height 15
radio input "true"
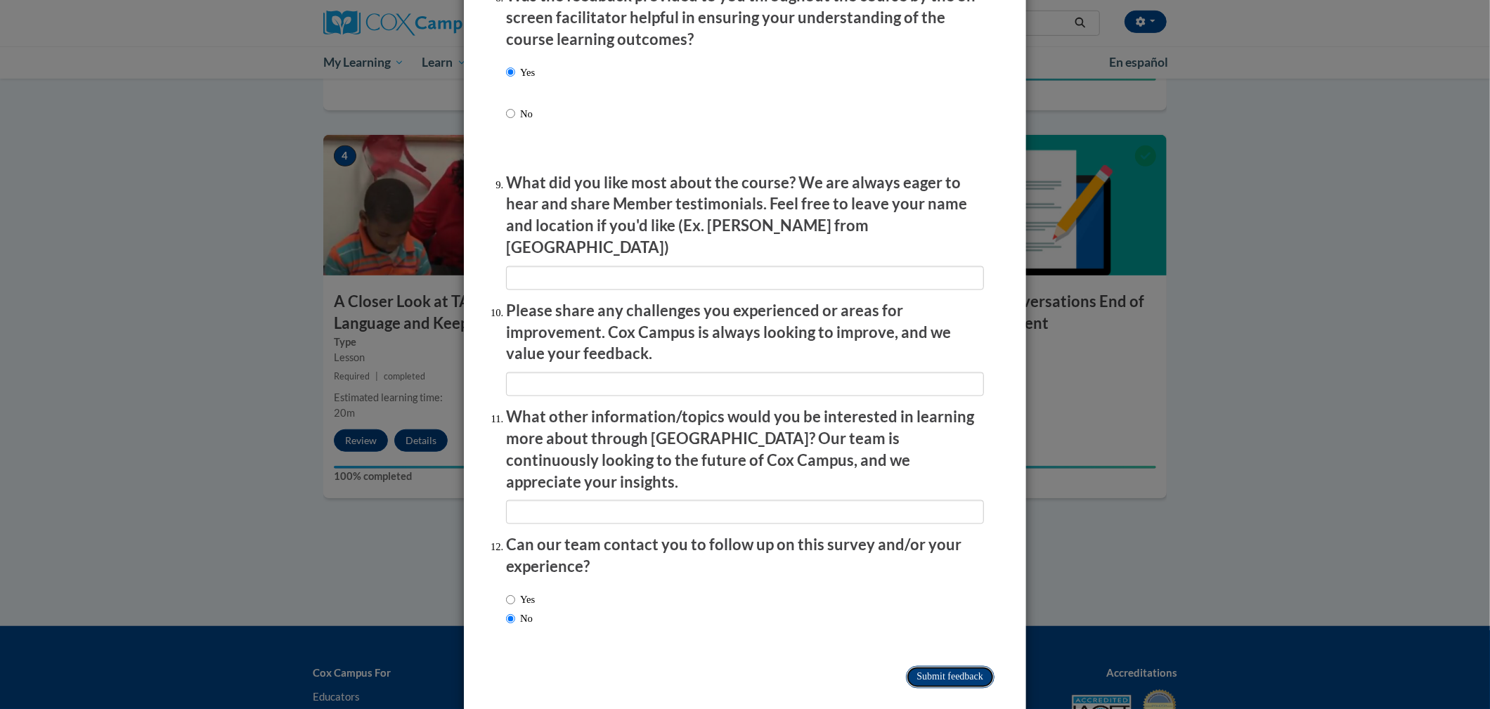
click at [938, 666] on input "Submit feedback" at bounding box center [950, 677] width 89 height 22
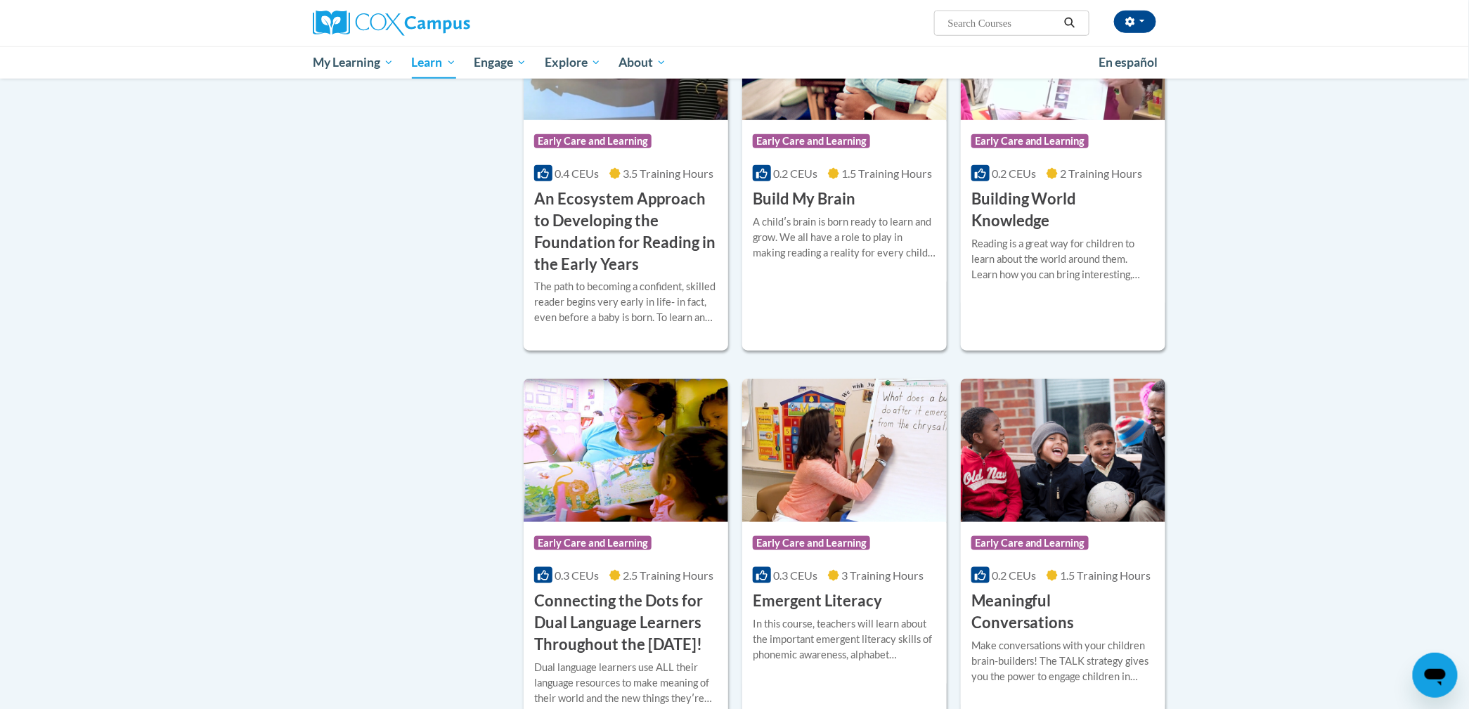
scroll to position [391, 0]
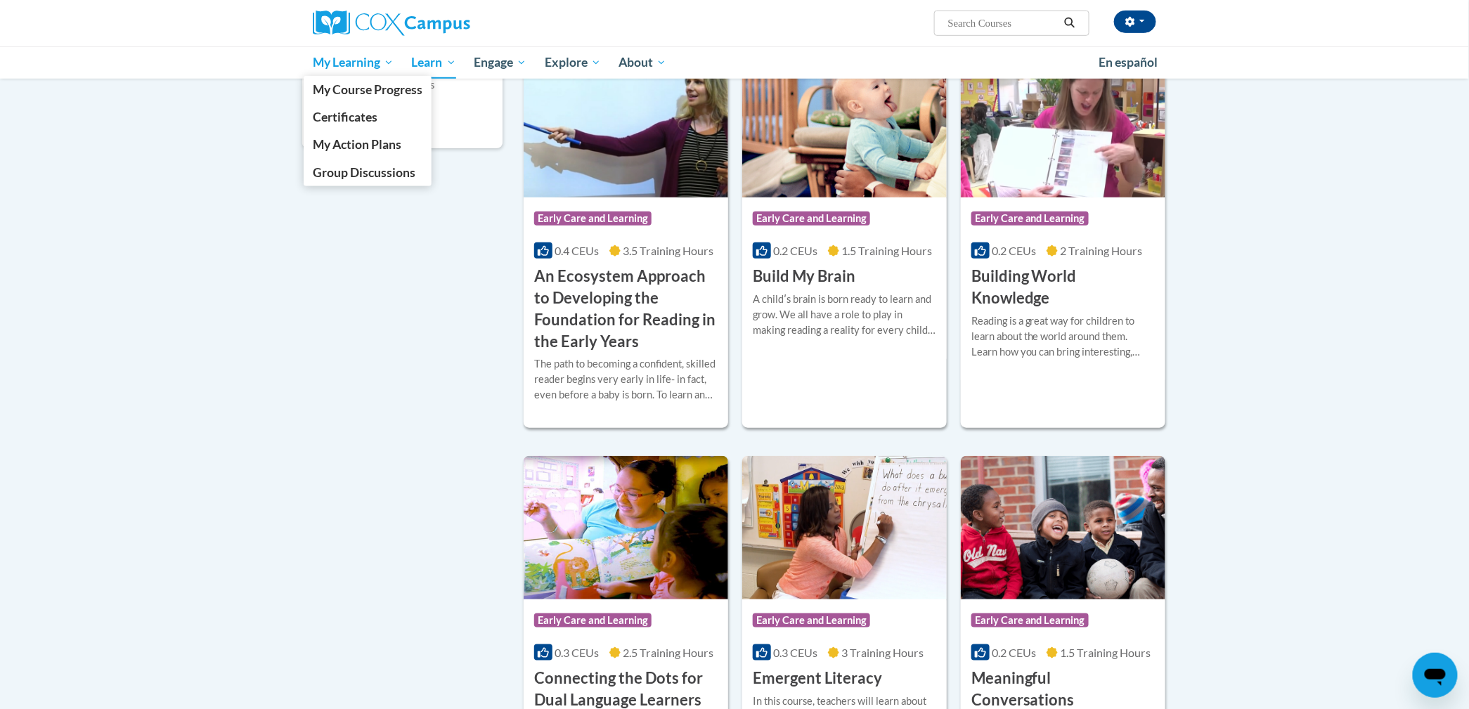
click at [328, 57] on span "My Learning" at bounding box center [353, 62] width 81 height 17
click at [335, 113] on span "Certificates" at bounding box center [345, 117] width 65 height 15
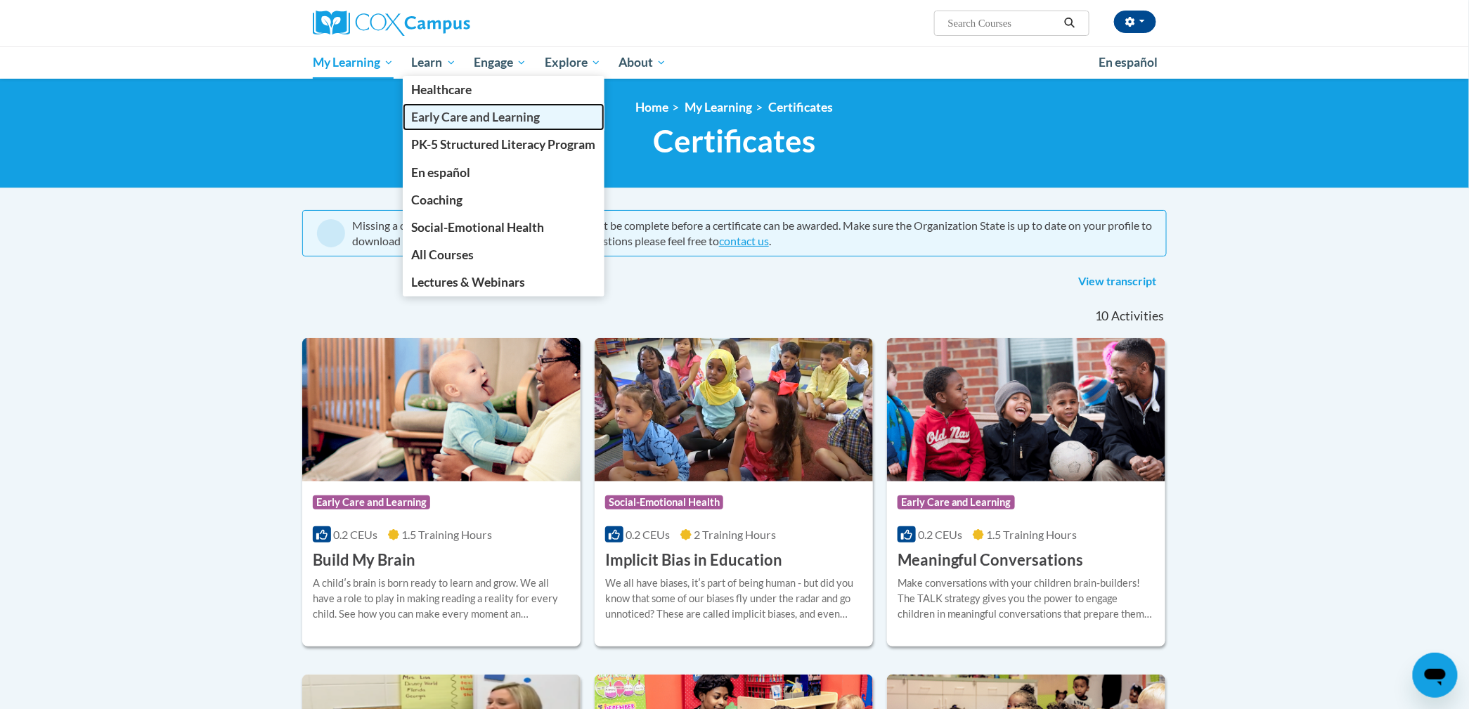
click at [442, 119] on span "Early Care and Learning" at bounding box center [476, 117] width 129 height 15
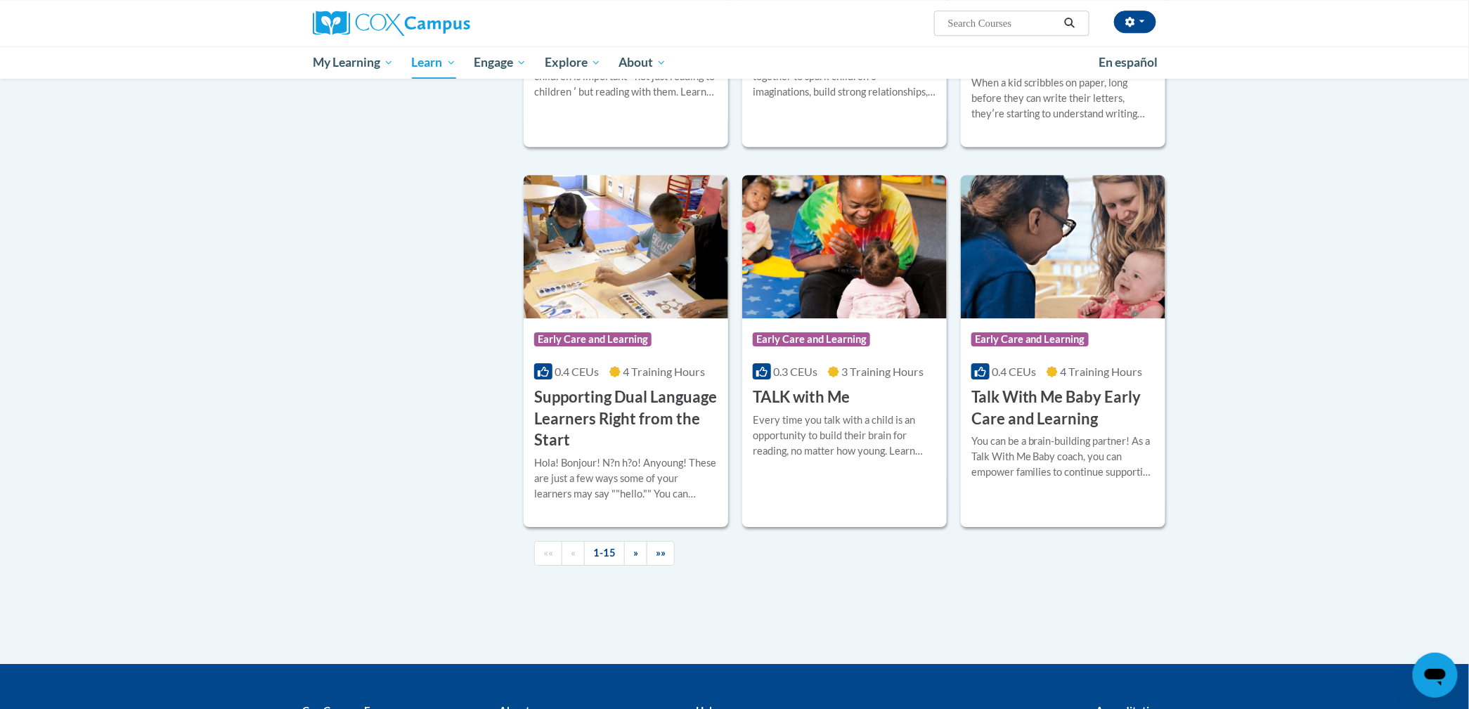
scroll to position [1848, 0]
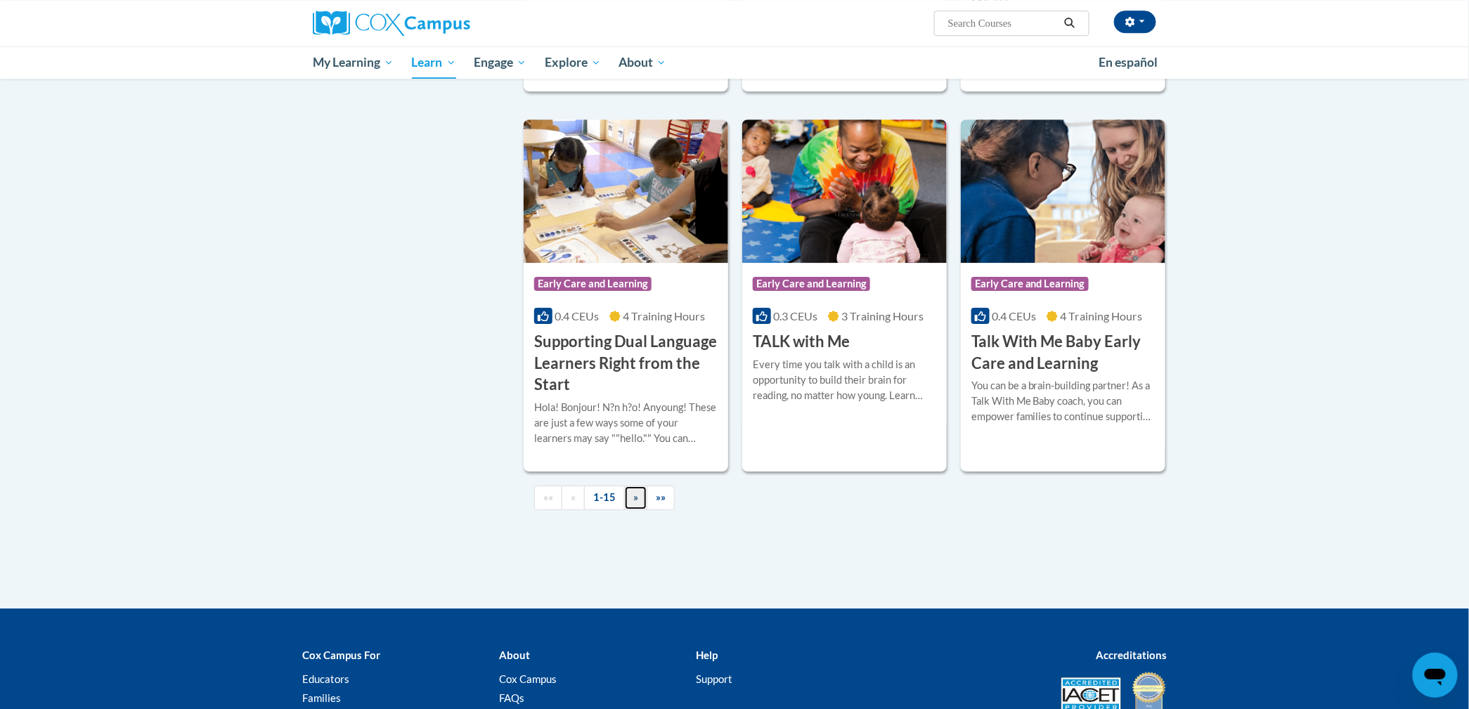
click at [637, 503] on span "»" at bounding box center [635, 497] width 5 height 12
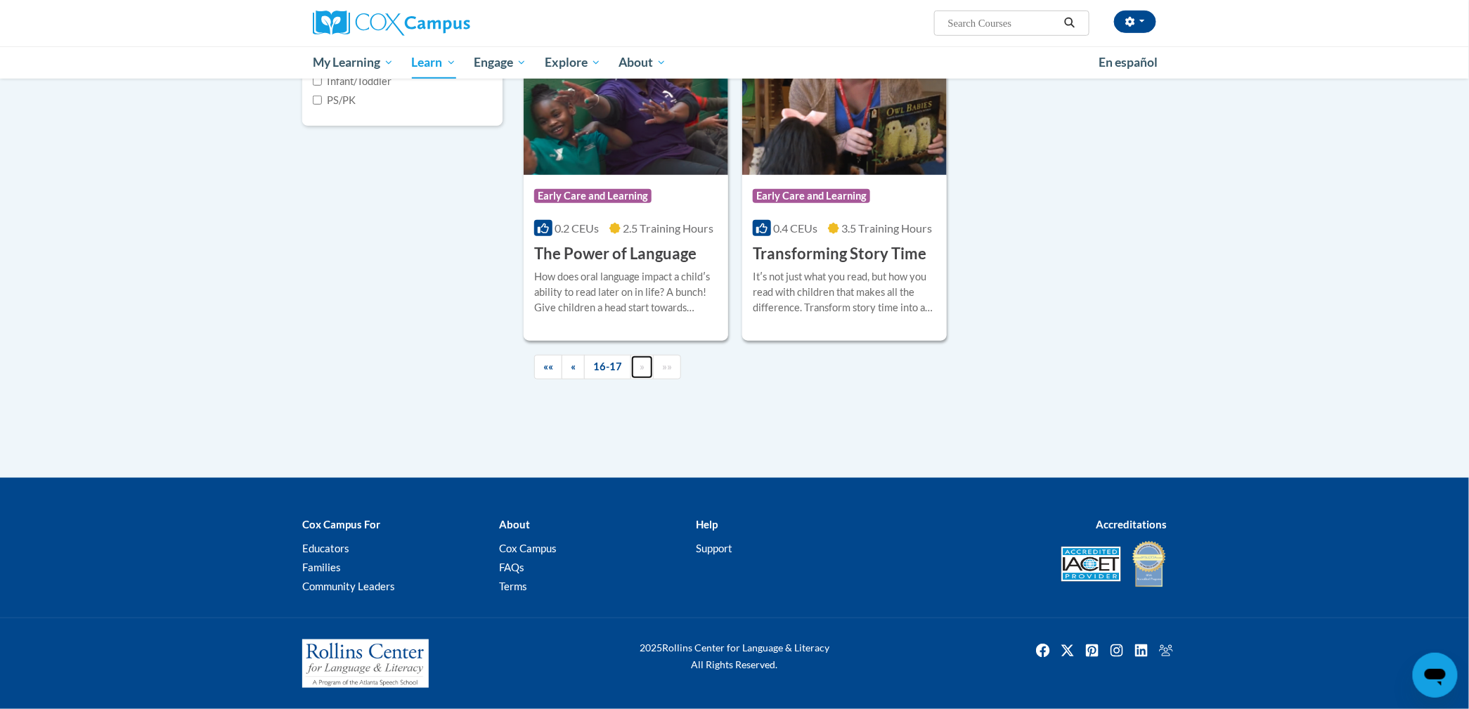
scroll to position [416, 0]
click at [1031, 316] on div "Course Category: Early Care and Learning 0.2 CEUs 2.5 Training Hours COURSE The…" at bounding box center [845, 186] width 643 height 309
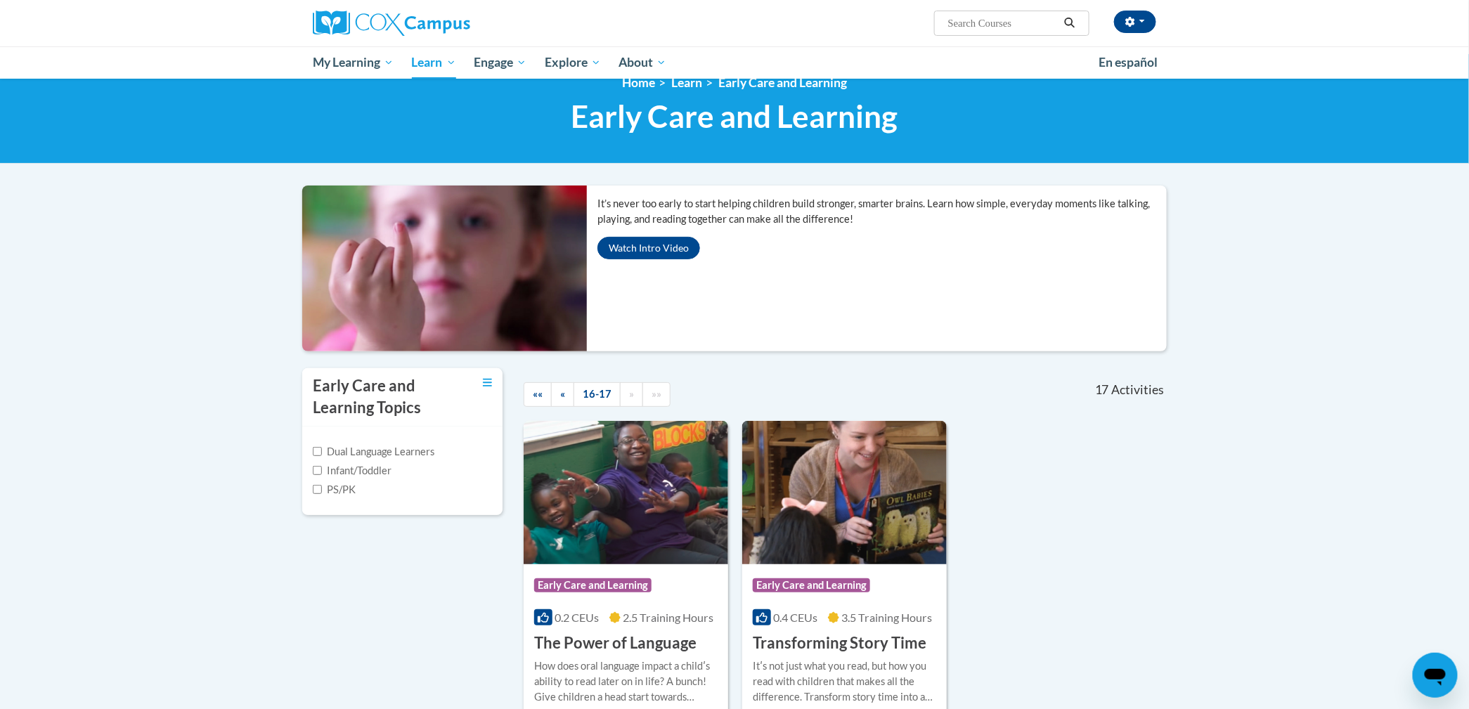
scroll to position [0, 0]
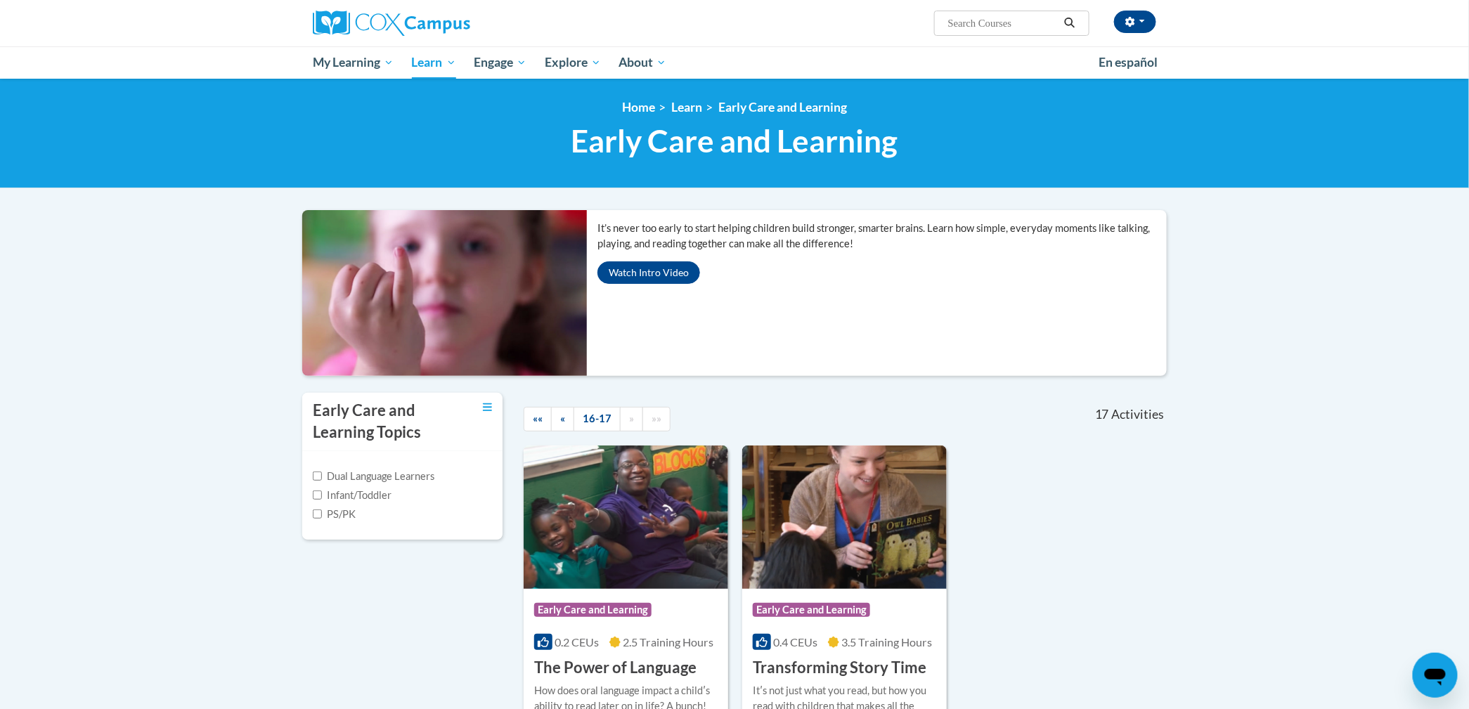
click at [479, 605] on div "Early Care and Learning Topics Dual Language Learners Infant/Toddler PS/PK «« «…" at bounding box center [735, 599] width 886 height 415
click at [323, 495] on label "Infant/Toddler" at bounding box center [352, 495] width 79 height 15
click at [322, 495] on input "Infant/Toddler" at bounding box center [317, 495] width 9 height 9
checkbox input "true"
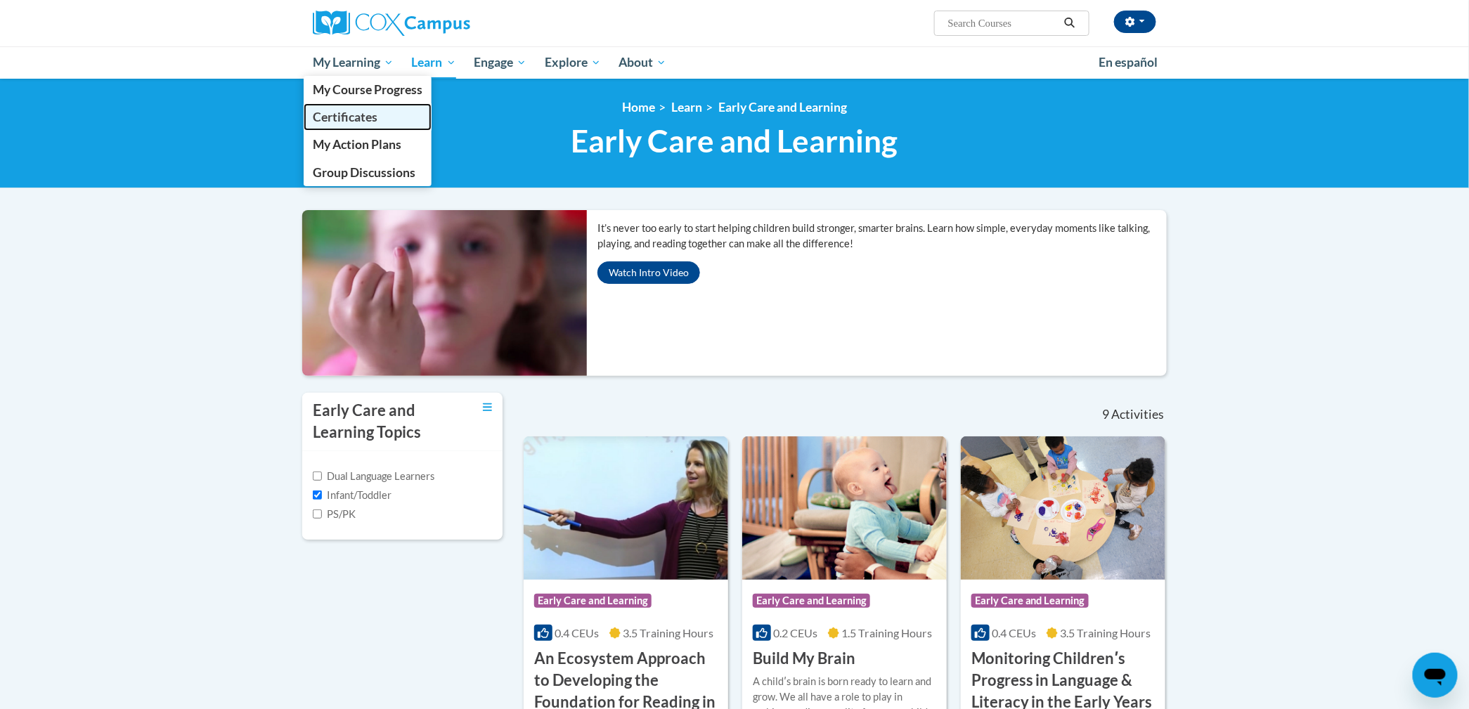
click at [342, 107] on link "Certificates" at bounding box center [368, 116] width 128 height 27
